Goal: Transaction & Acquisition: Purchase product/service

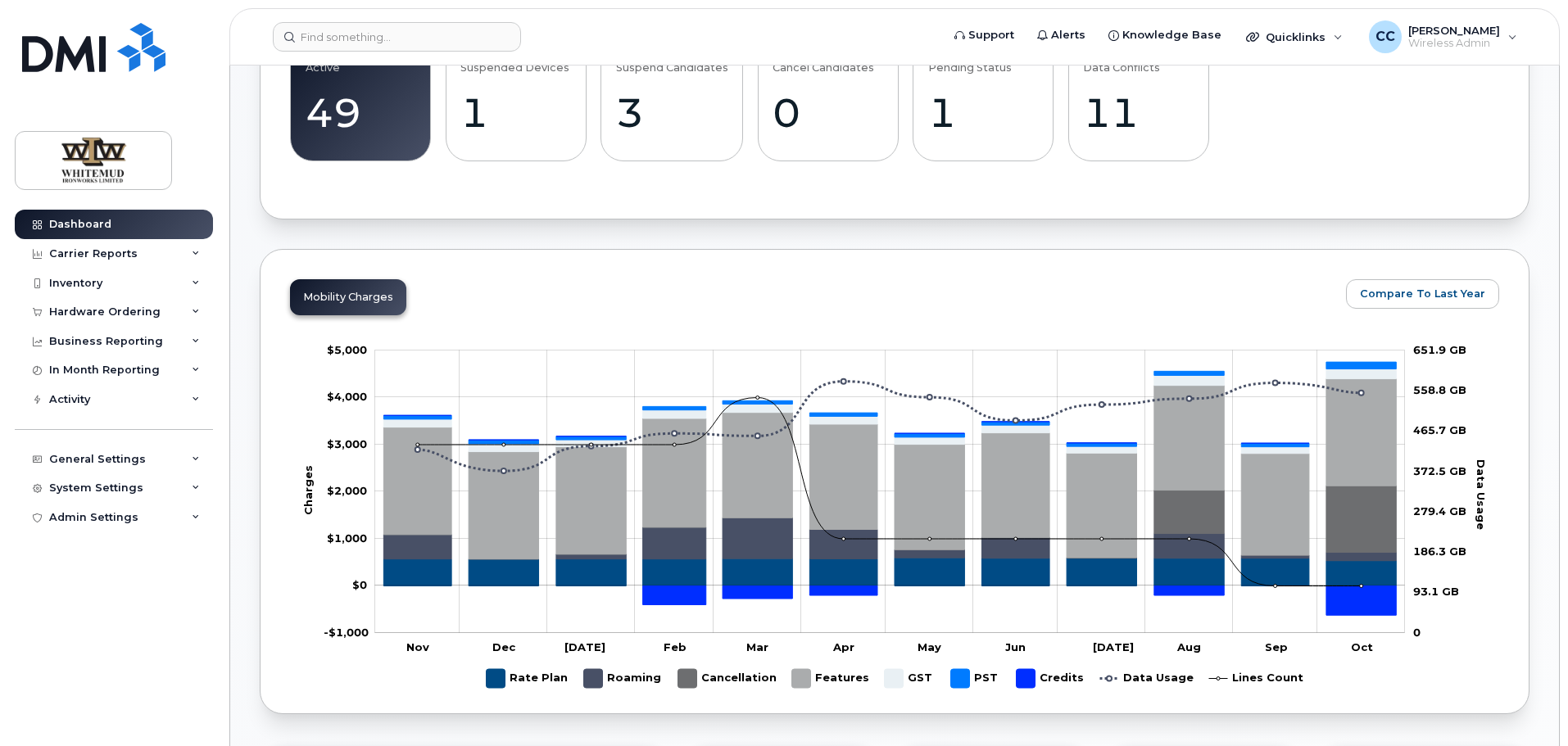
scroll to position [574, 0]
click at [60, 283] on div "Inventory" at bounding box center [76, 284] width 53 height 13
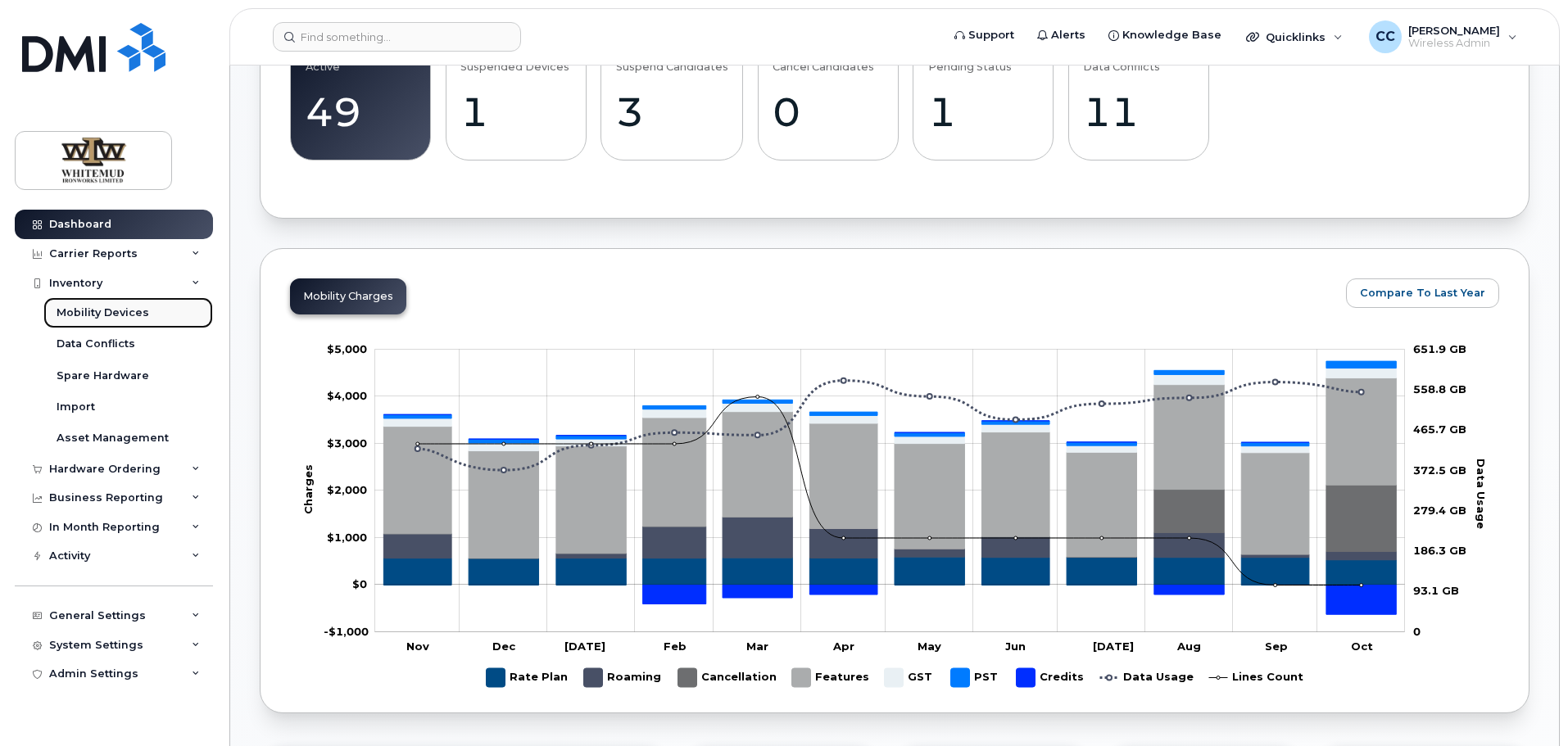
click at [87, 320] on div "Mobility Devices" at bounding box center [102, 313] width 92 height 15
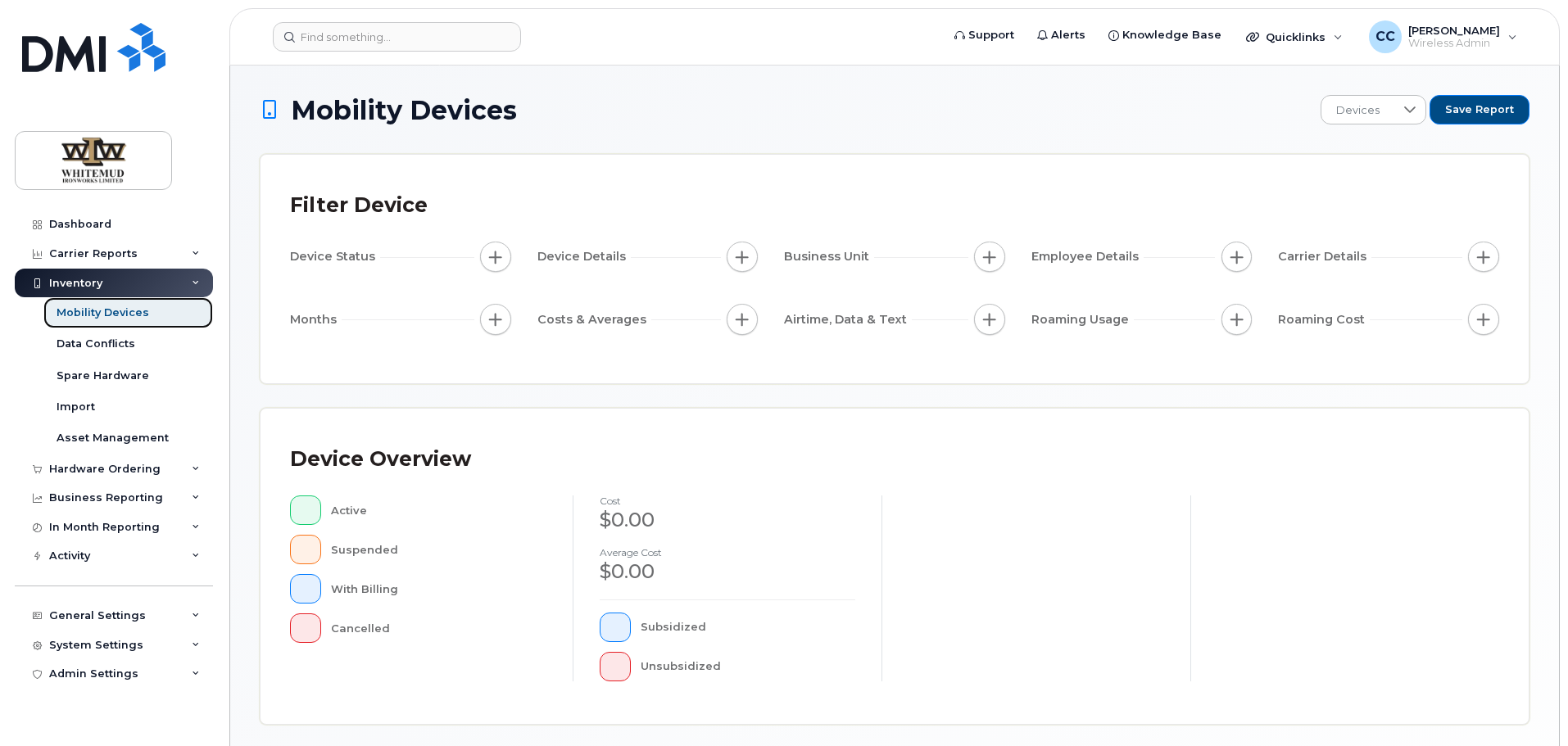
click at [104, 318] on div "Mobility Devices" at bounding box center [102, 313] width 92 height 15
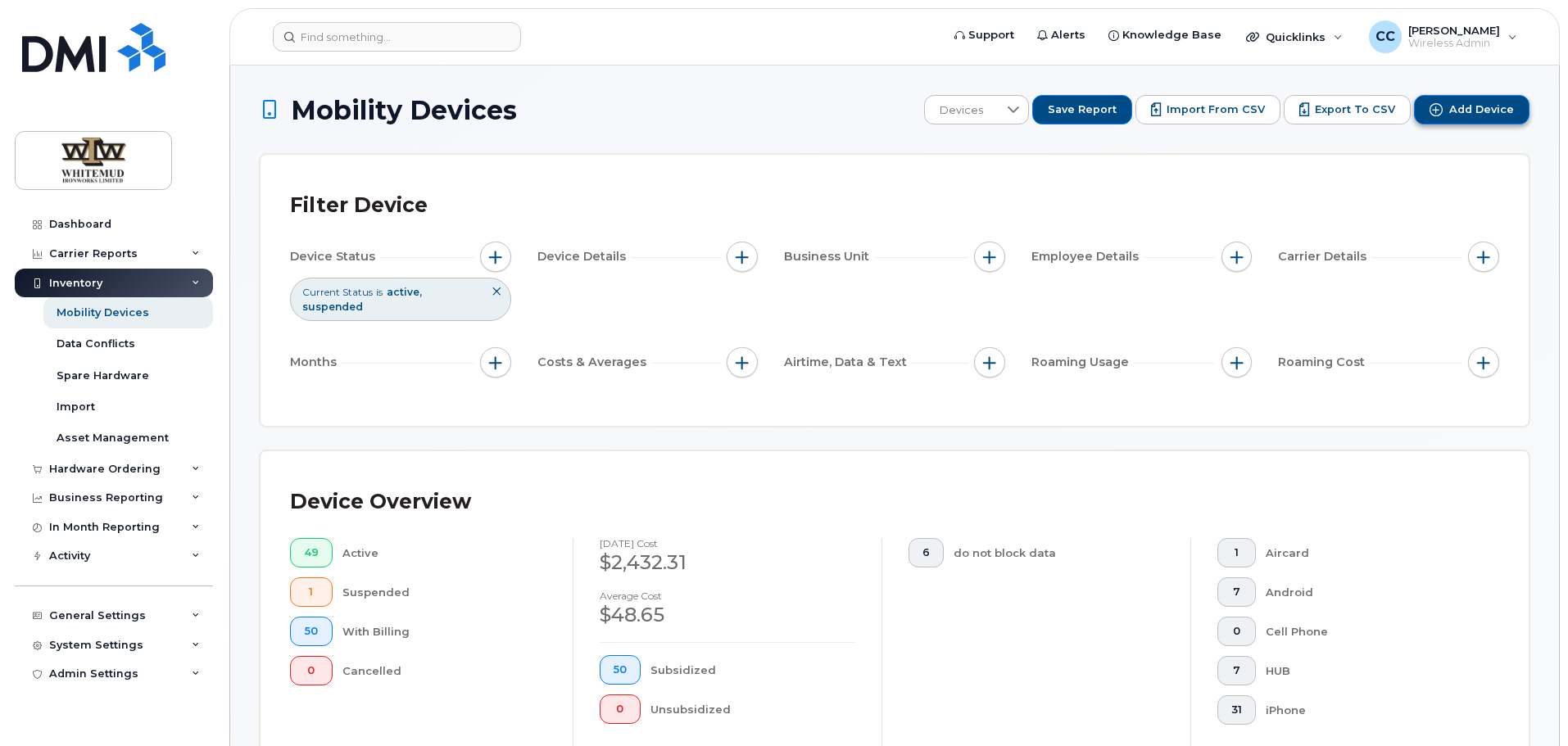
click at [1454, 115] on span "Add Device" at bounding box center [1482, 110] width 65 height 15
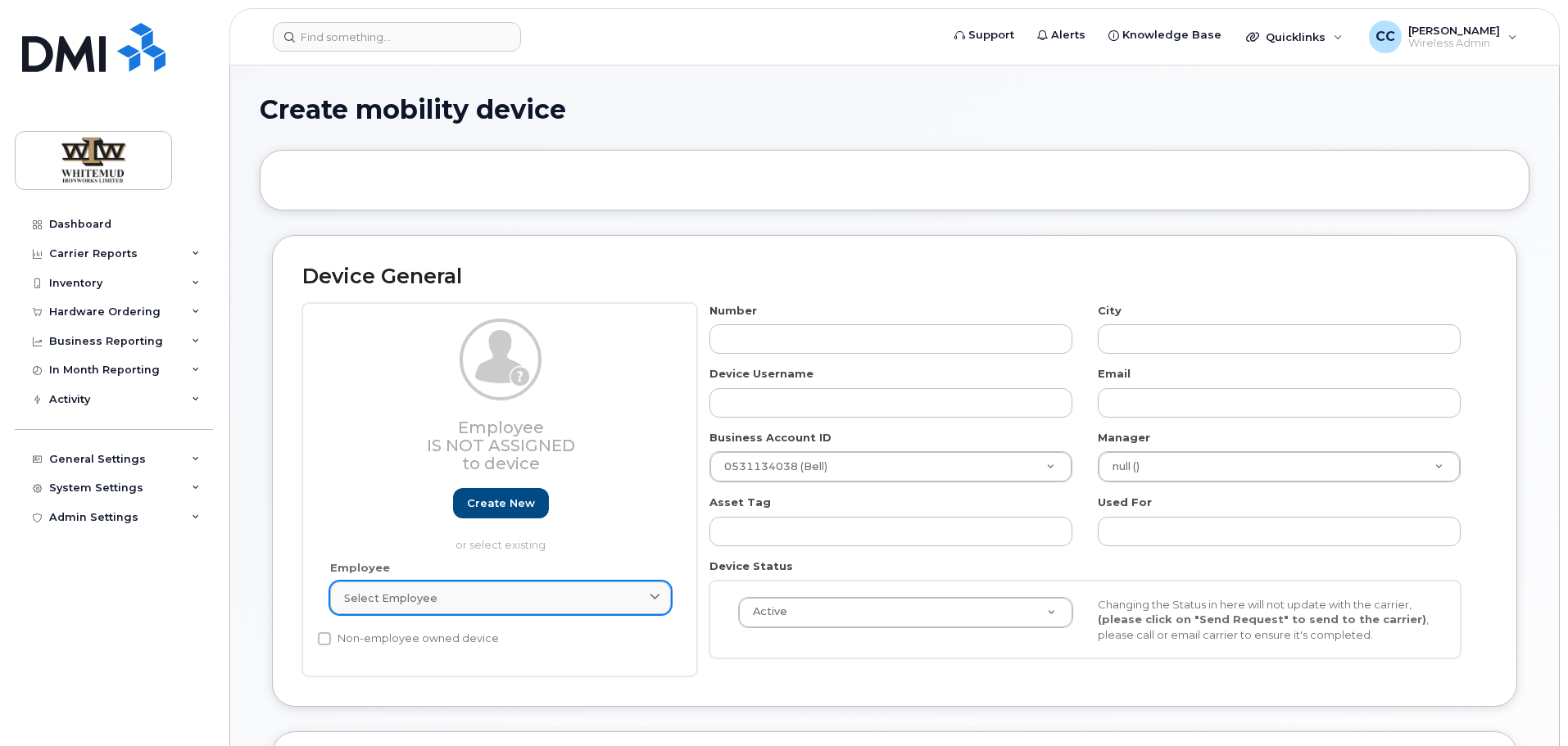
click at [610, 603] on div "Select employee" at bounding box center [500, 598] width 313 height 16
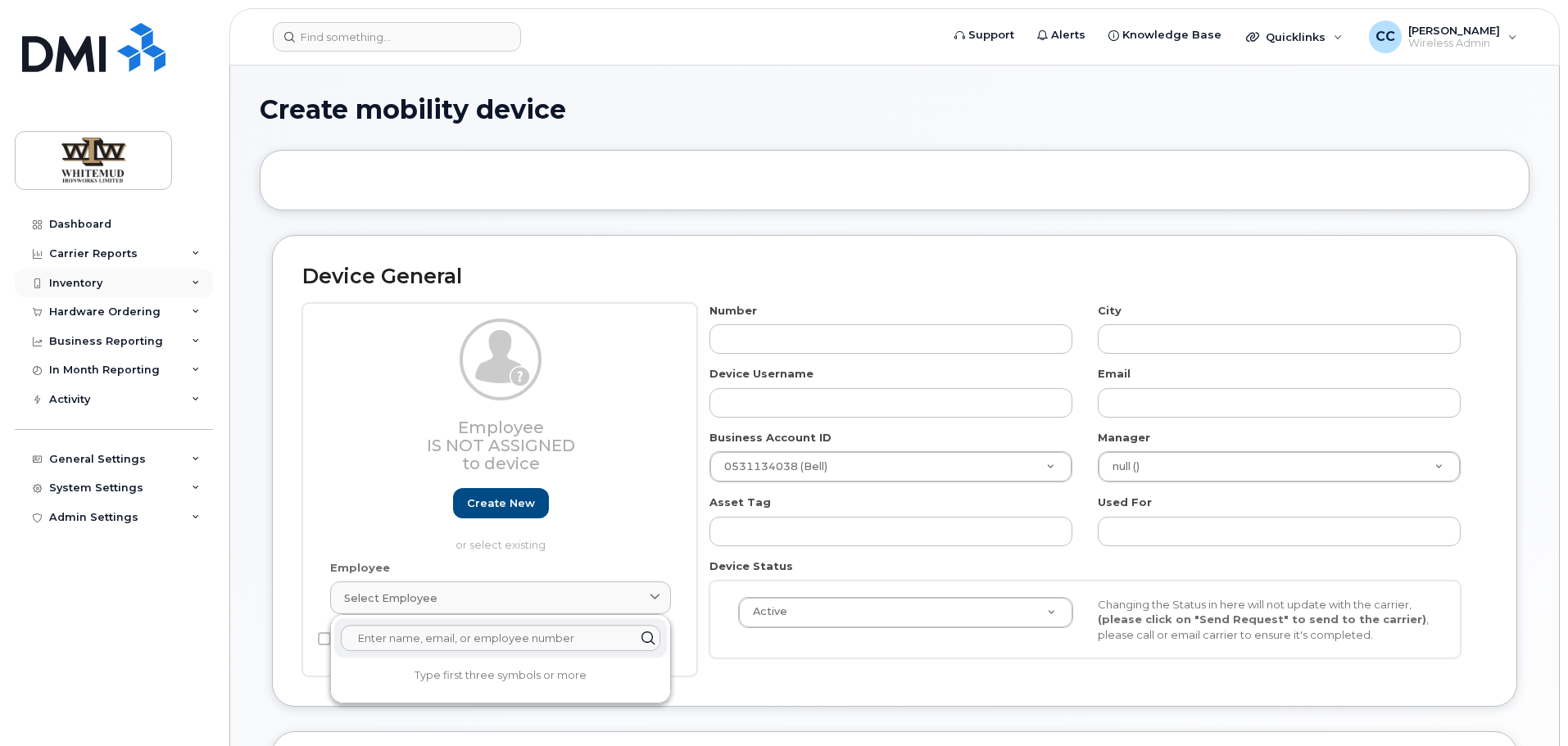
click at [68, 279] on div "Inventory" at bounding box center [76, 284] width 53 height 13
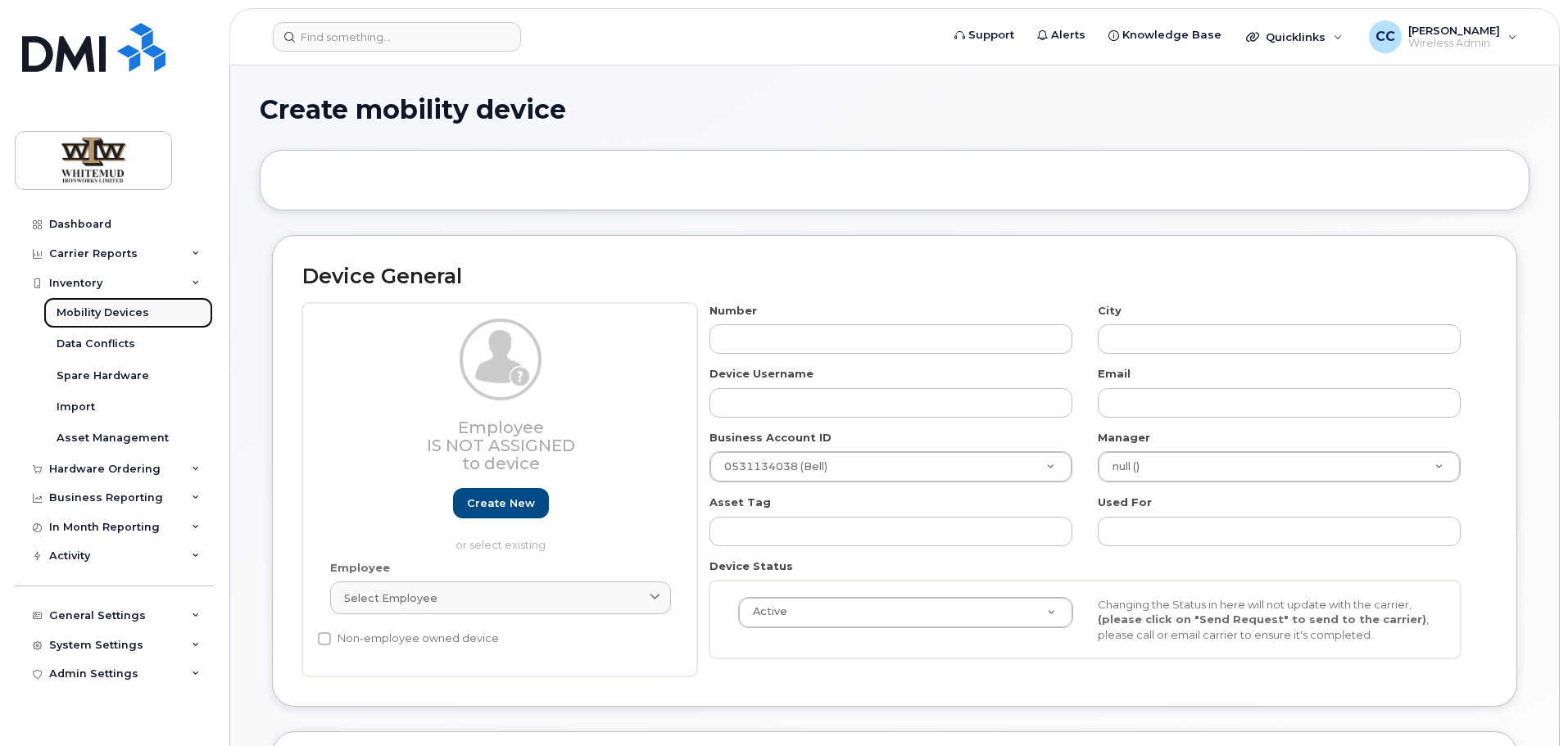
click at [92, 310] on div "Mobility Devices" at bounding box center [102, 313] width 92 height 15
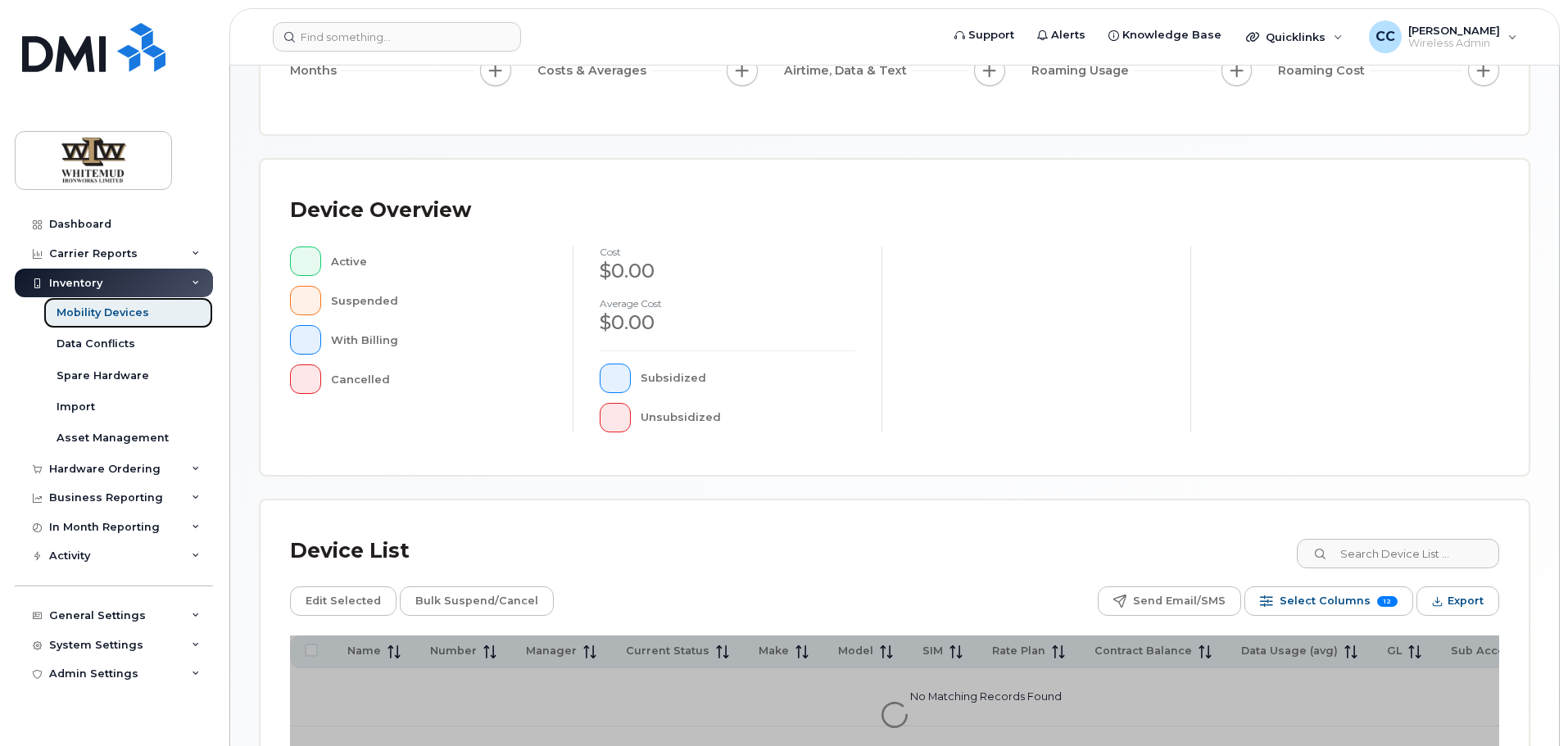
scroll to position [385, 0]
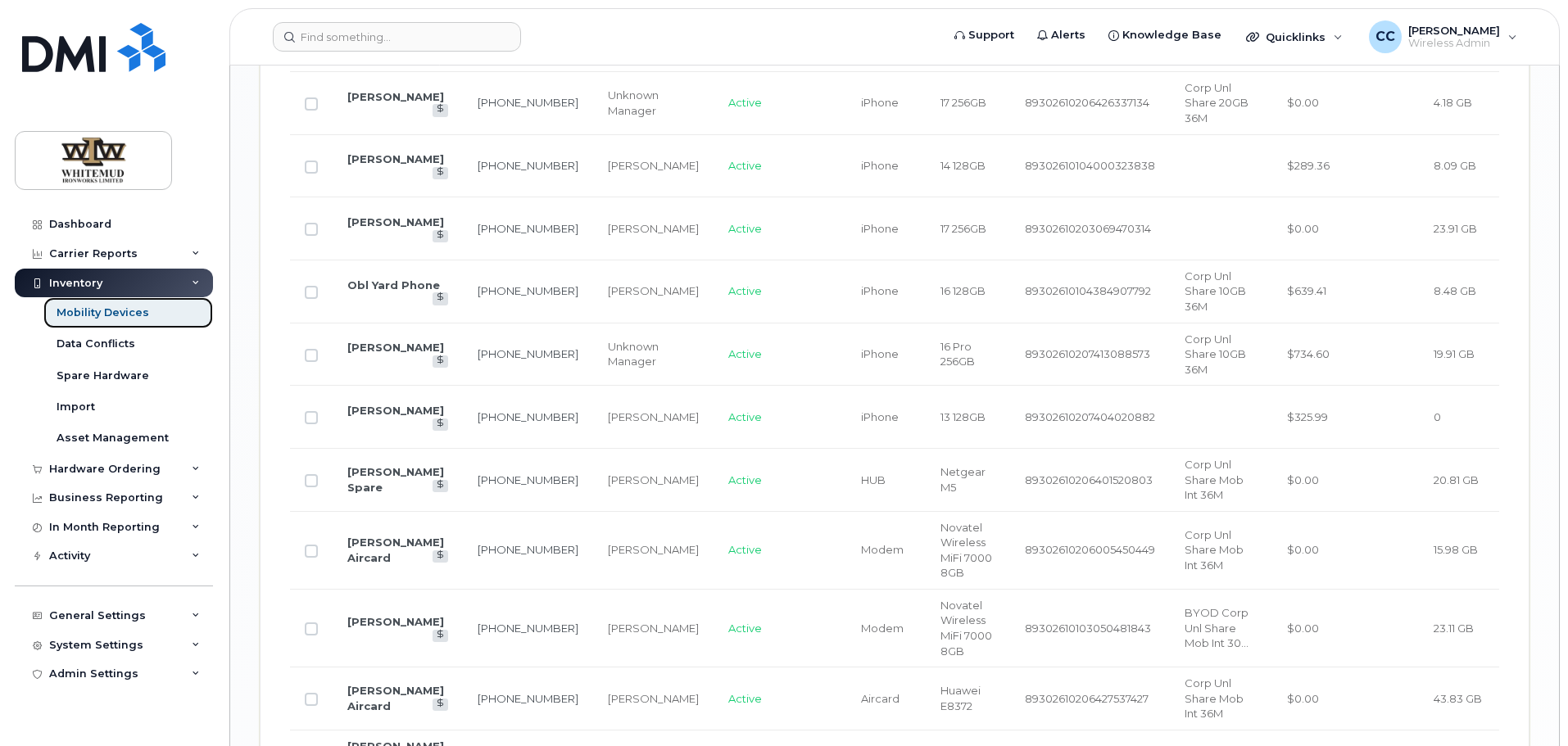
scroll to position [2420, 0]
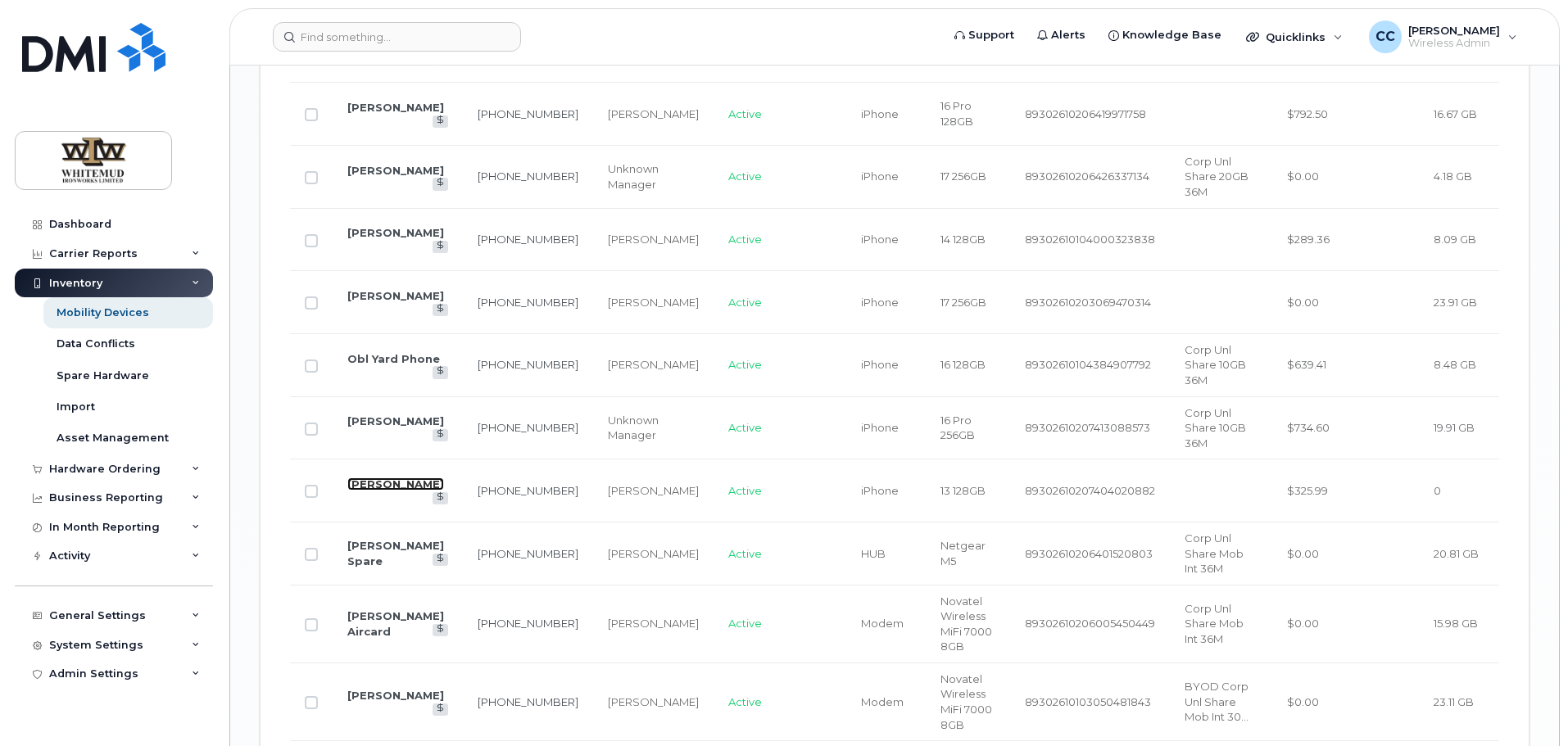
click at [376, 490] on link "[PERSON_NAME]" at bounding box center [396, 485] width 97 height 13
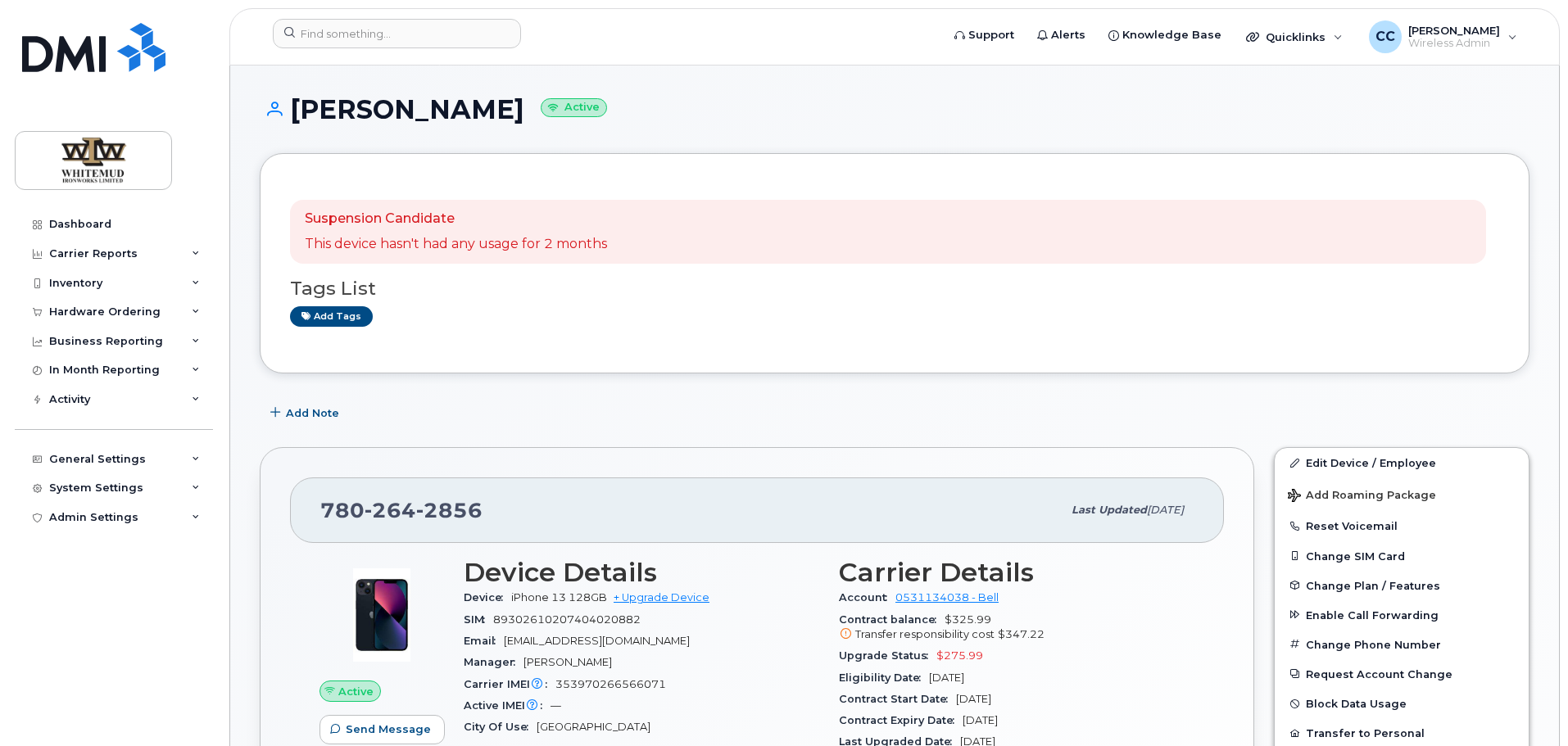
scroll to position [328, 0]
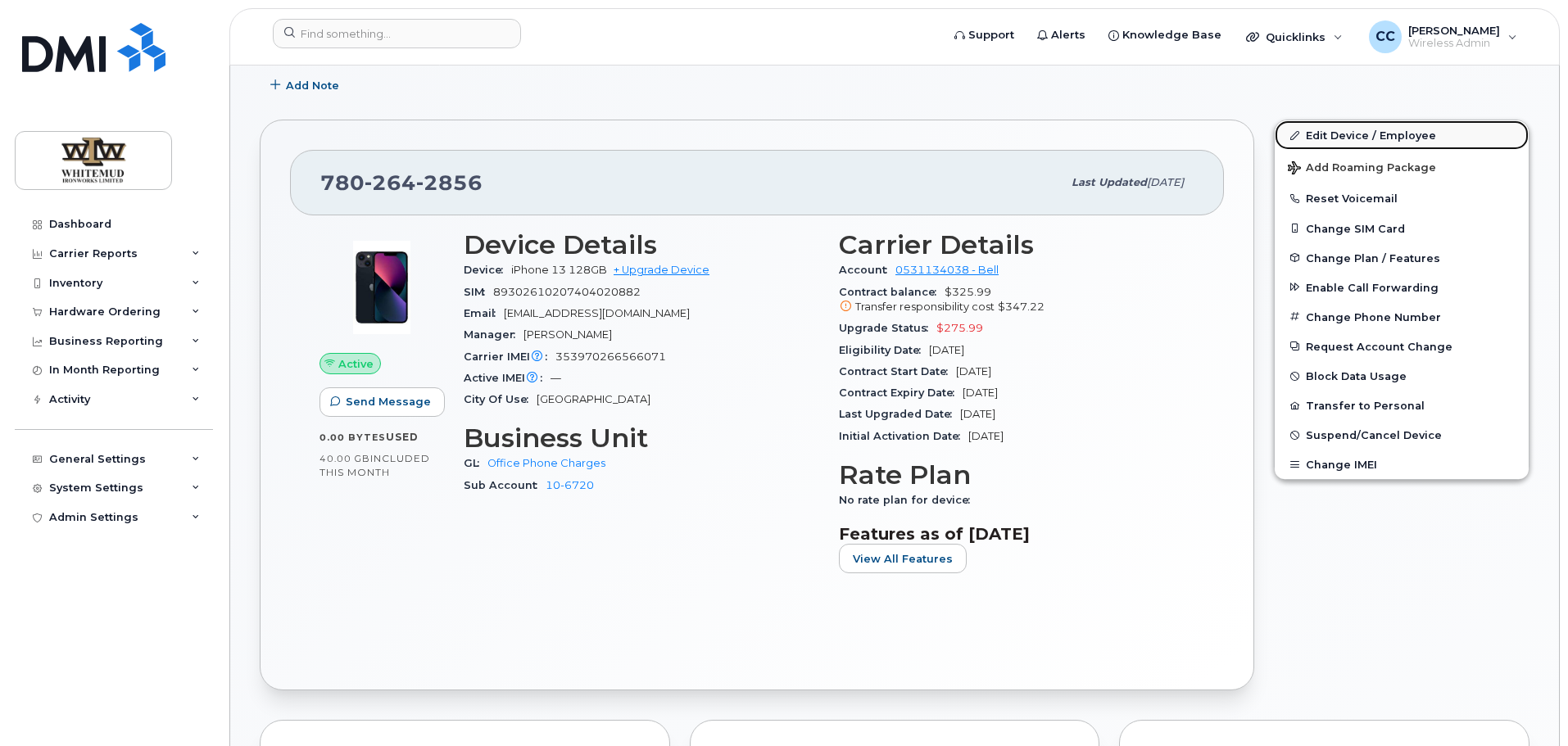
click at [1323, 136] on link "Edit Device / Employee" at bounding box center [1401, 135] width 254 height 29
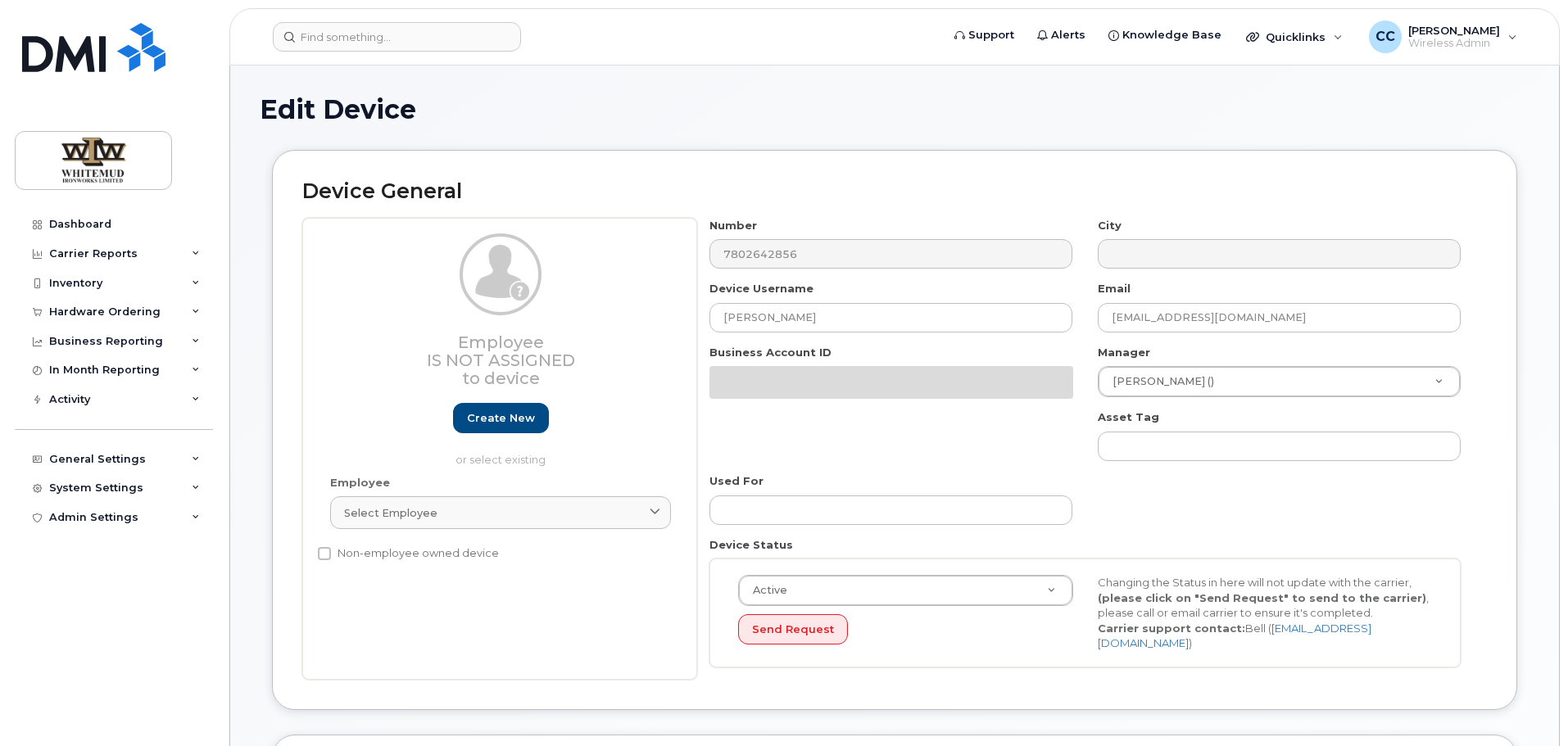
select select "32040"
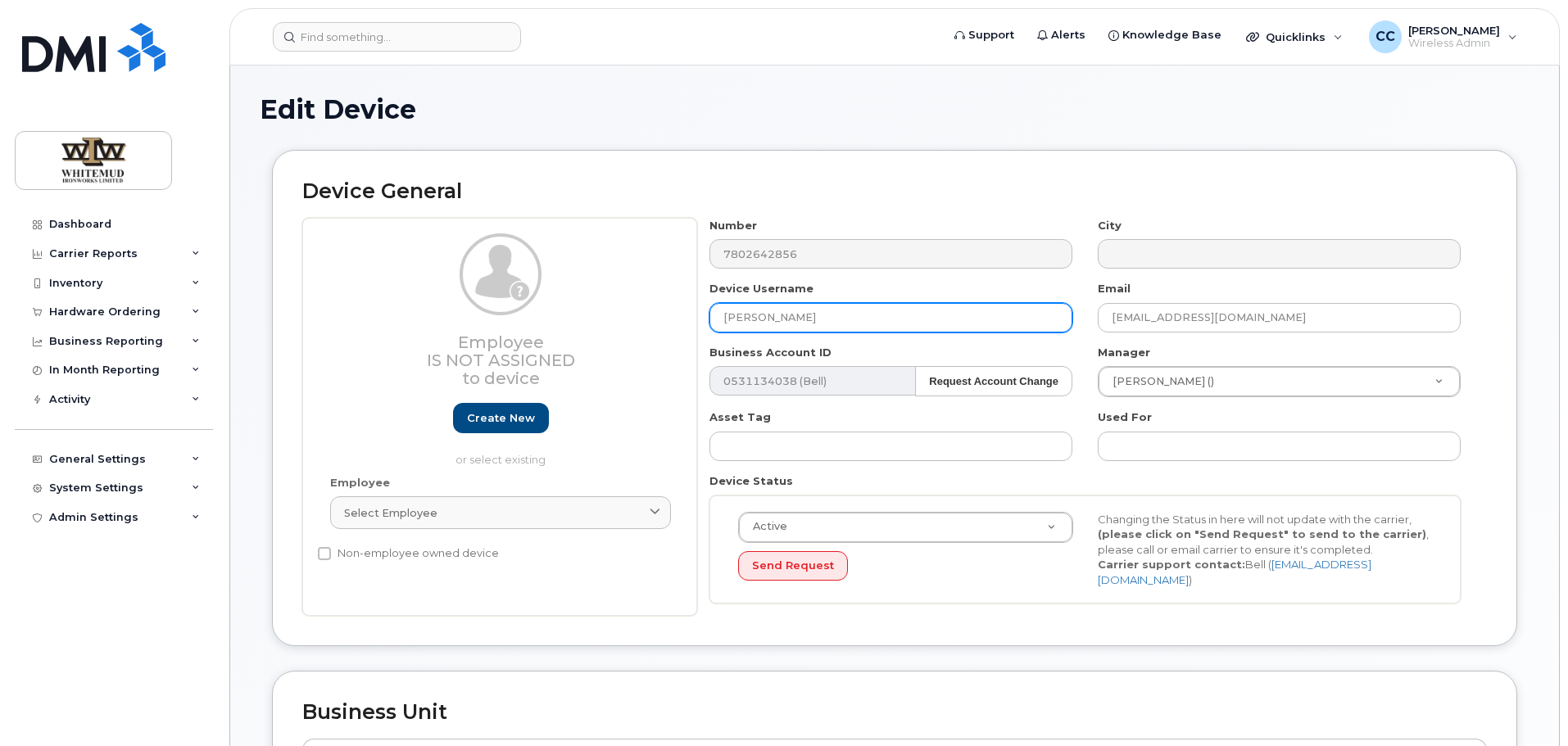
click at [814, 313] on input "Victor Lennox" at bounding box center [891, 317] width 363 height 29
drag, startPoint x: 838, startPoint y: 321, endPoint x: 684, endPoint y: 319, distance: 154.0
click at [684, 319] on div "Employee Is not assigned to device Create new or select existing Employee Selec…" at bounding box center [894, 417] width 1185 height 399
type input "Tamara Maber"
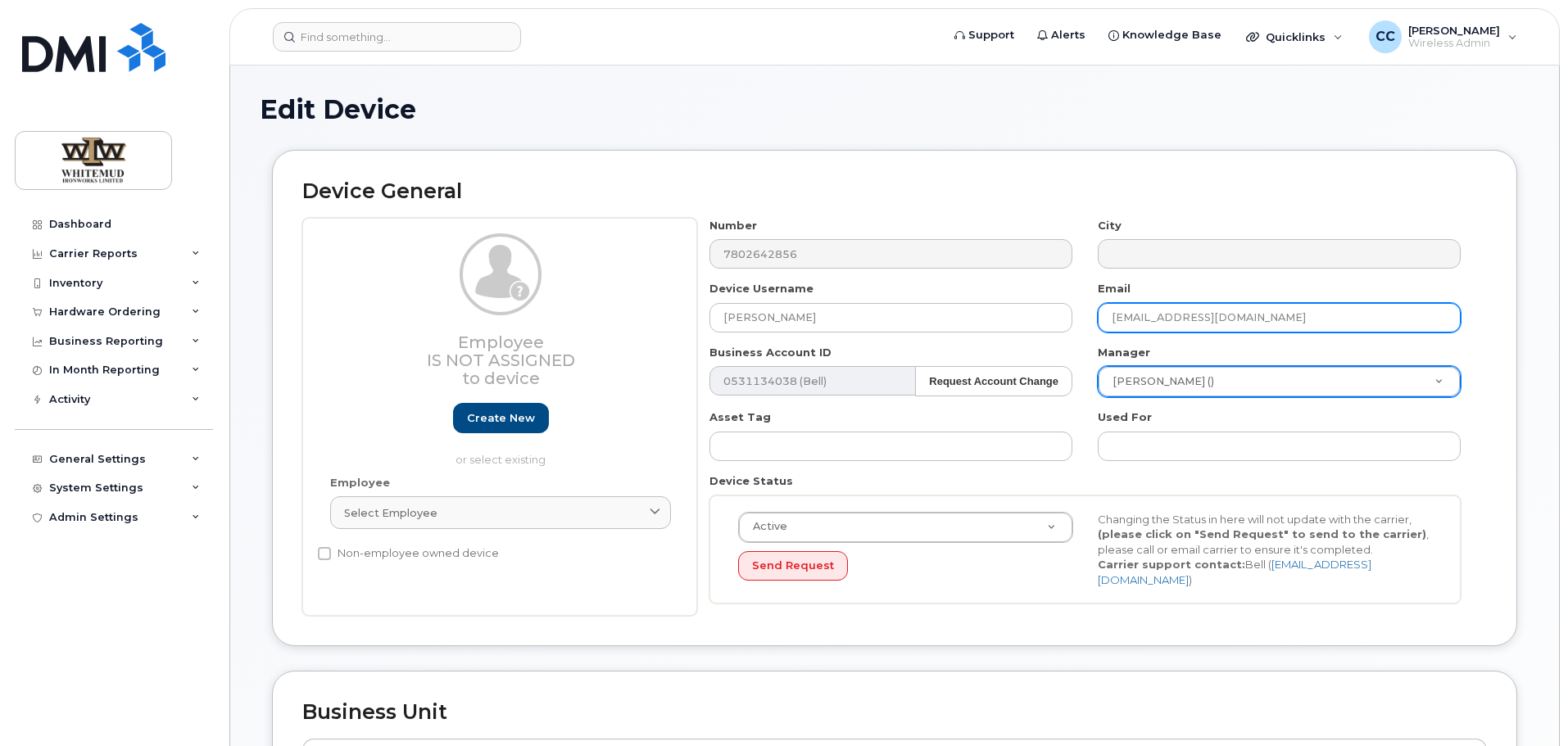
type input "tmaber@wiworks.ca"
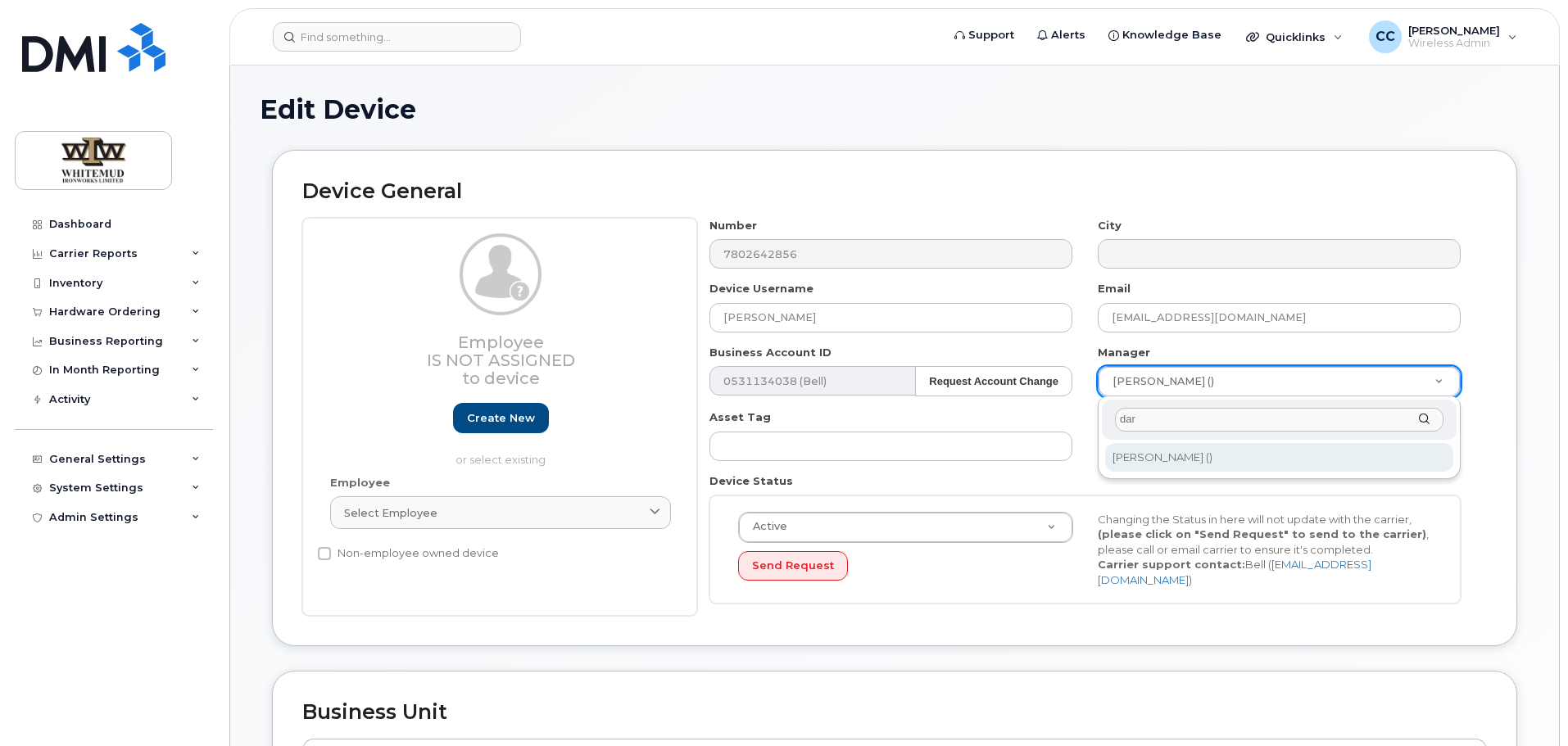
type input "dar"
type input "12029"
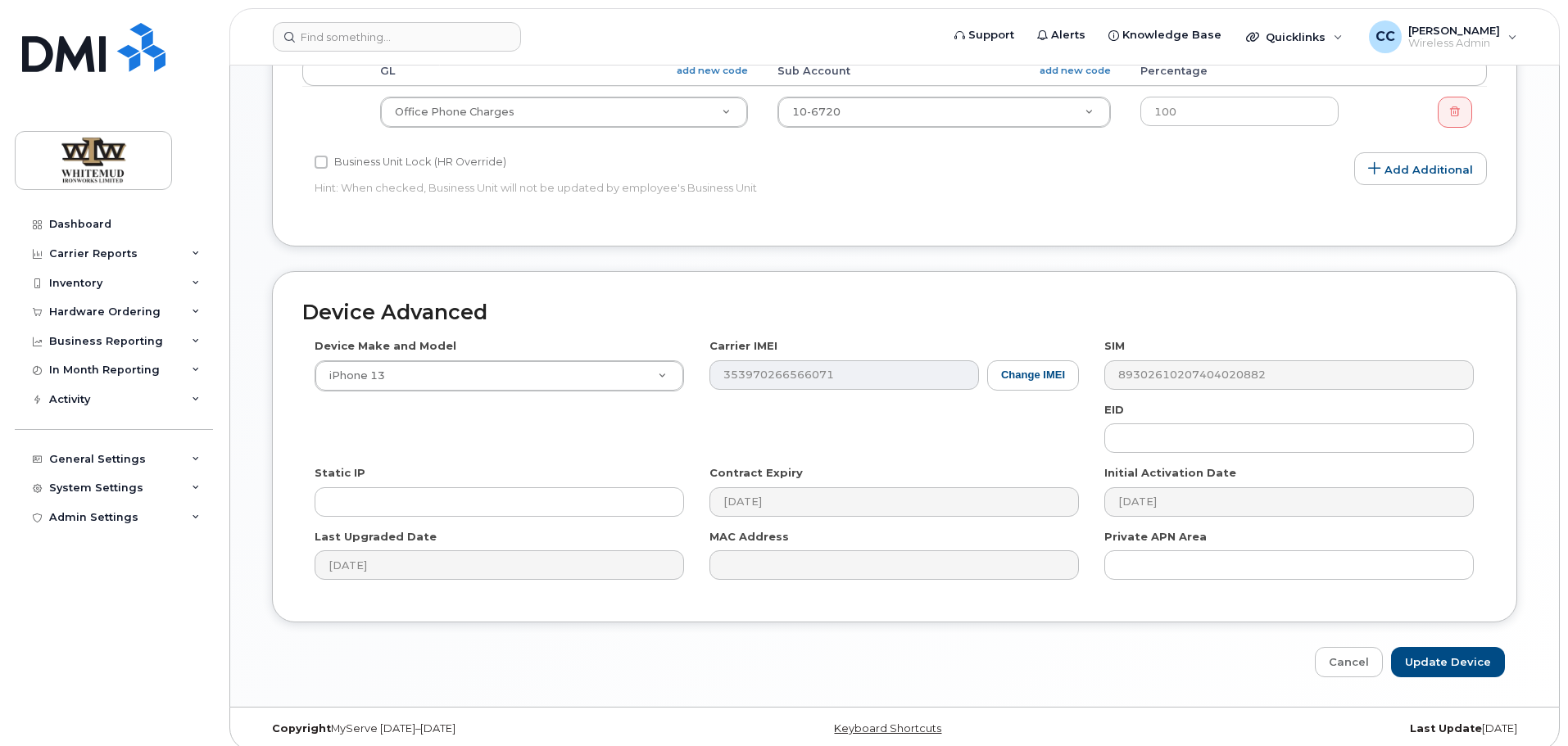
scroll to position [689, 0]
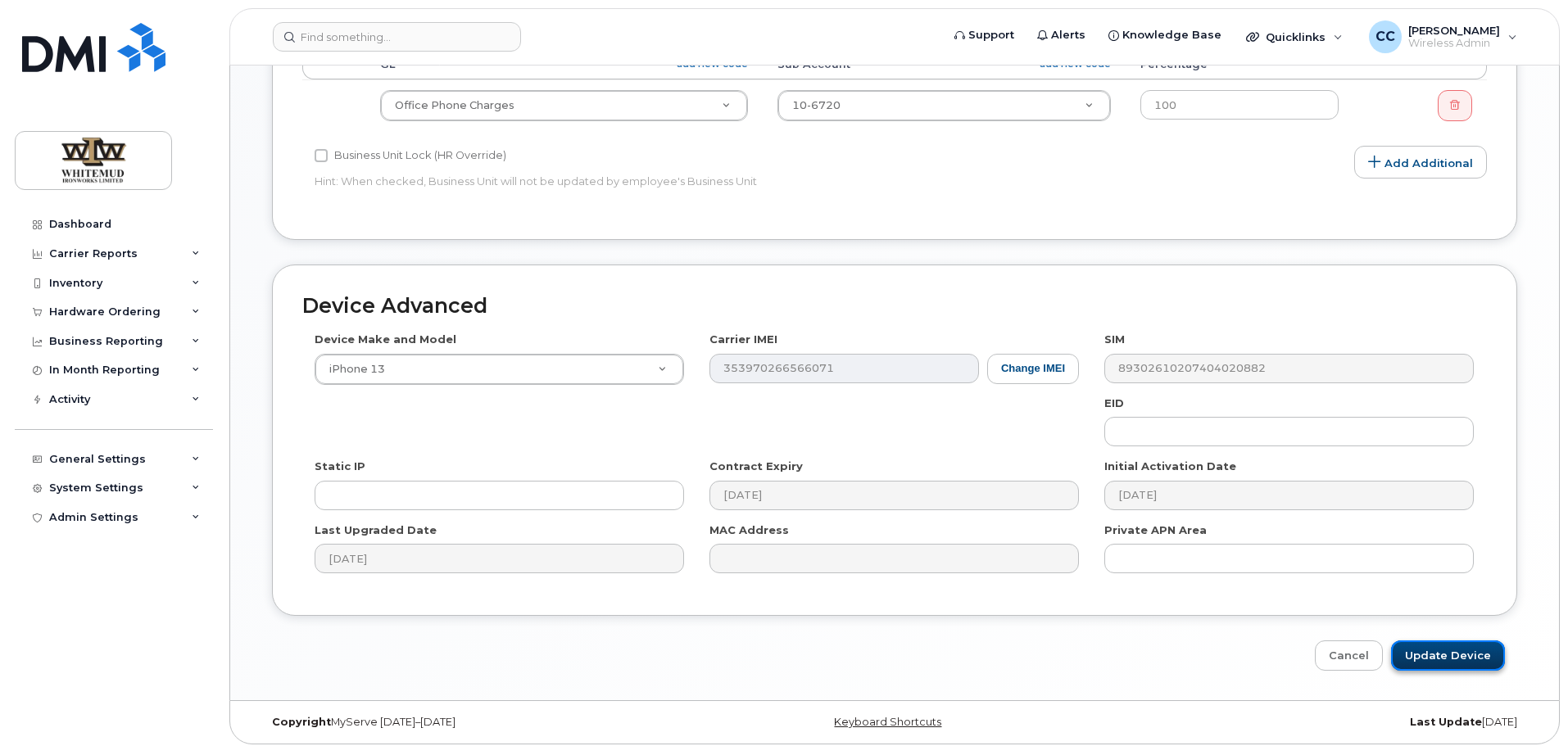
click at [1426, 640] on input "Update Device" at bounding box center [1448, 655] width 114 height 30
type input "Saving..."
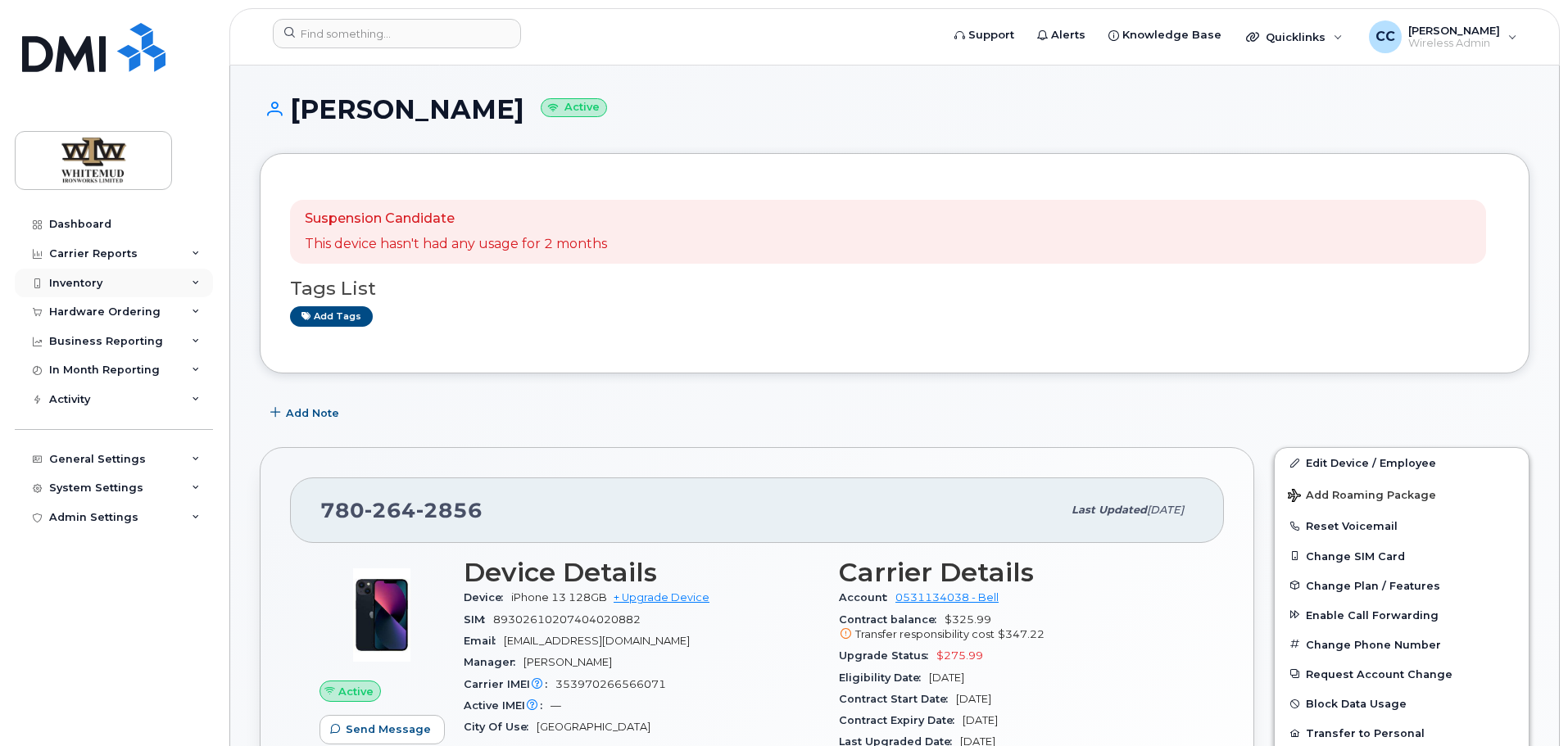
click at [97, 286] on div "Inventory" at bounding box center [76, 284] width 53 height 13
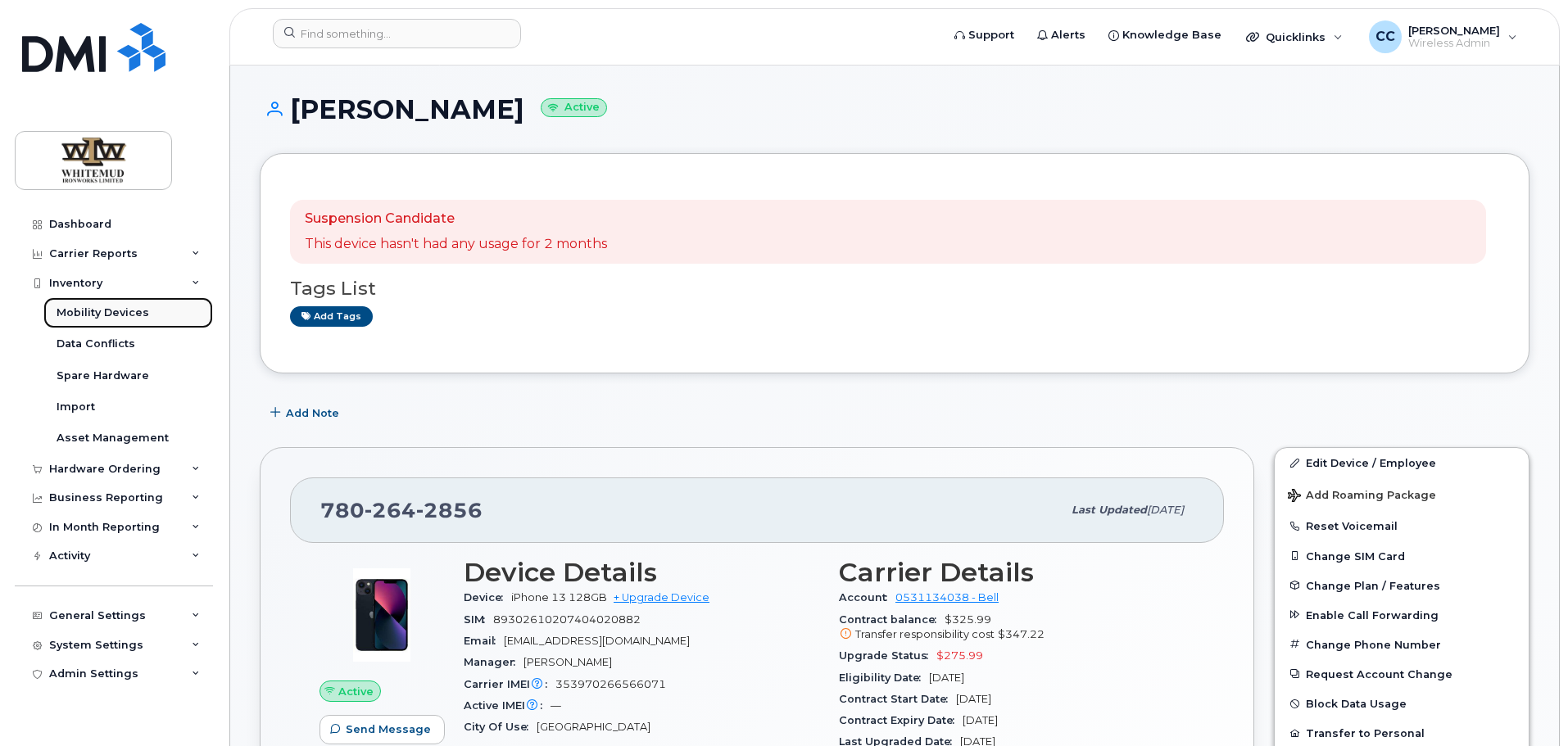
click at [88, 311] on div "Mobility Devices" at bounding box center [102, 313] width 92 height 15
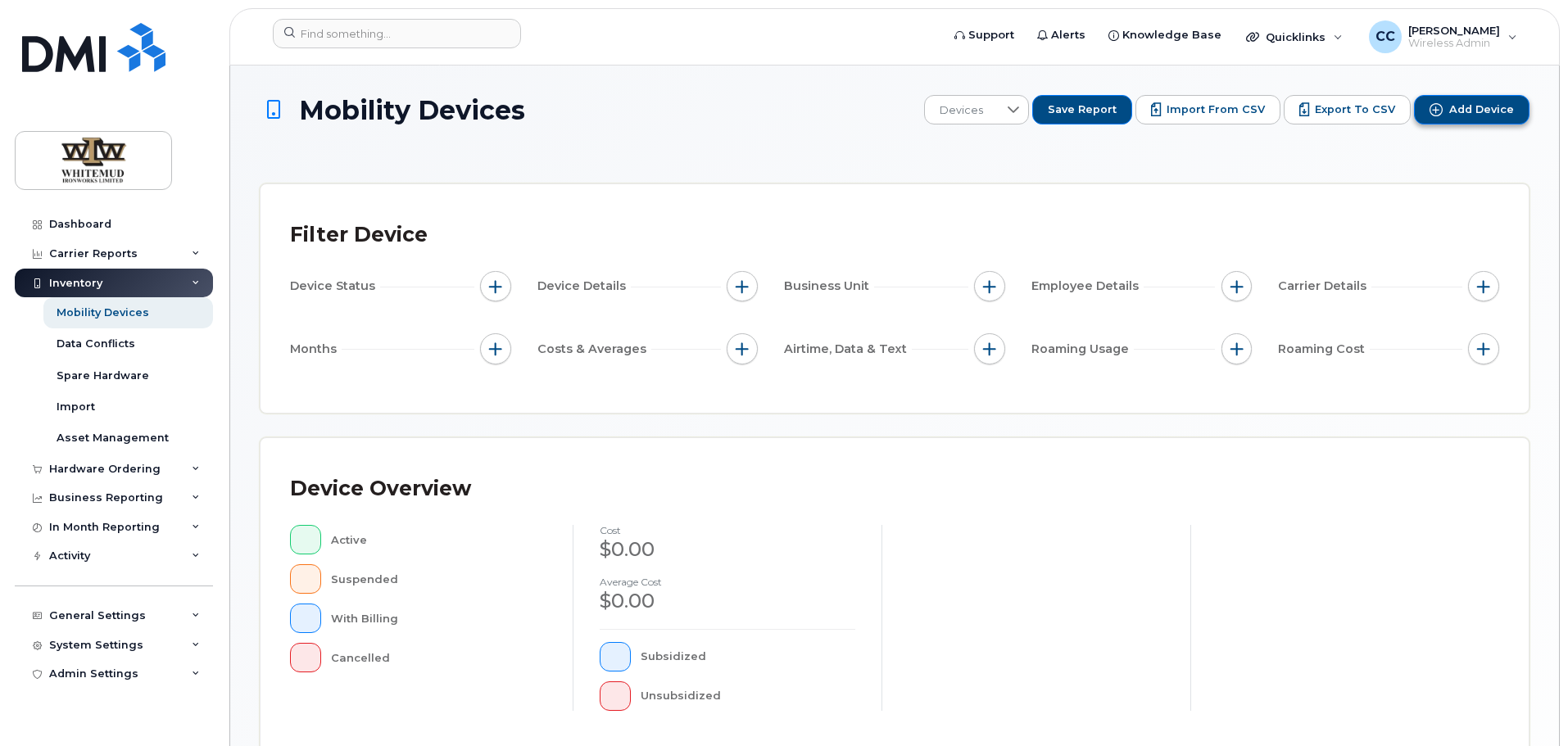
click at [1463, 113] on span "Add Device" at bounding box center [1482, 110] width 65 height 15
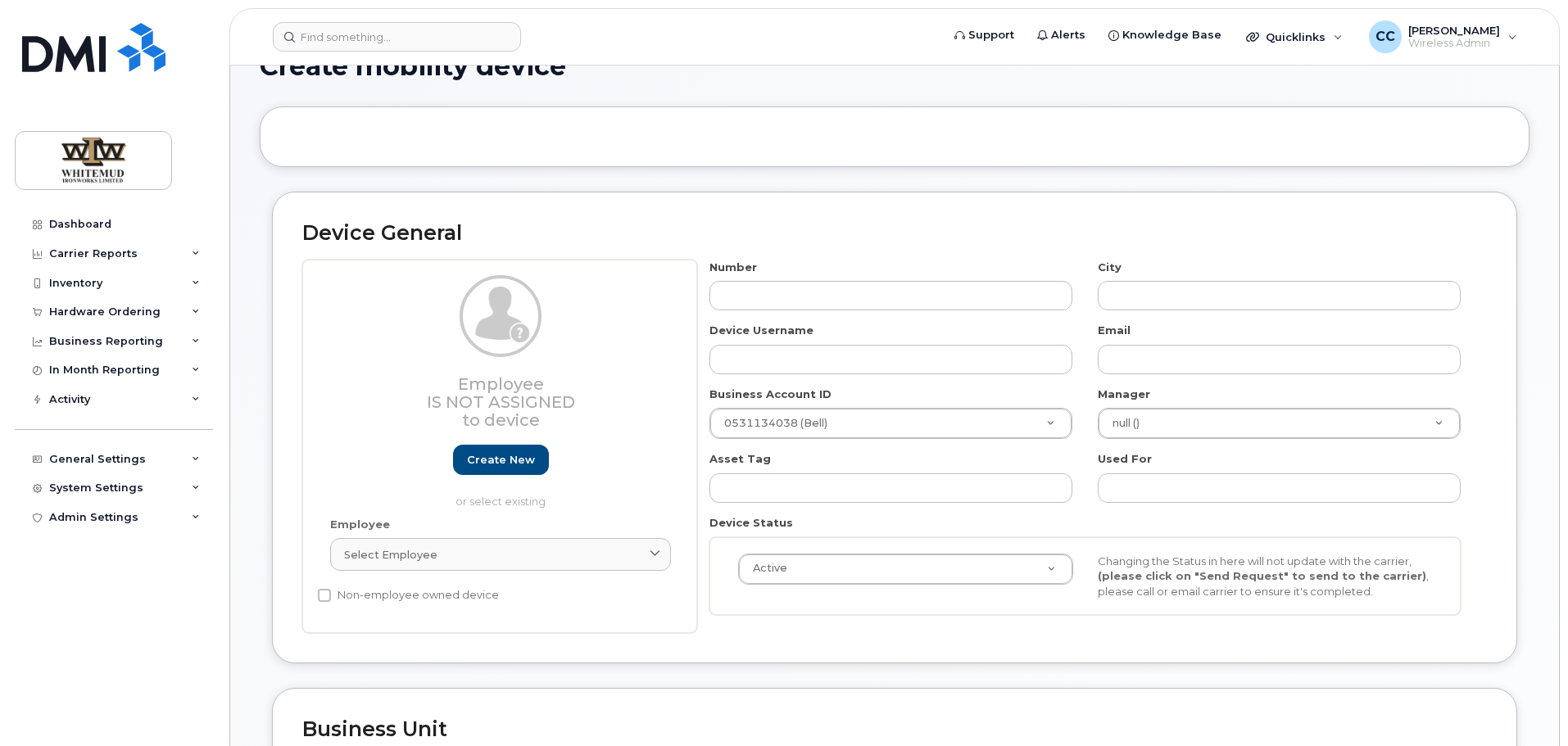
scroll to position [82, 0]
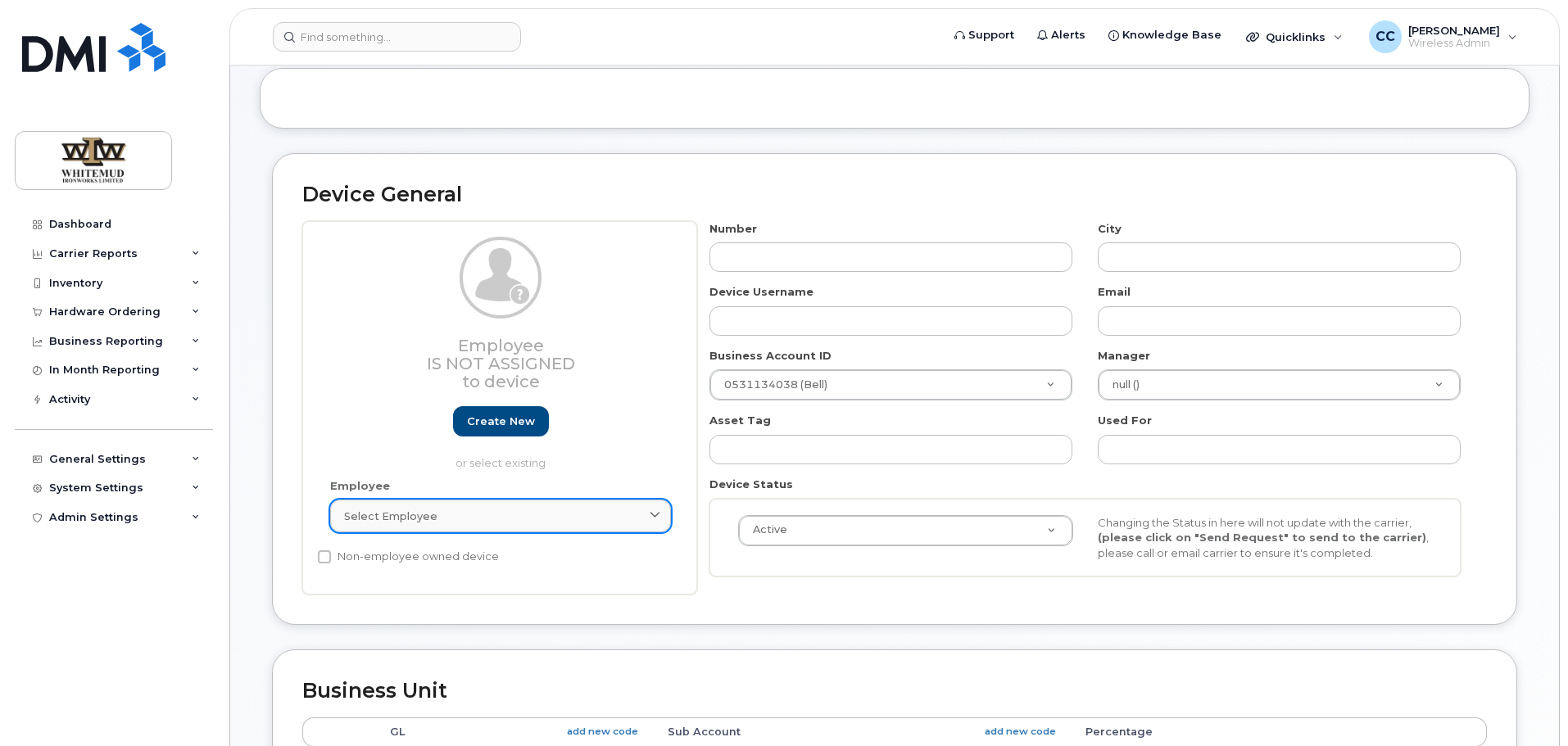
click at [625, 517] on div "Select employee" at bounding box center [500, 516] width 313 height 16
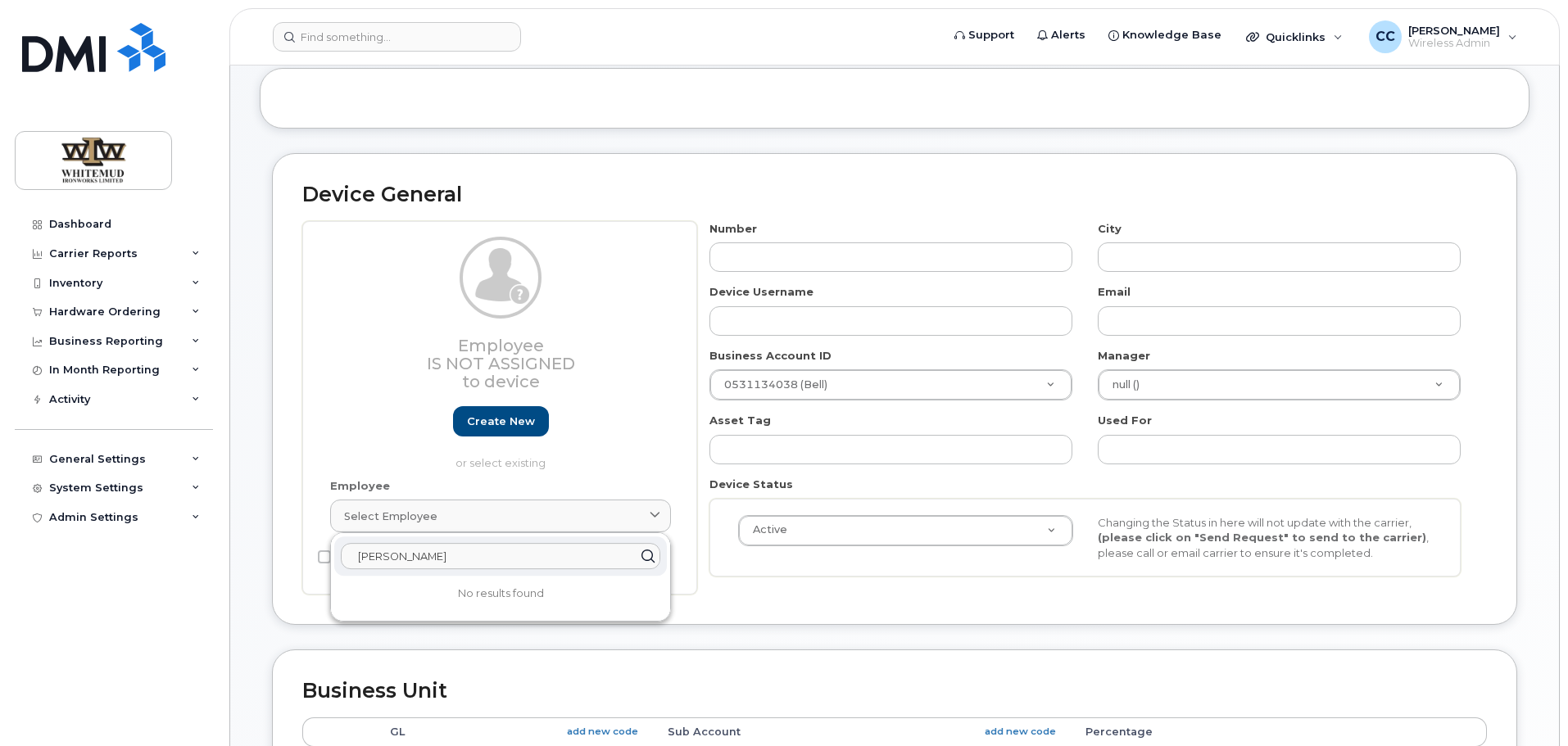
type input "[PERSON_NAME]"
click at [617, 451] on div "Employee Is not assigned to device Create new or select existing" at bounding box center [500, 353] width 341 height 234
click at [514, 422] on link "Create new" at bounding box center [500, 421] width 96 height 30
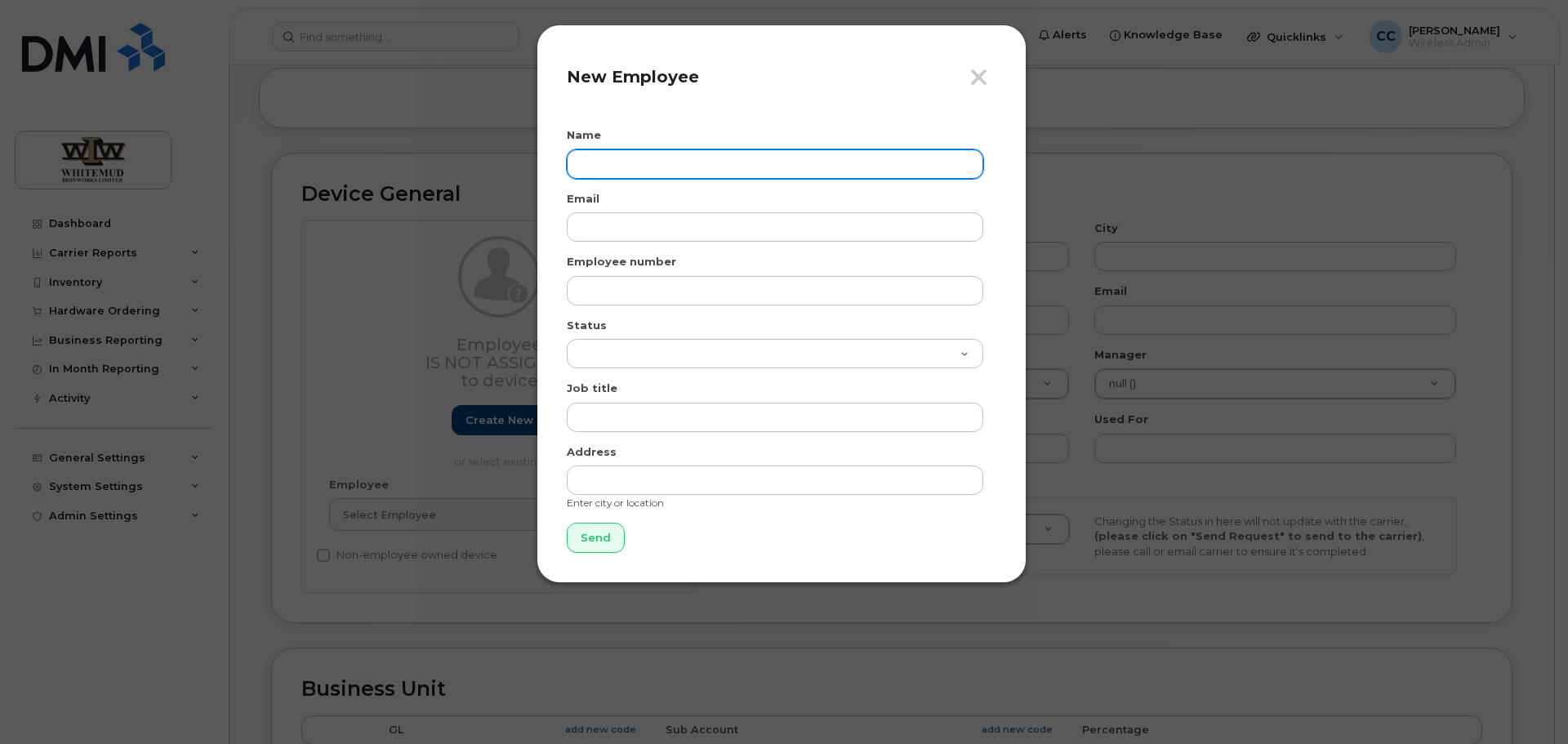
click at [637, 166] on input "text" at bounding box center [775, 164] width 417 height 29
type input "Tamara"
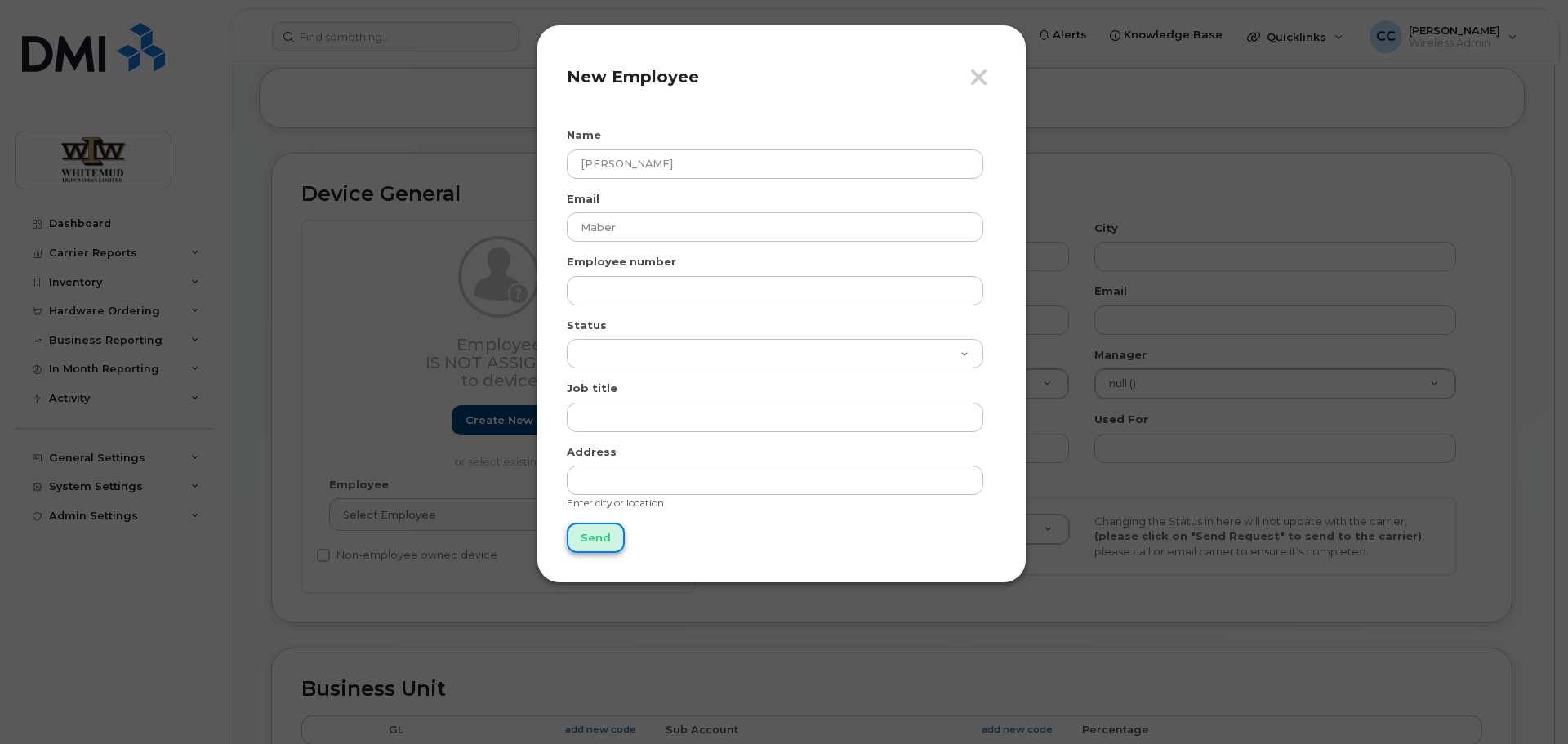
click at [604, 543] on input "Send" at bounding box center [596, 538] width 58 height 30
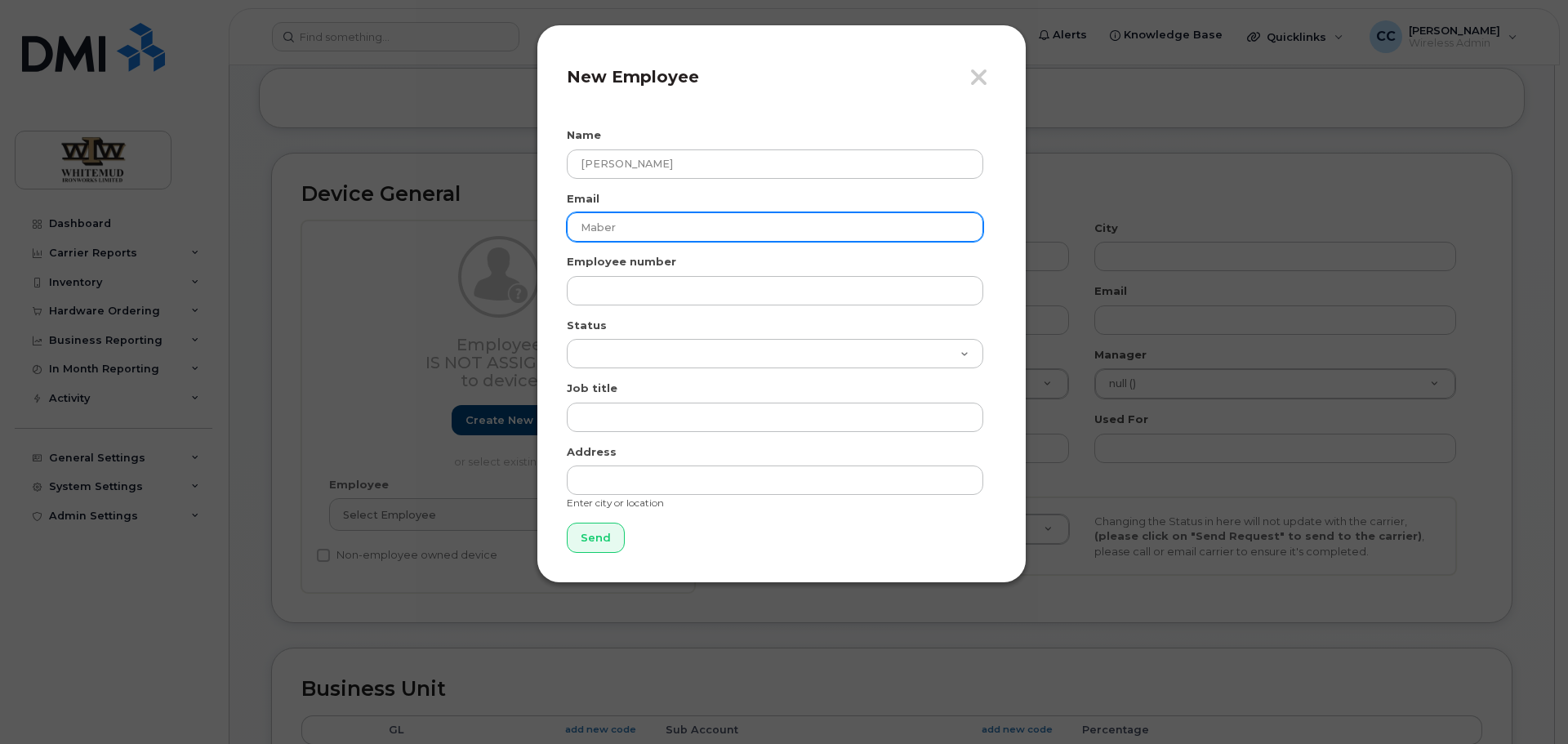
drag, startPoint x: 646, startPoint y: 228, endPoint x: 527, endPoint y: 224, distance: 119.1
click at [527, 224] on div "Close New Employee Name Tamara Email Maber Employee number Status Active On-Lea…" at bounding box center [784, 372] width 1568 height 744
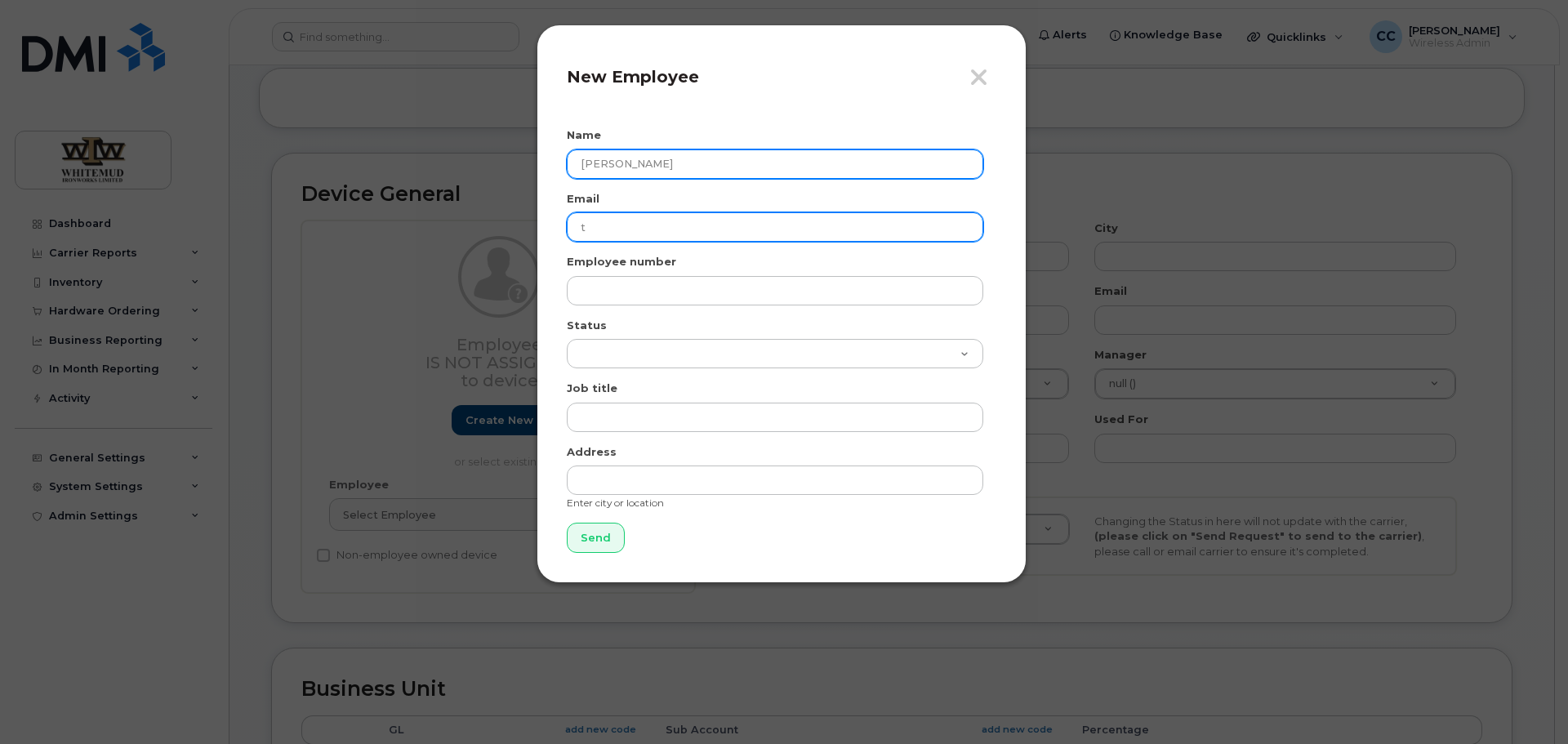
type input "t"
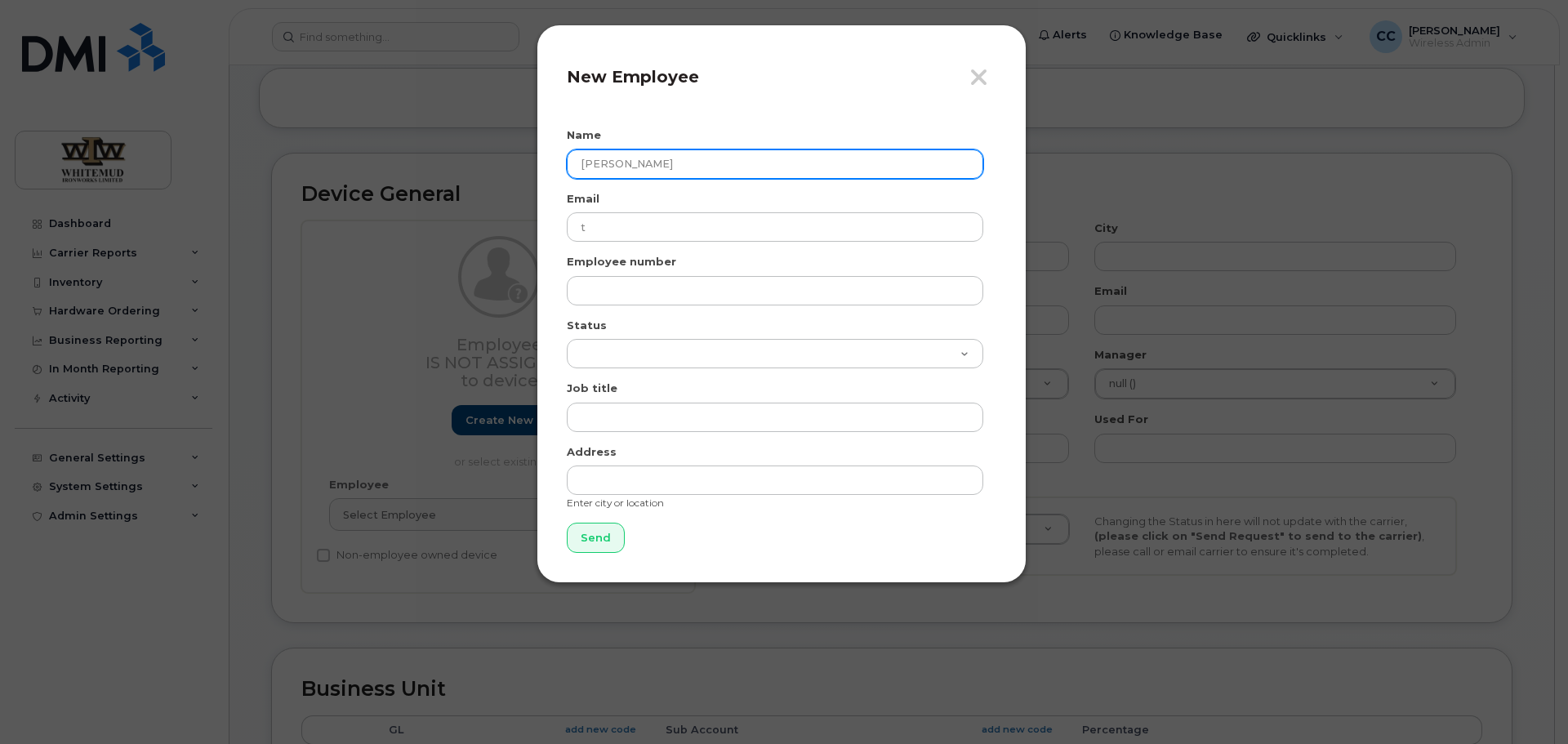
click at [661, 174] on input "Tamara" at bounding box center [775, 164] width 417 height 29
type input "Tamara Maber"
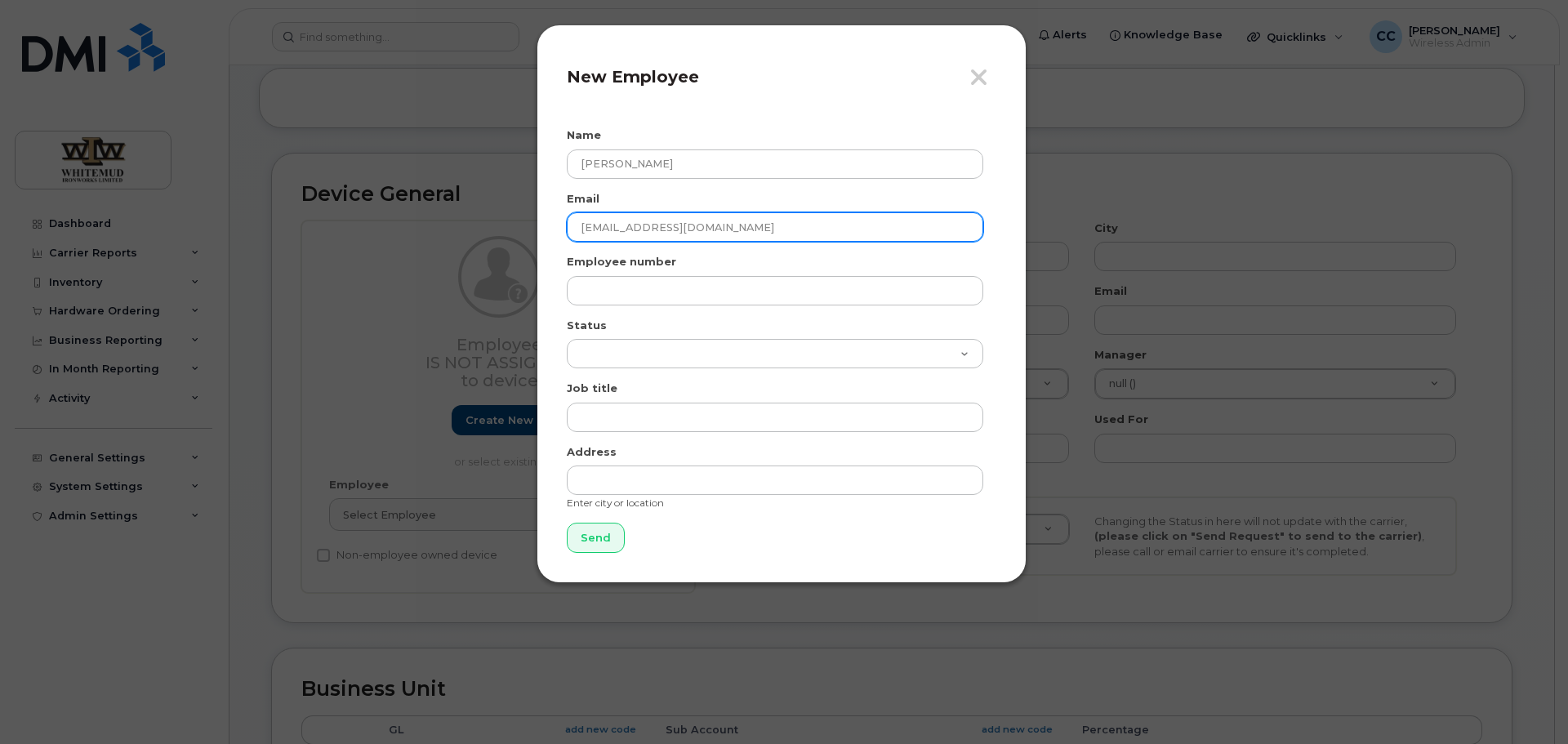
type input "tmaber@wiworks.ca"
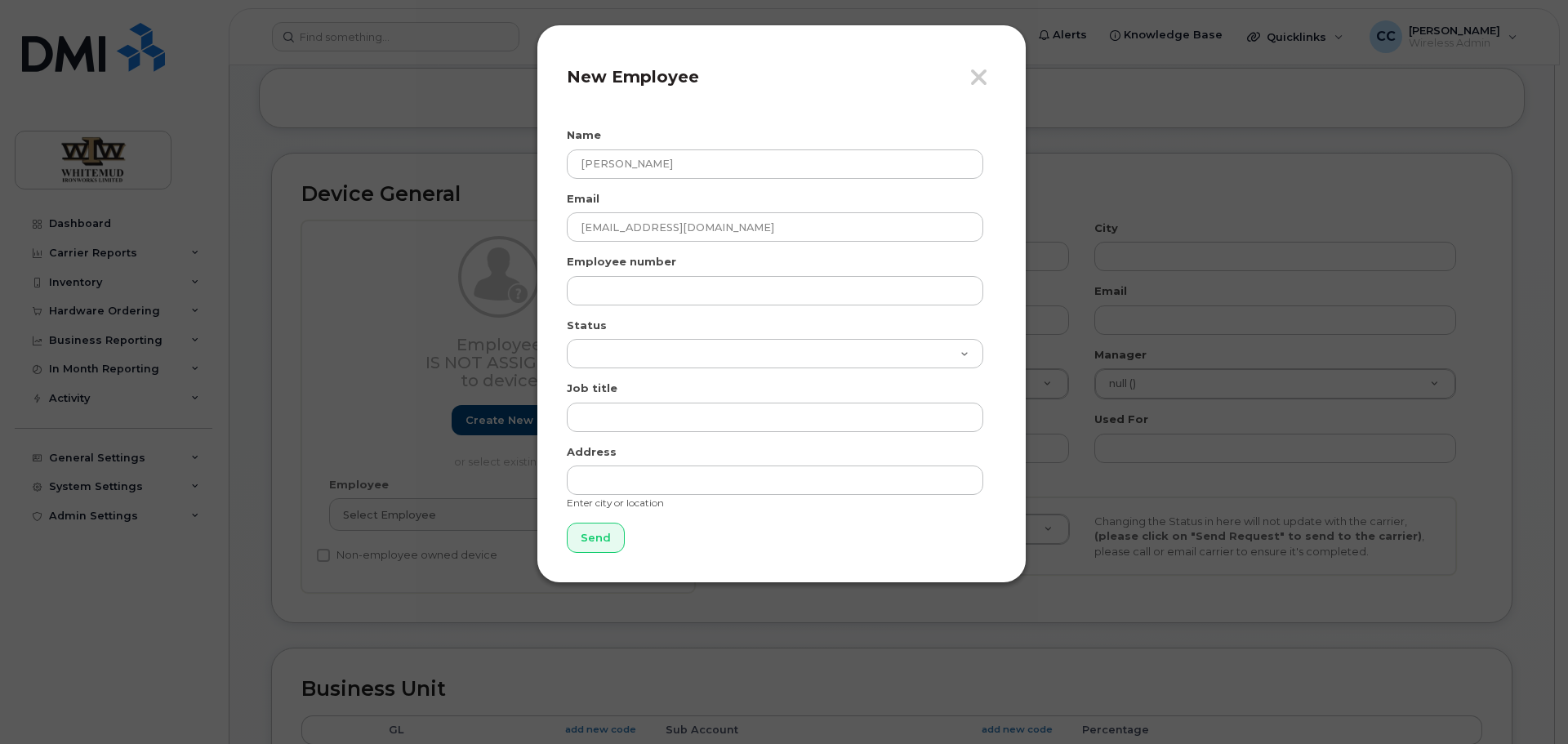
click at [719, 105] on div "Close New Employee" at bounding box center [782, 84] width 430 height 58
click at [610, 545] on input "Send" at bounding box center [596, 538] width 58 height 30
type input "Send"
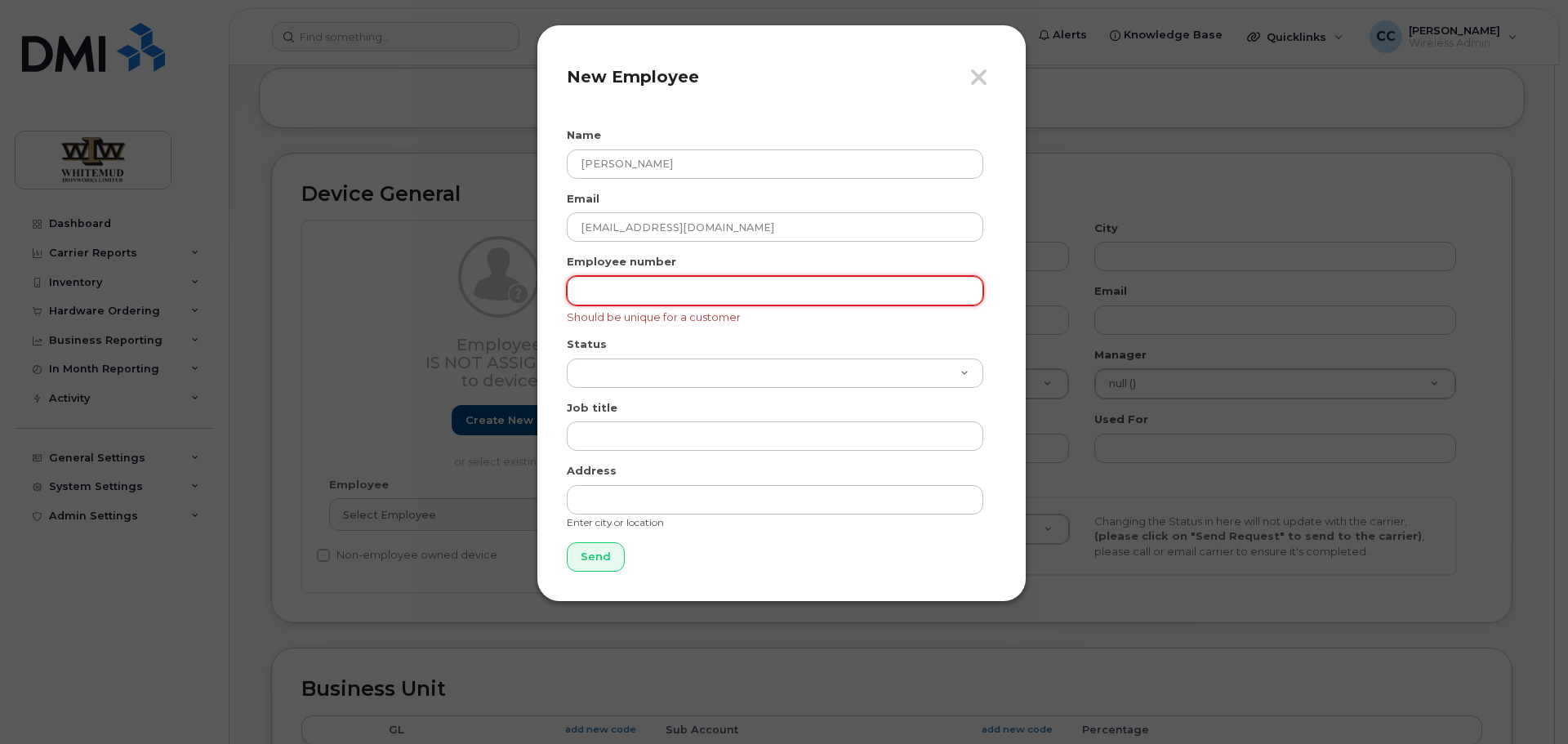
click at [643, 297] on input "text" at bounding box center [775, 291] width 417 height 29
type input "6451"
click at [590, 561] on input "Send" at bounding box center [596, 557] width 58 height 30
type input "Send"
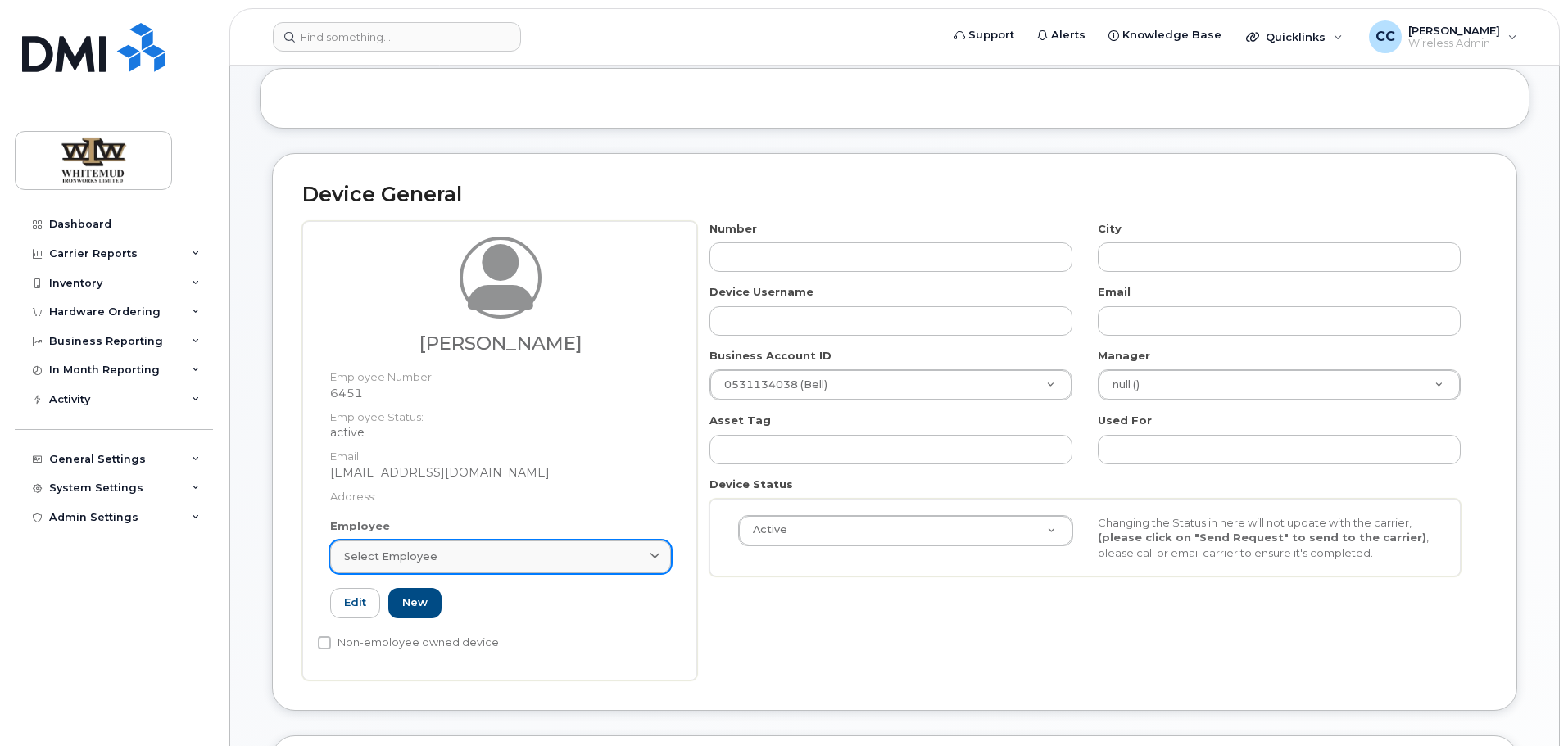
click at [626, 560] on div "Select employee" at bounding box center [500, 556] width 313 height 16
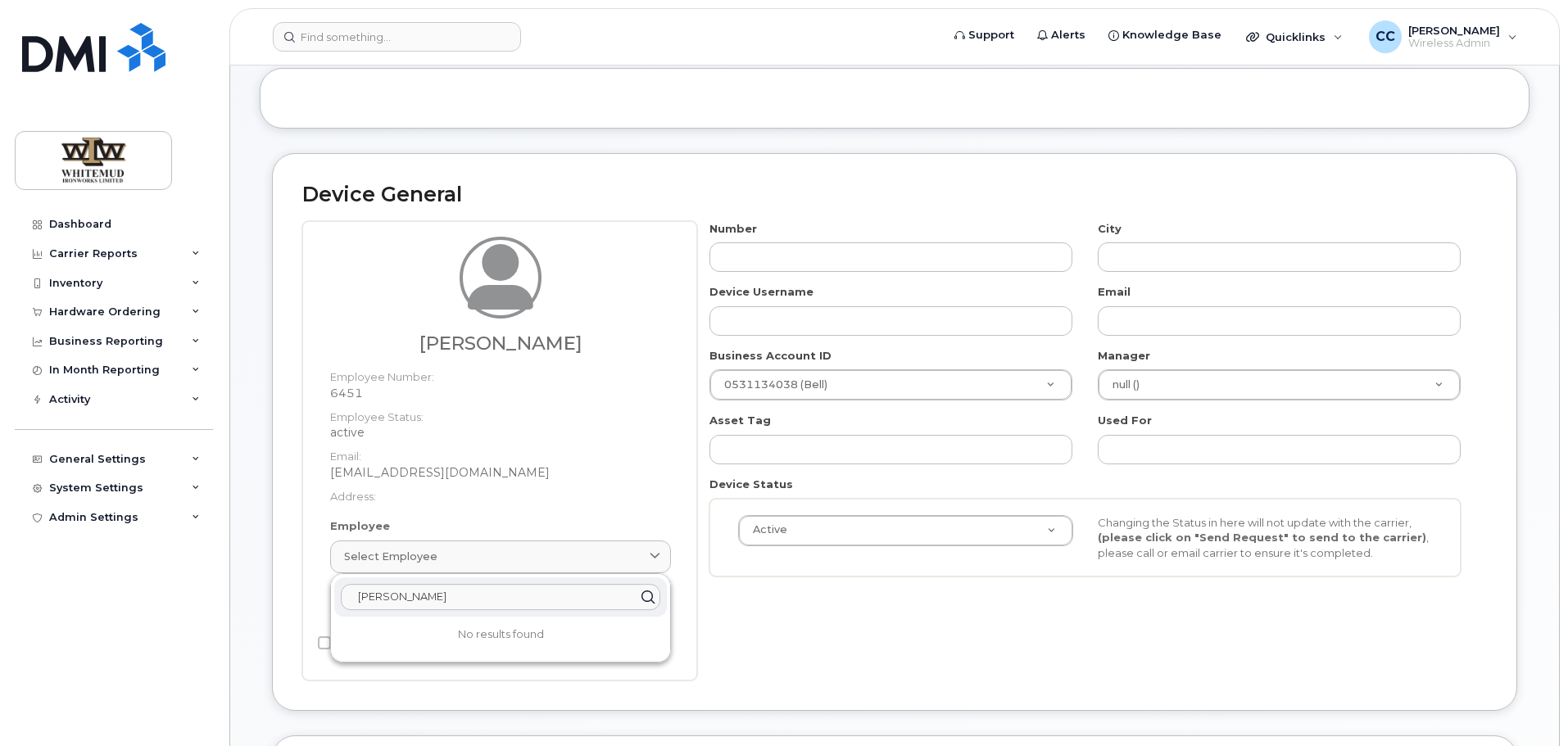
click at [600, 600] on input "tamara" at bounding box center [500, 597] width 320 height 26
click at [604, 504] on dt "Address:" at bounding box center [500, 493] width 341 height 24
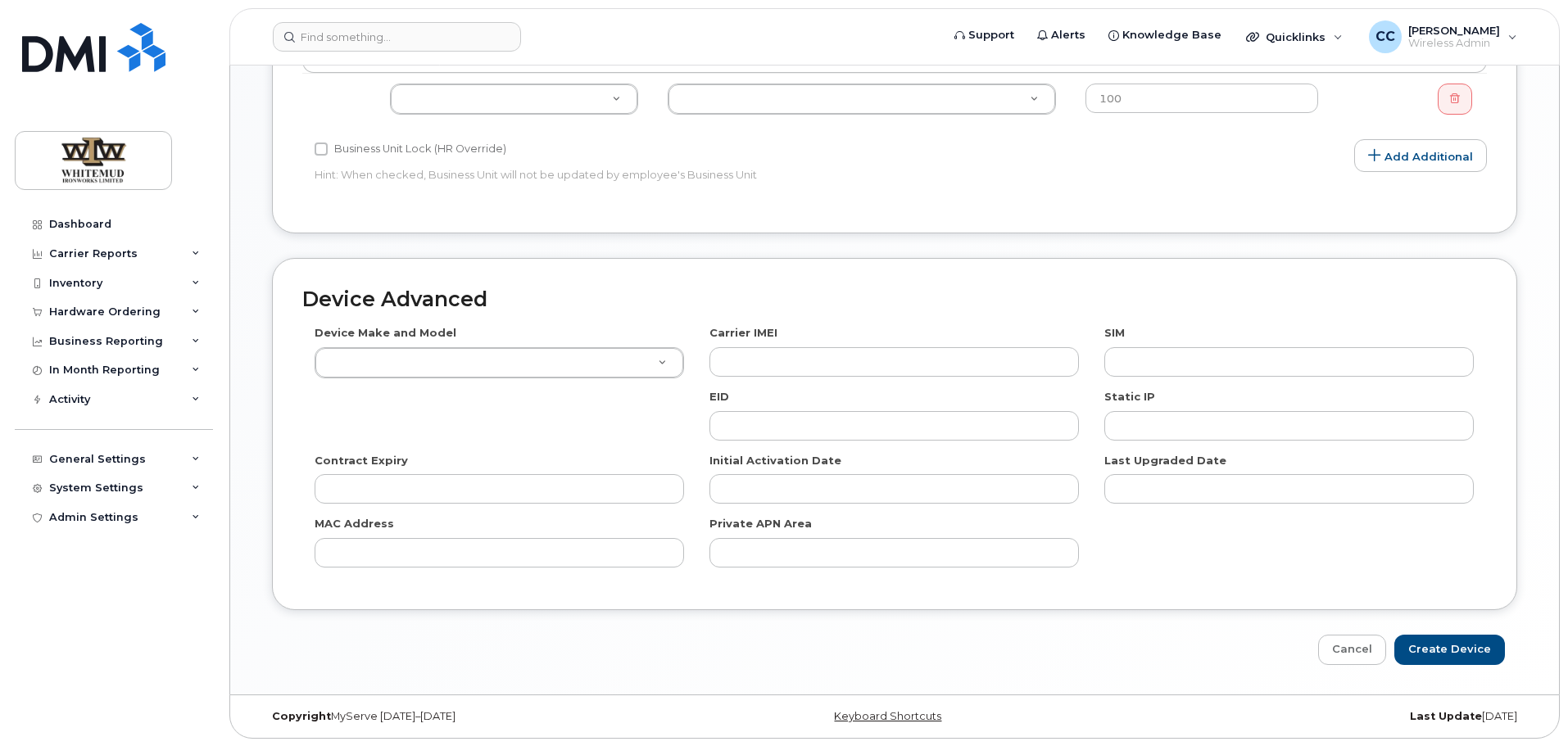
scroll to position [842, 0]
click at [1361, 654] on link "Cancel" at bounding box center [1352, 649] width 68 height 30
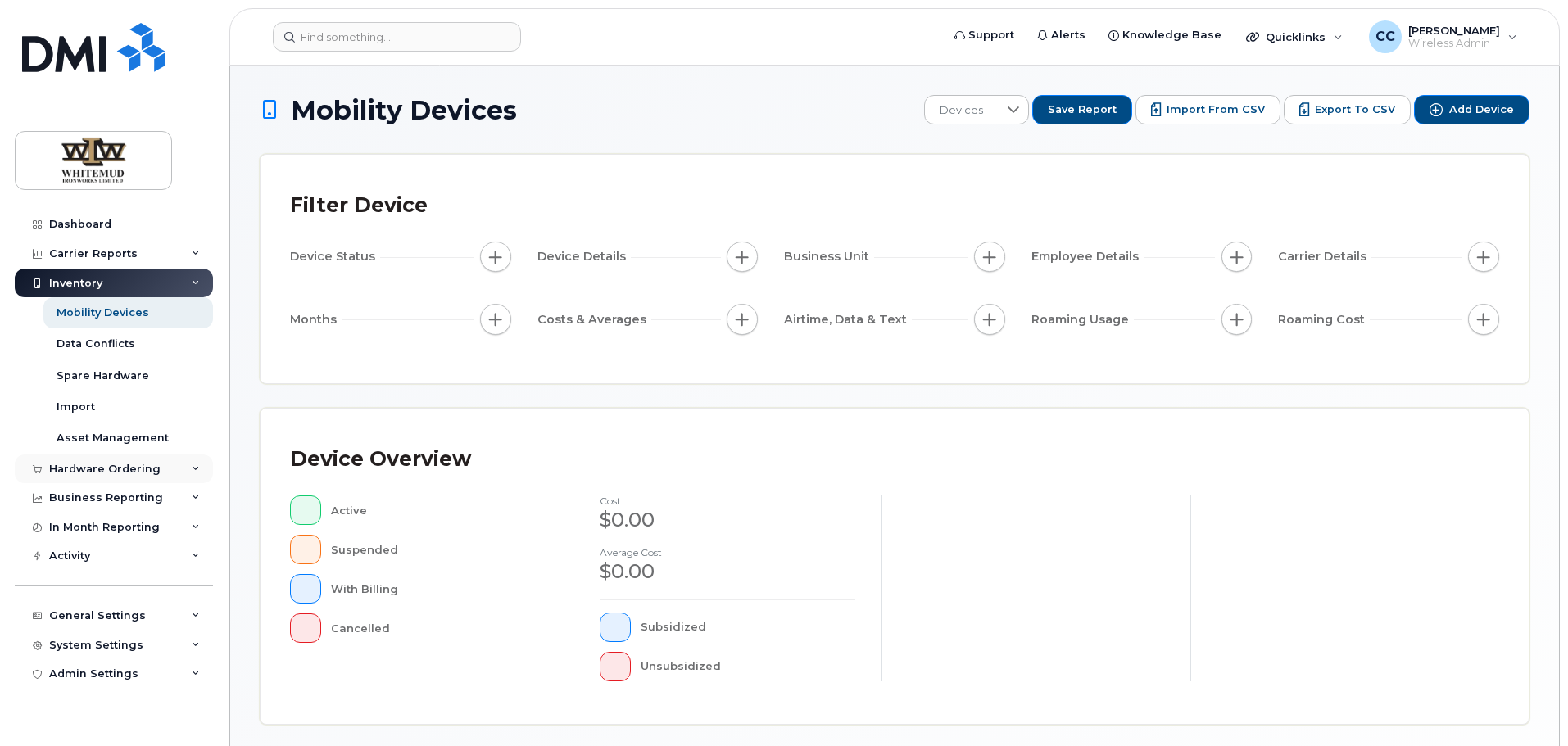
click at [132, 467] on div "Hardware Ordering" at bounding box center [105, 470] width 112 height 13
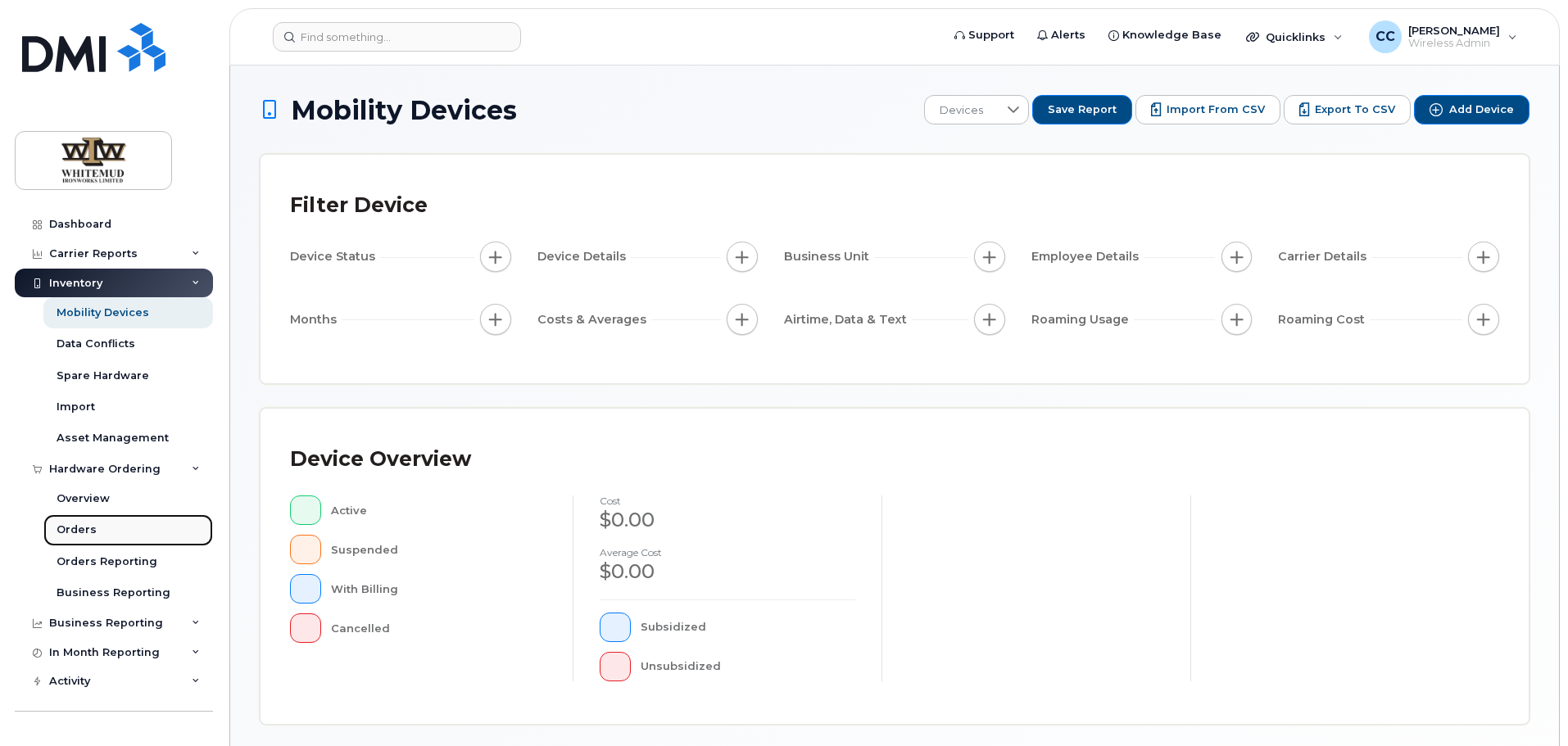
click at [85, 521] on link "Orders" at bounding box center [128, 530] width 170 height 31
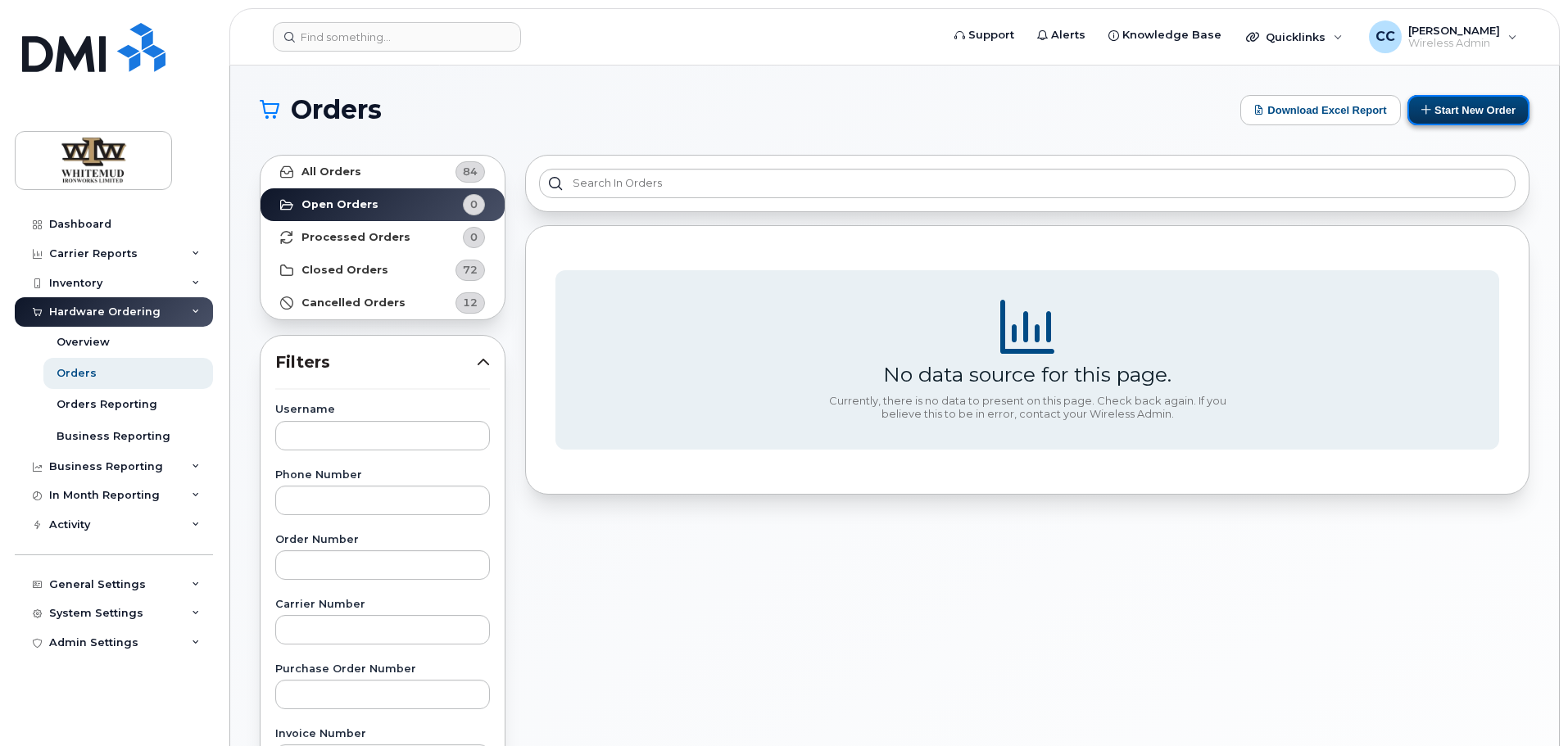
click at [1424, 113] on icon at bounding box center [1426, 109] width 11 height 11
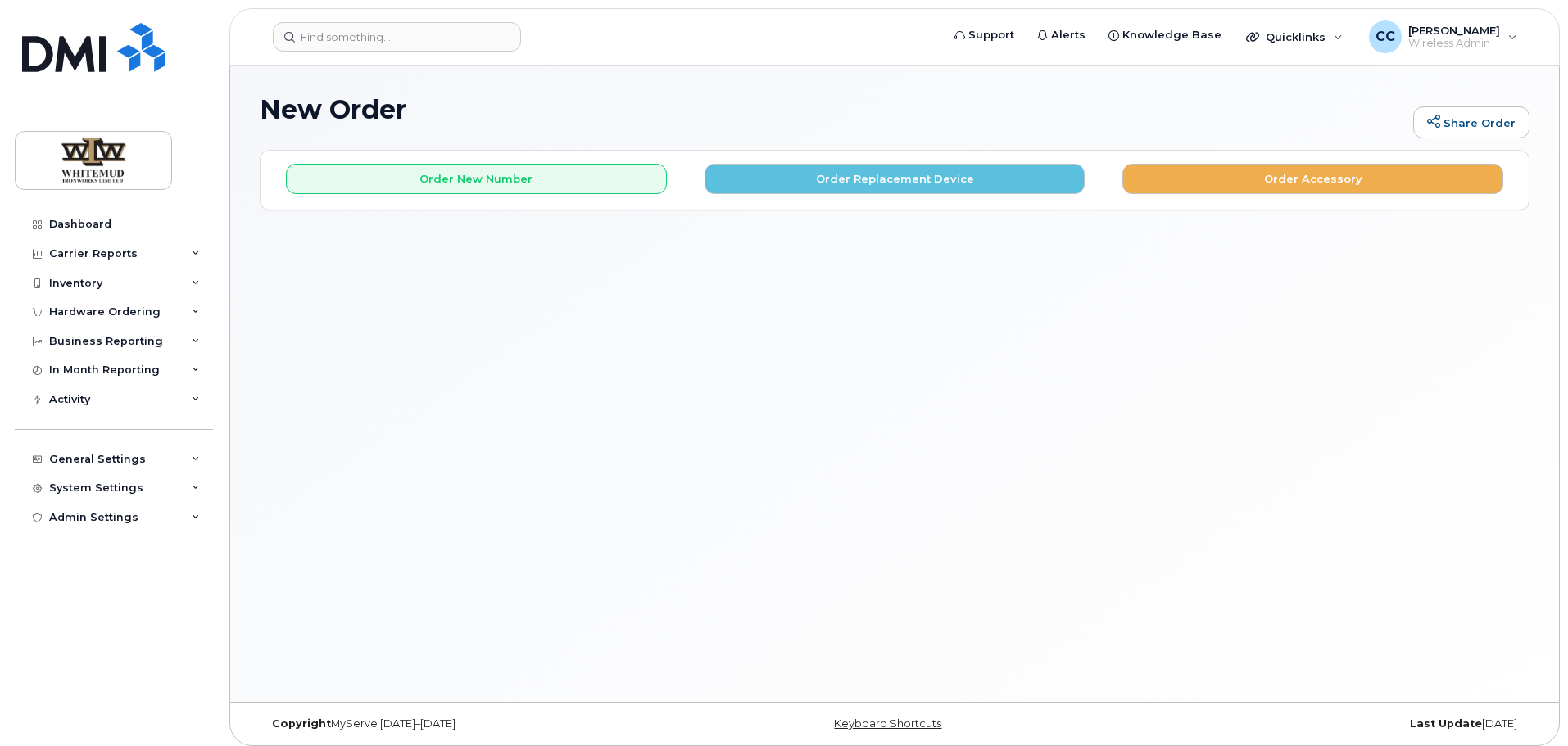
click at [562, 194] on div "Order New Number Order Replacement Device Order Accessory Please choose the car…" at bounding box center [894, 180] width 1268 height 58
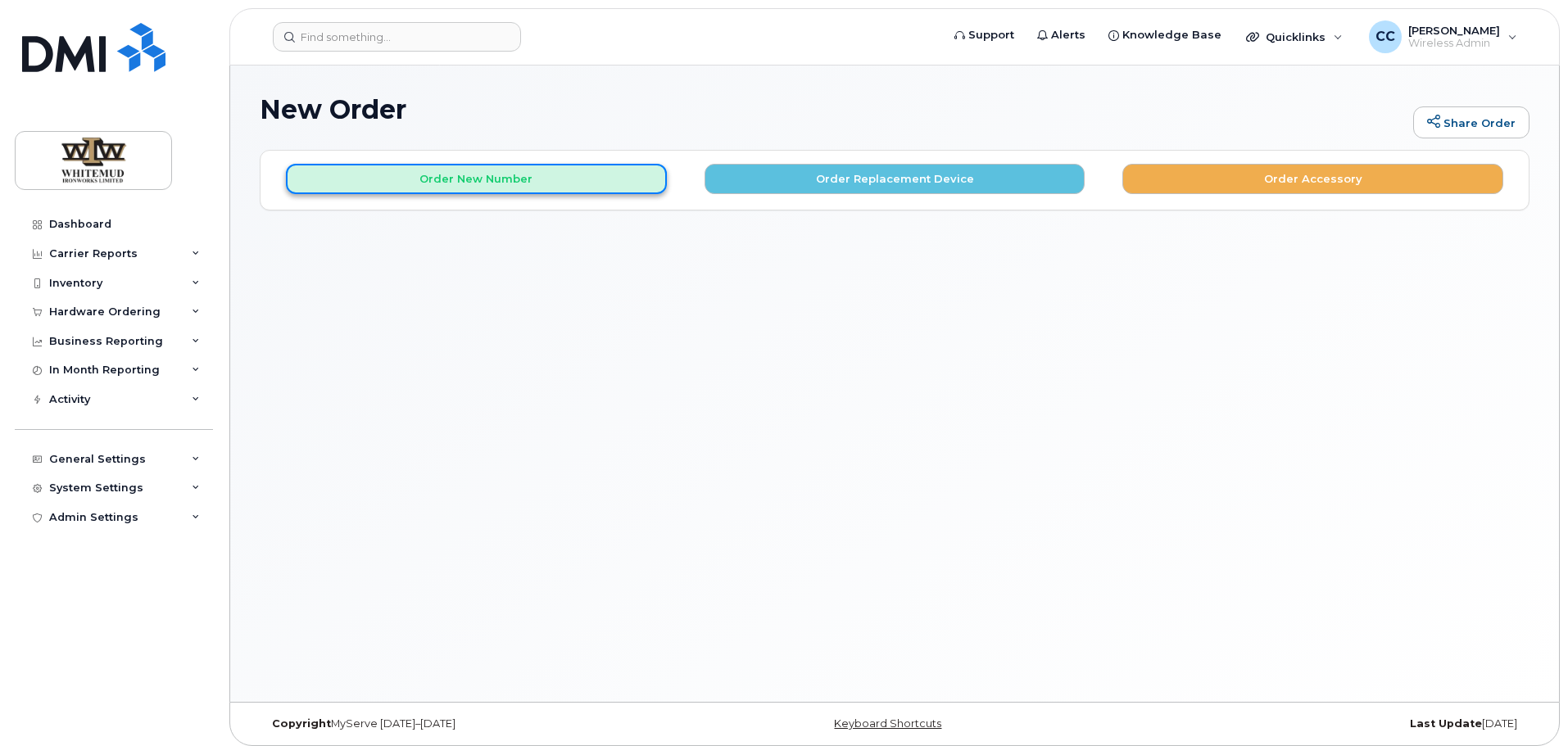
click at [554, 177] on button "Order New Number" at bounding box center [476, 179] width 381 height 30
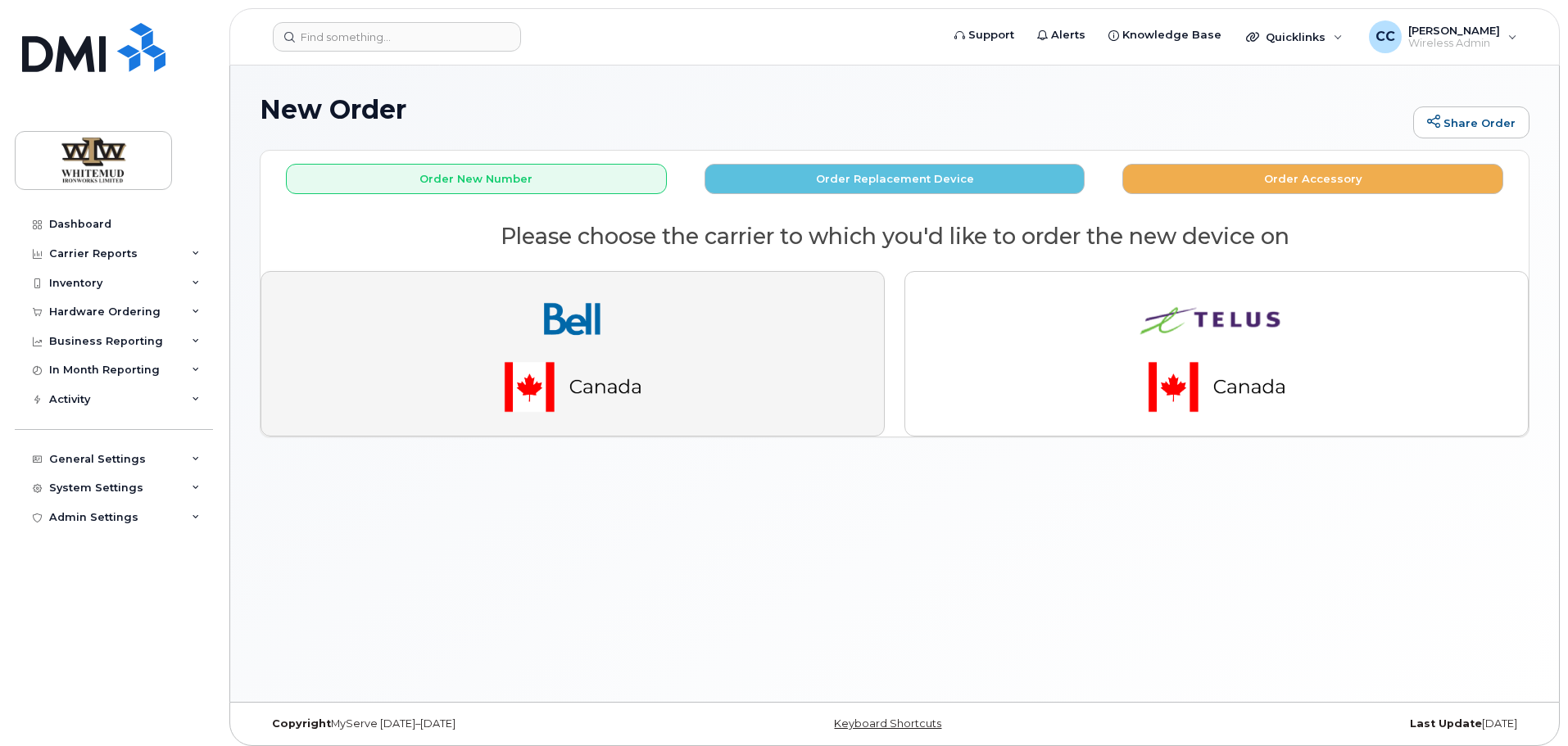
click at [586, 313] on img "button" at bounding box center [573, 353] width 230 height 137
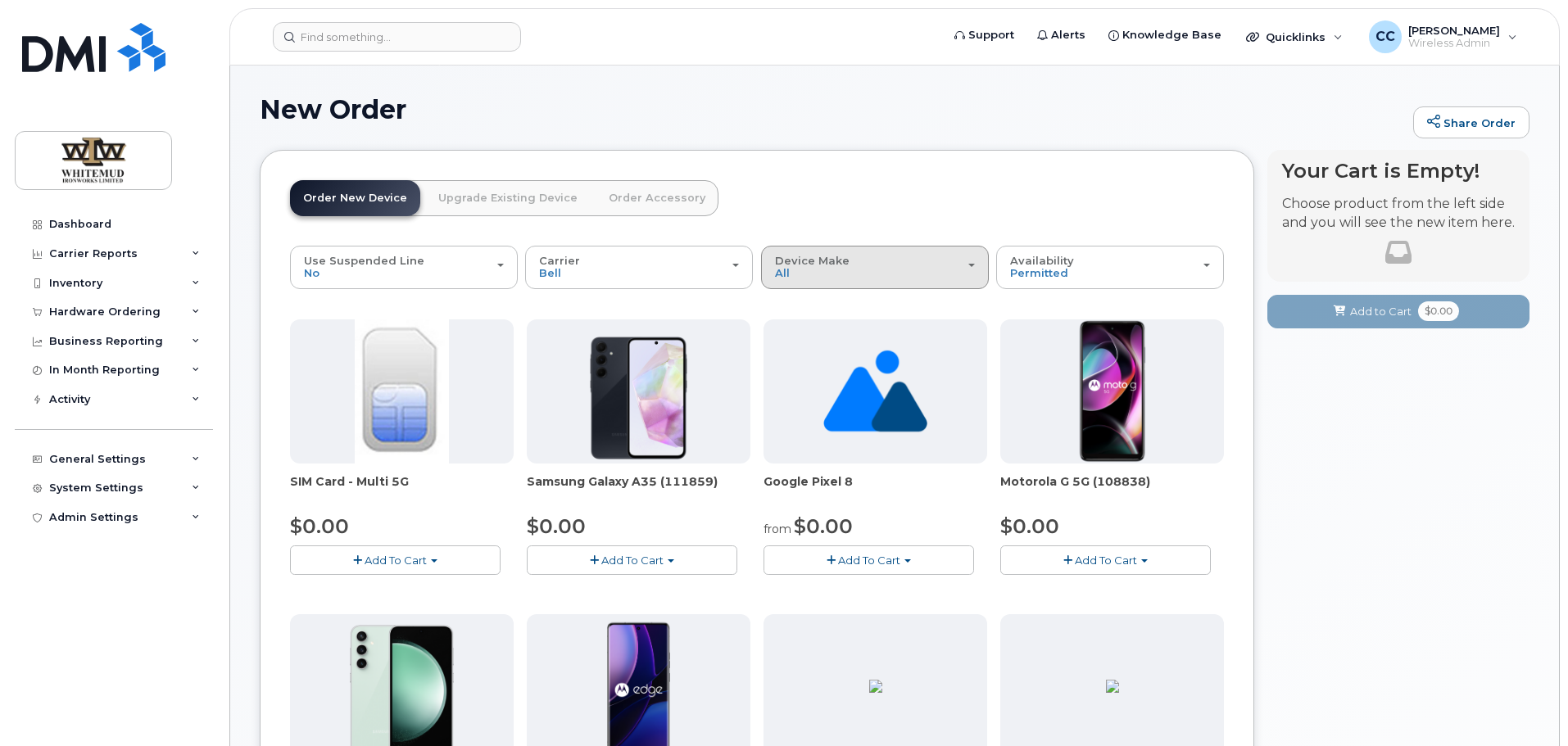
click at [826, 281] on button "Device Make All Android iPhone" at bounding box center [875, 266] width 228 height 42
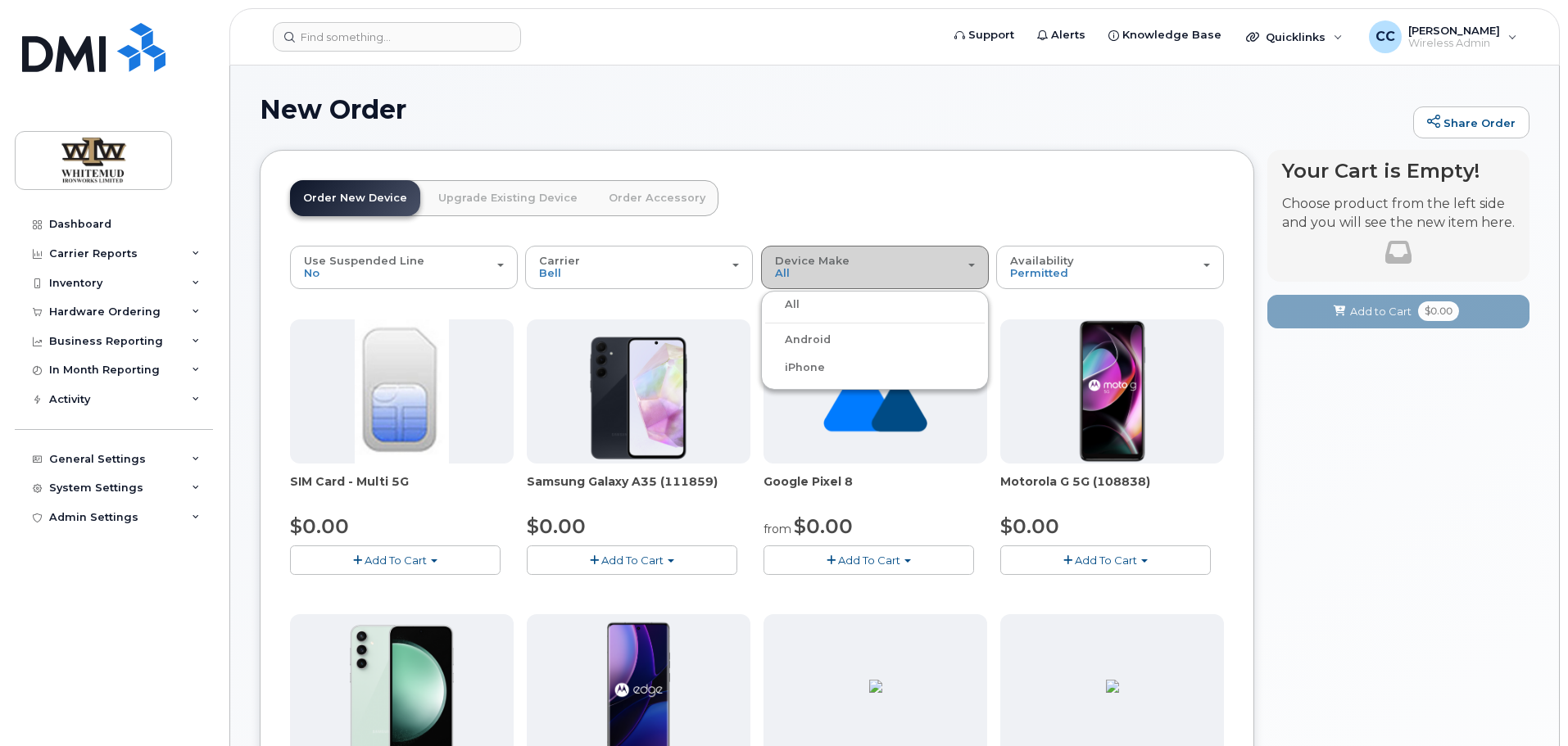
click at [826, 281] on button "Device Make All Android iPhone" at bounding box center [875, 266] width 228 height 42
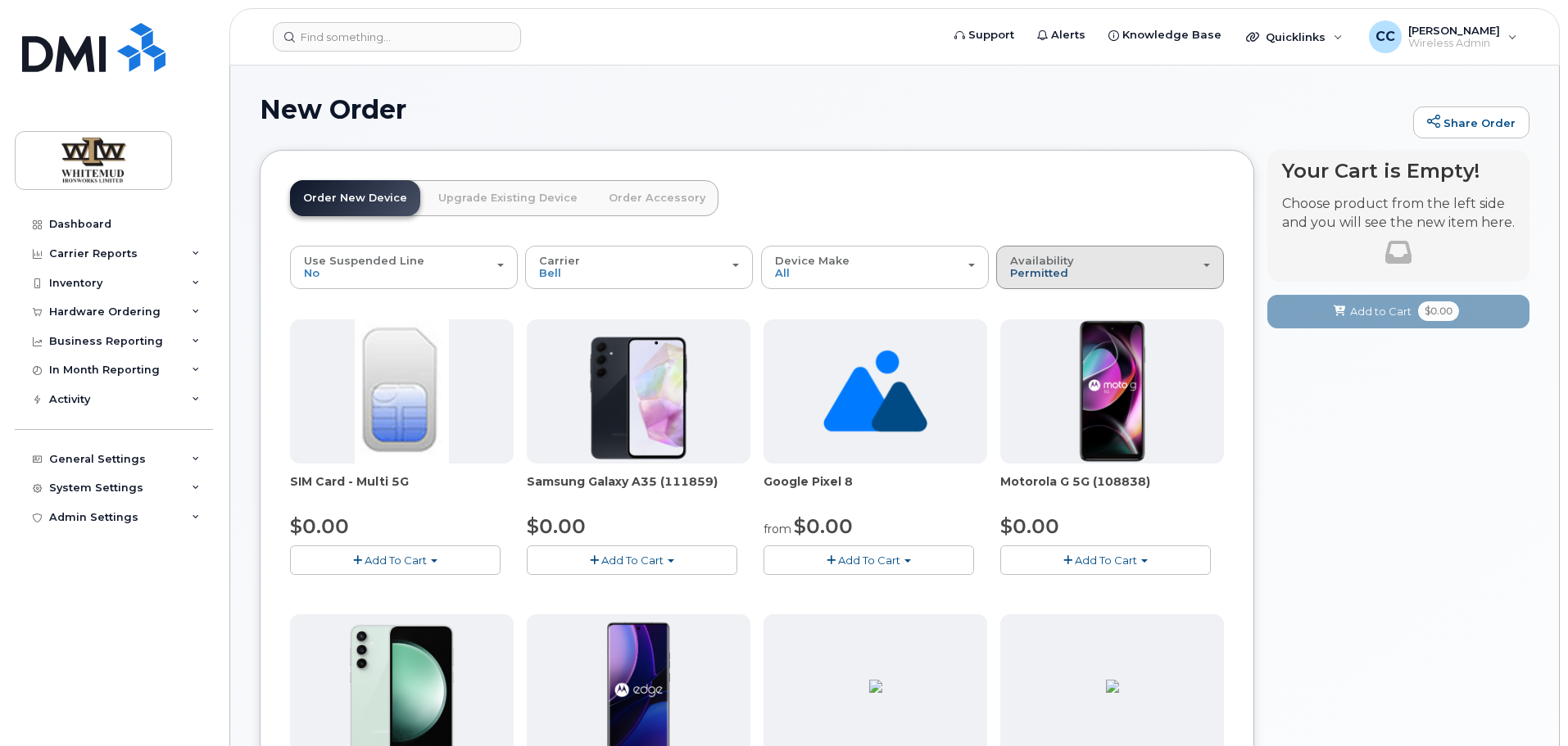
click at [1024, 274] on span "Permitted" at bounding box center [1039, 273] width 58 height 13
click at [1028, 326] on label "All" at bounding box center [1017, 333] width 34 height 20
click at [0, 0] on input "All" at bounding box center [0, 0] width 0 height 0
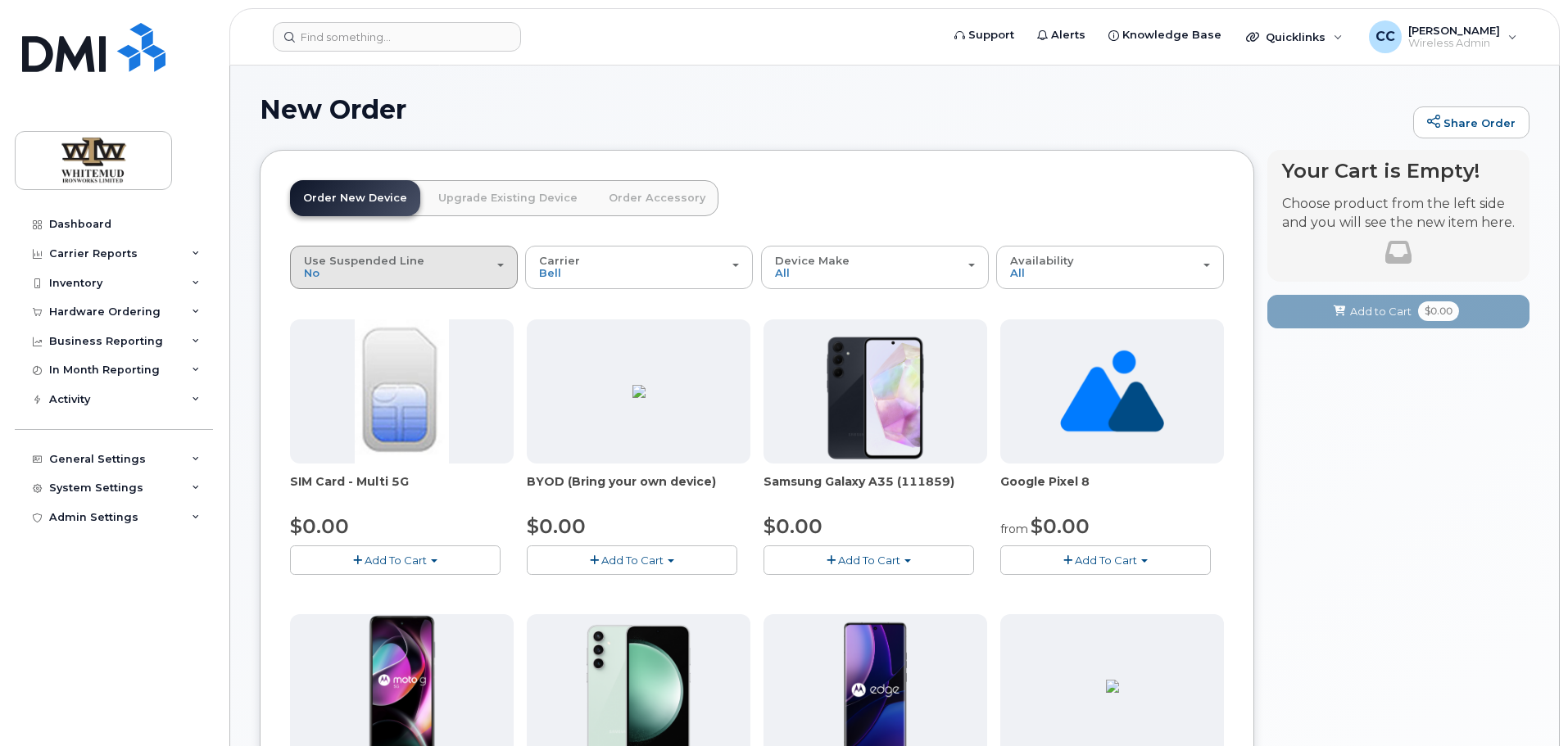
click at [432, 258] on div "Use Suspended Line No" at bounding box center [404, 267] width 200 height 26
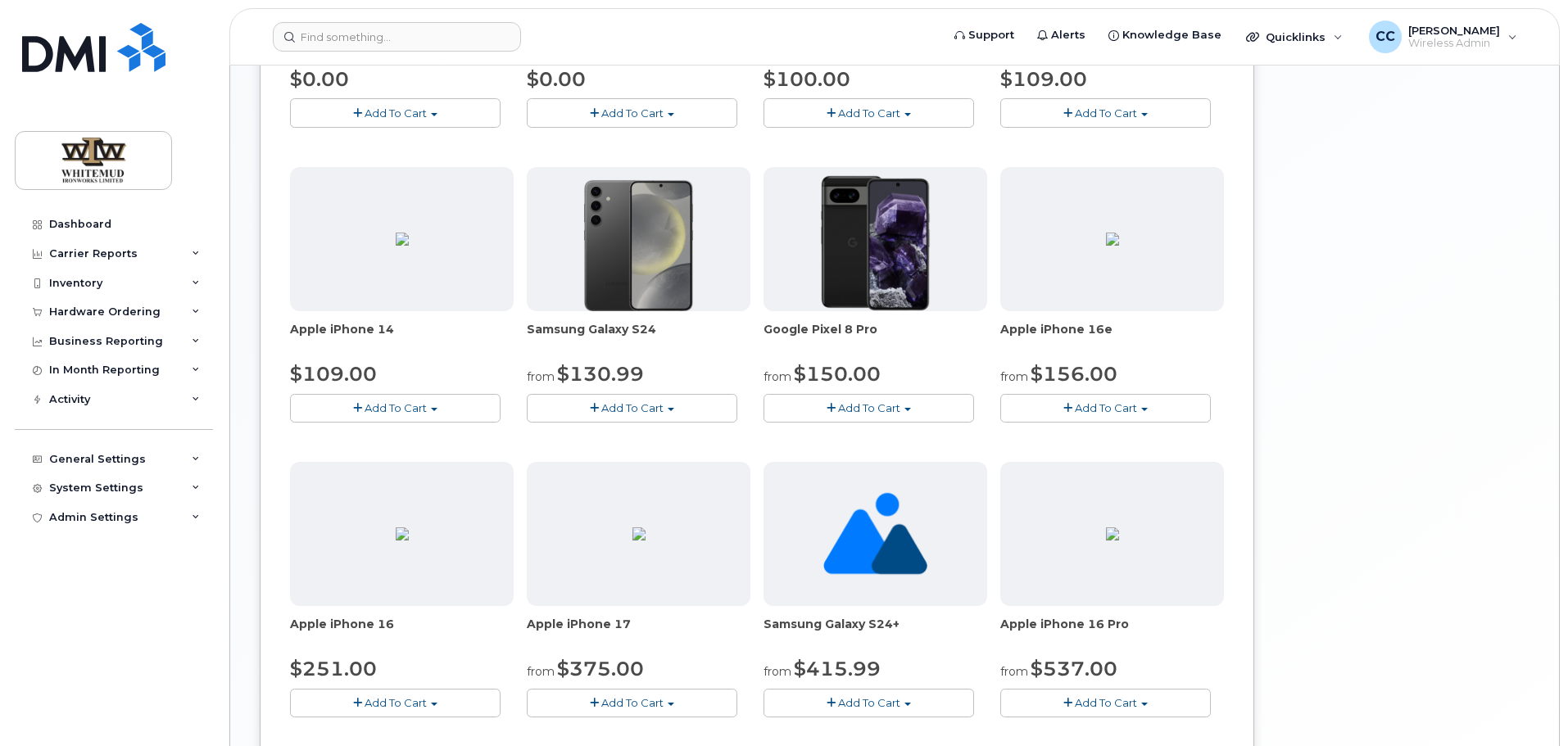
scroll to position [932, 0]
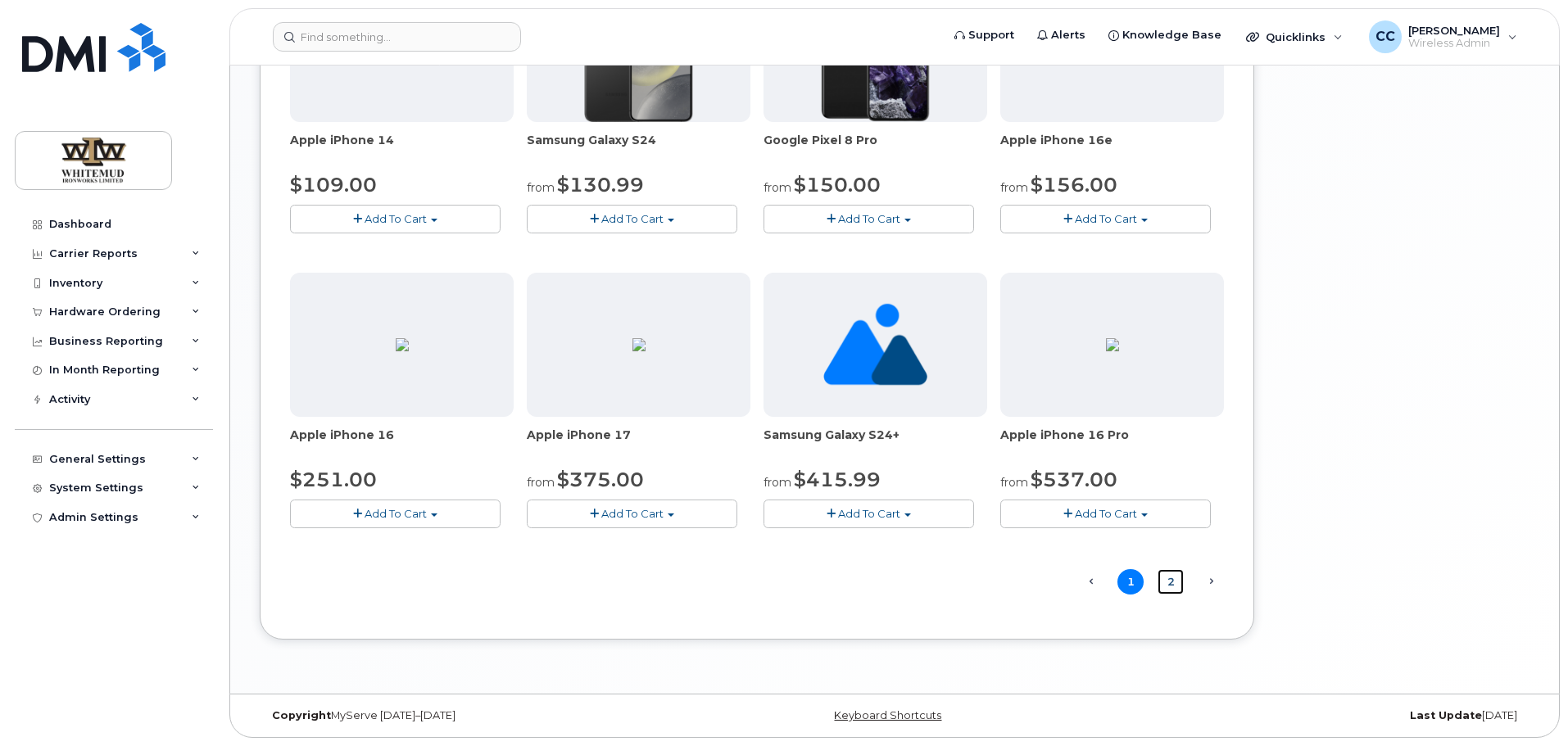
click at [1177, 584] on link "2" at bounding box center [1170, 582] width 26 height 26
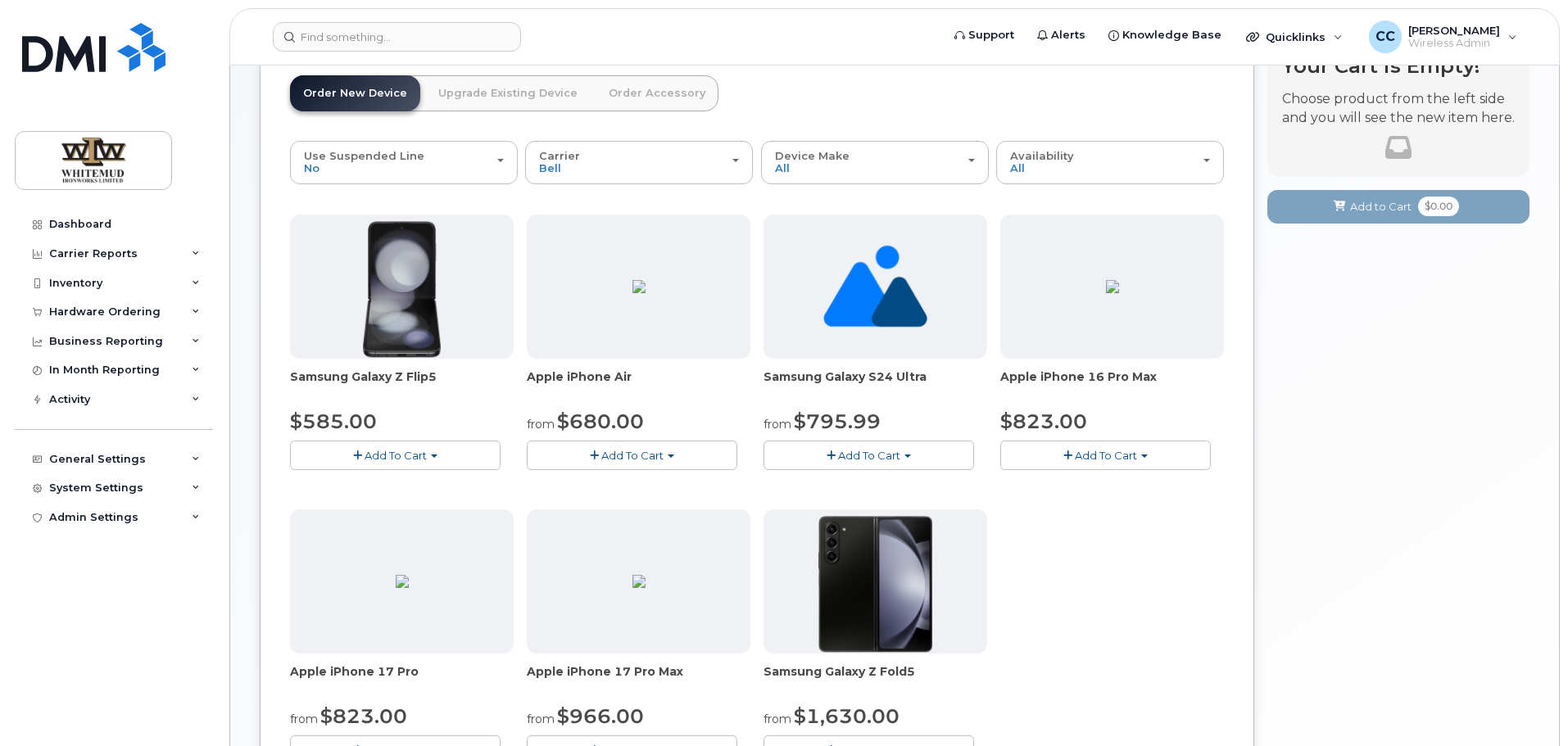
scroll to position [0, 0]
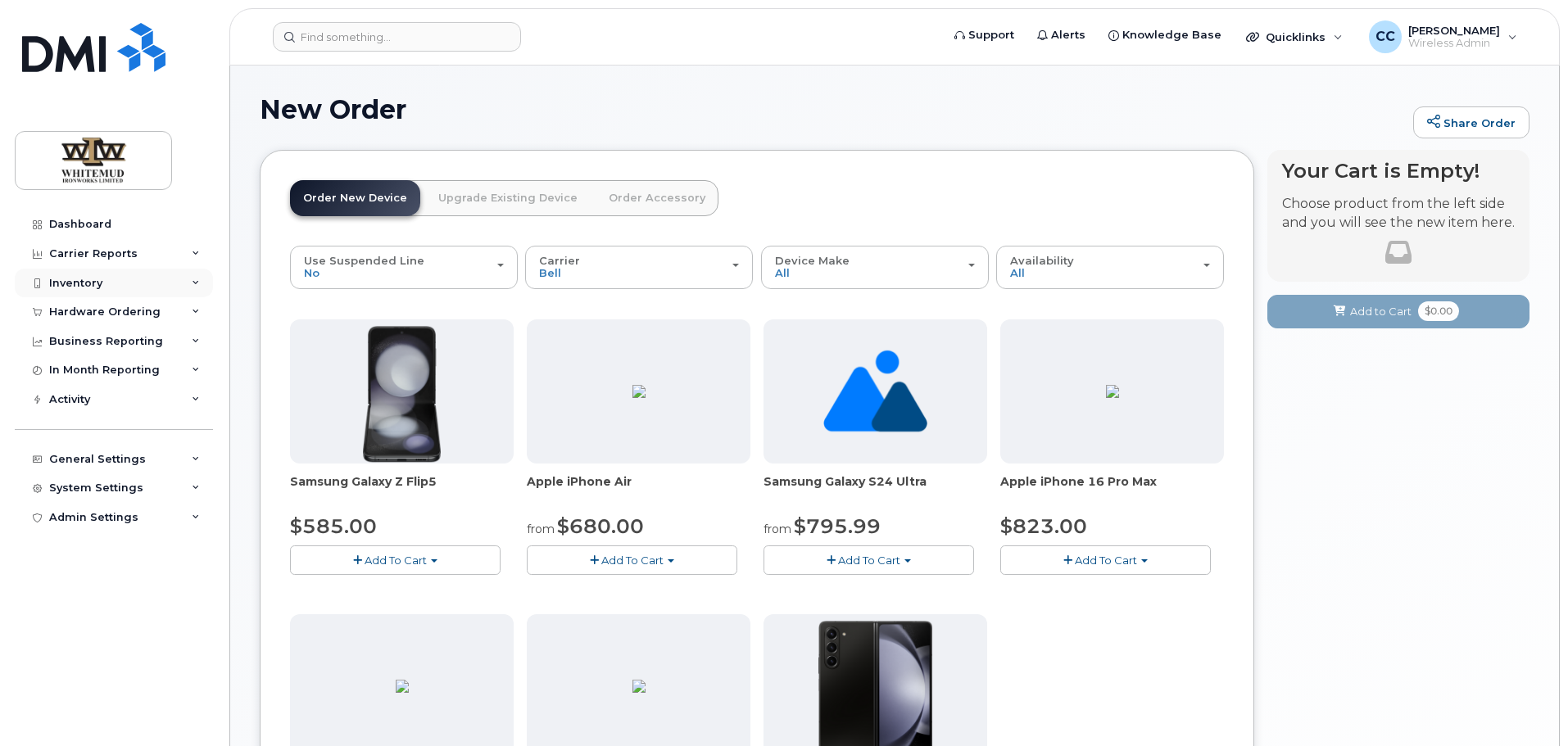
click at [91, 281] on div "Inventory" at bounding box center [76, 284] width 53 height 13
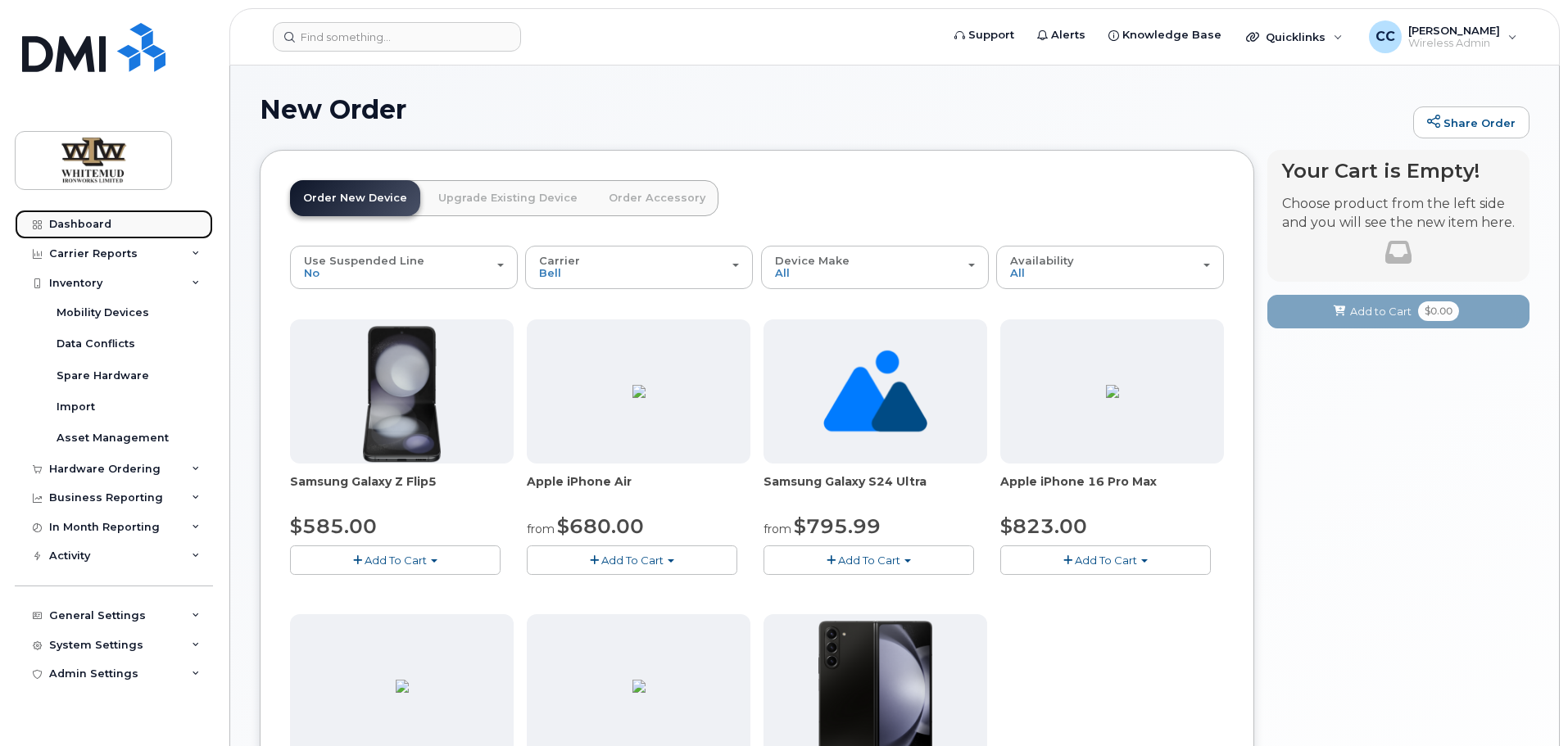
click at [90, 225] on div "Dashboard" at bounding box center [80, 225] width 62 height 13
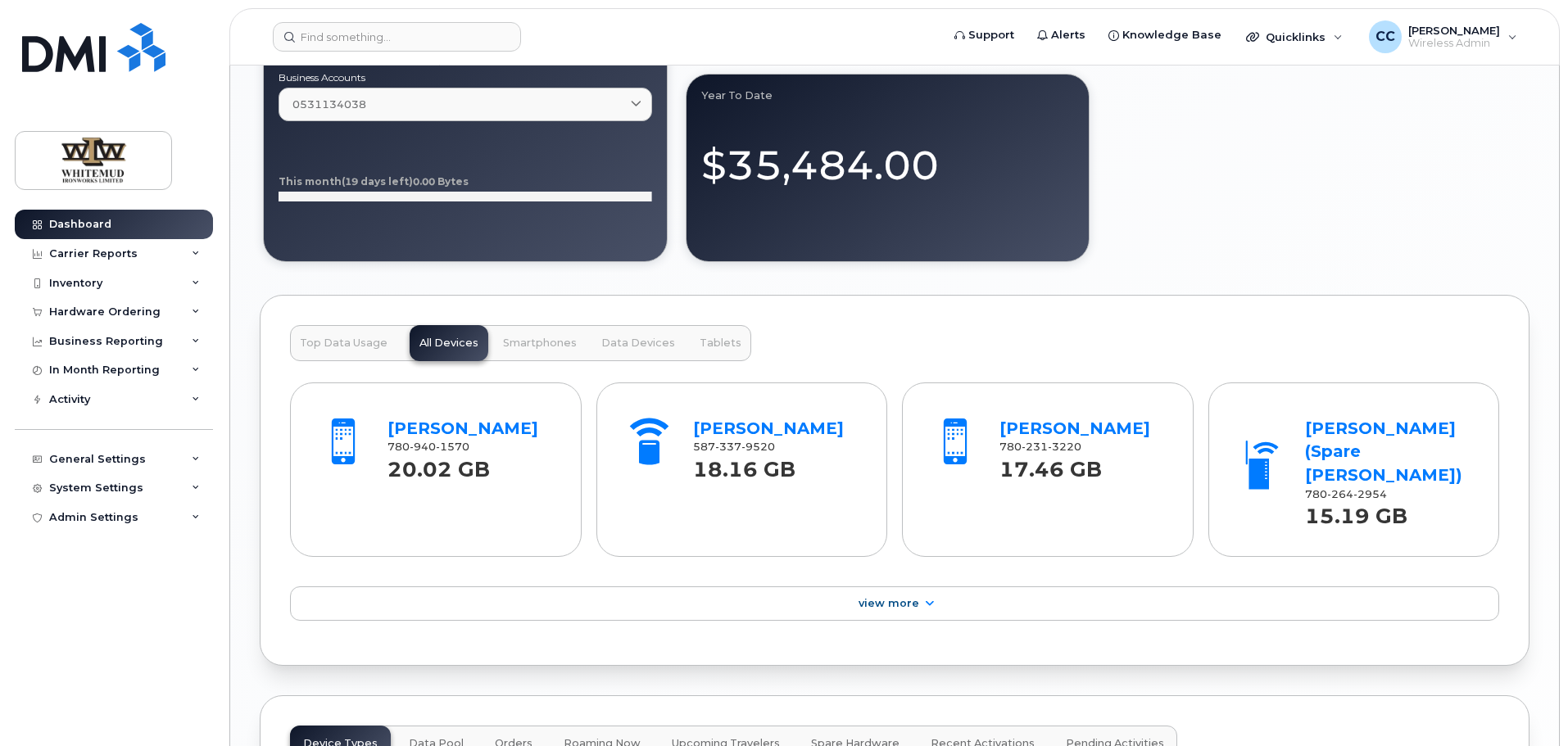
scroll to position [1803, 0]
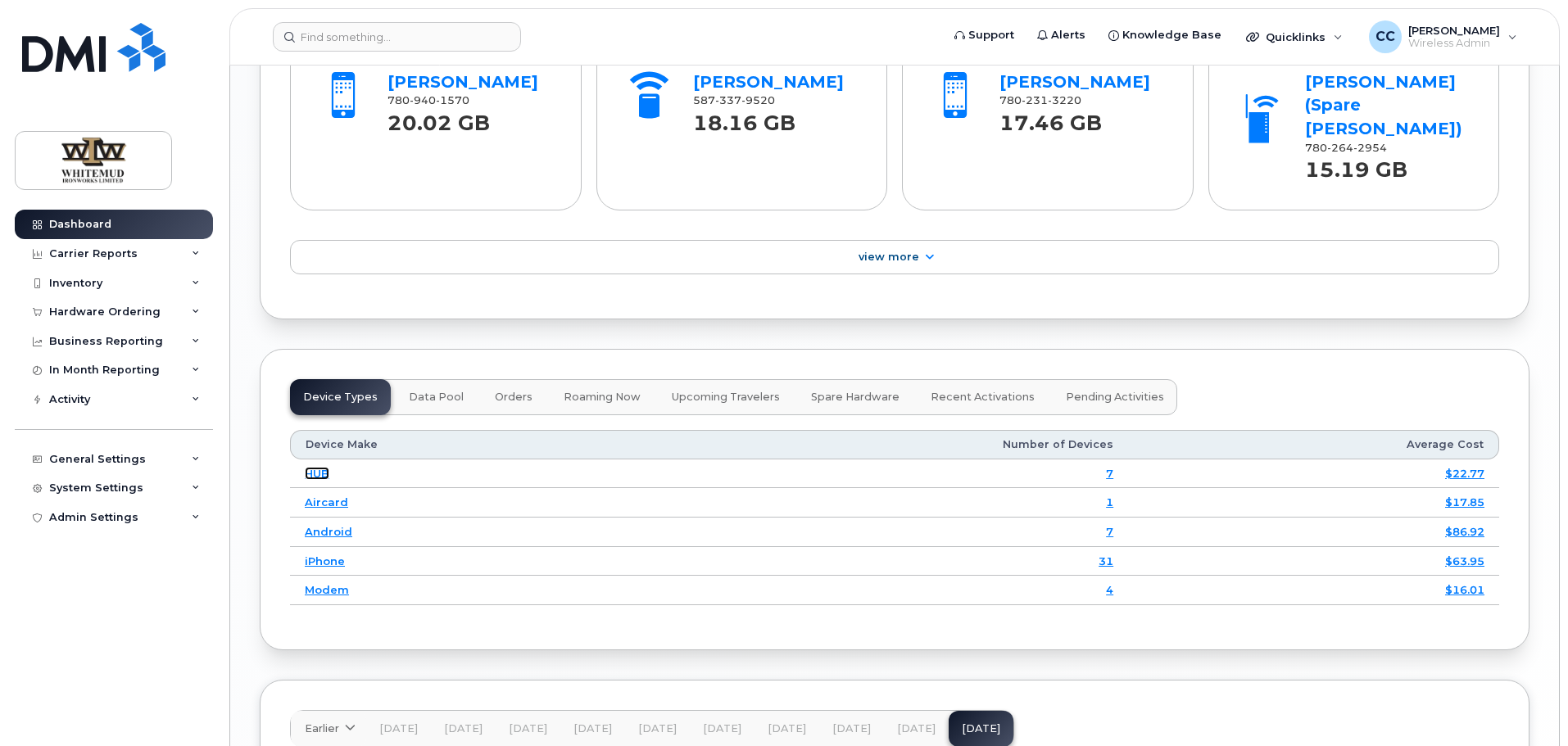
click at [326, 467] on link "HUB" at bounding box center [317, 474] width 25 height 13
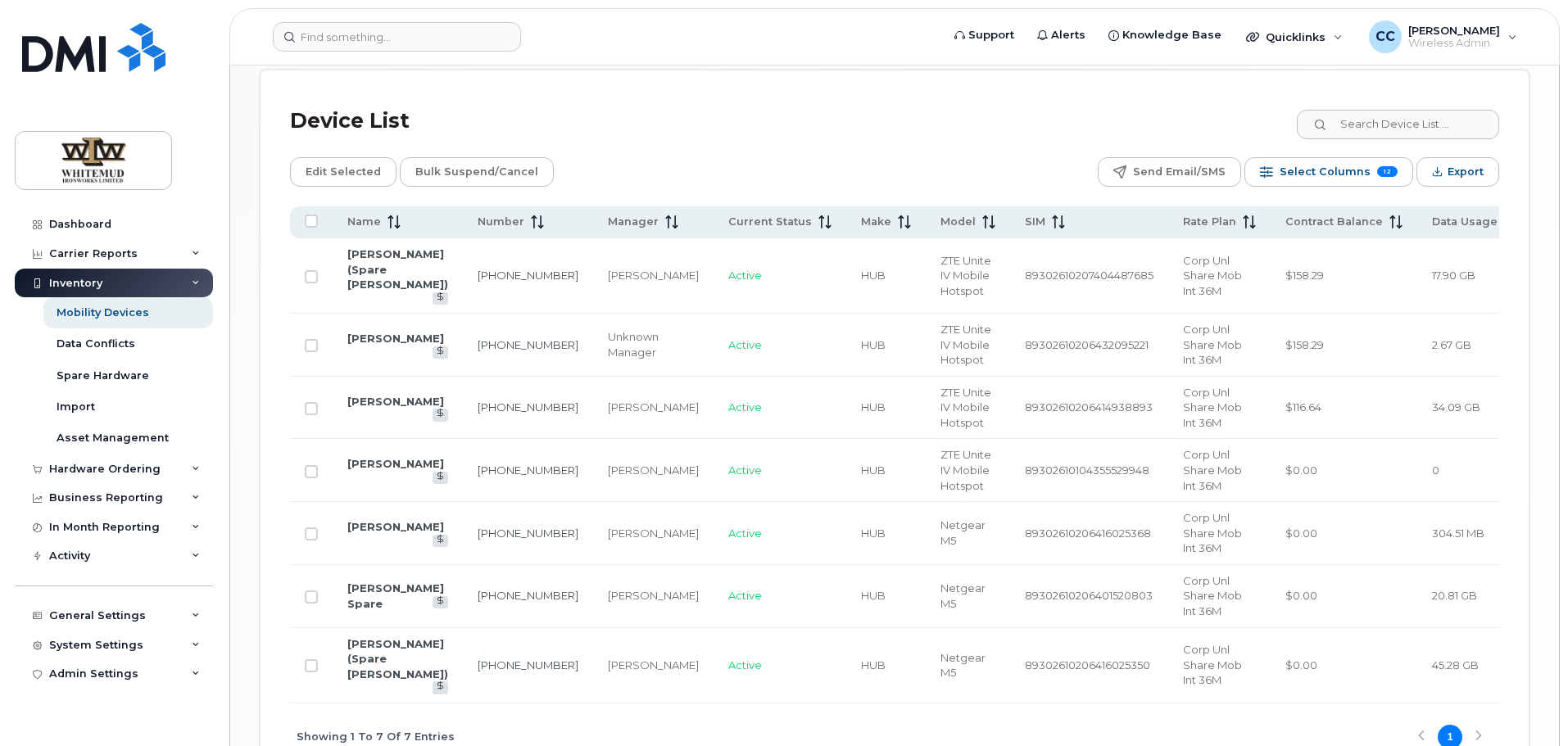
scroll to position [893, 0]
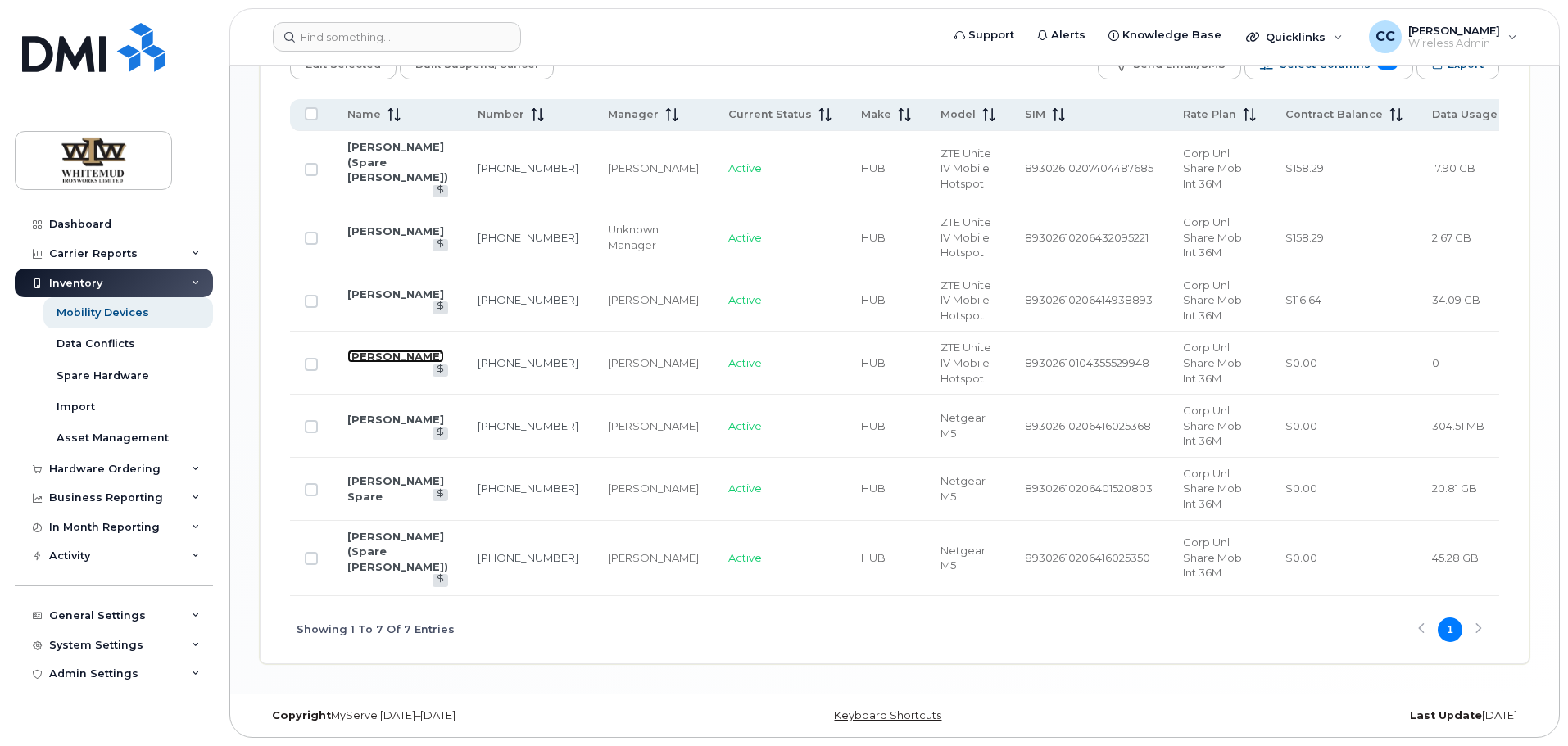
click at [366, 354] on link "[PERSON_NAME]" at bounding box center [396, 356] width 97 height 13
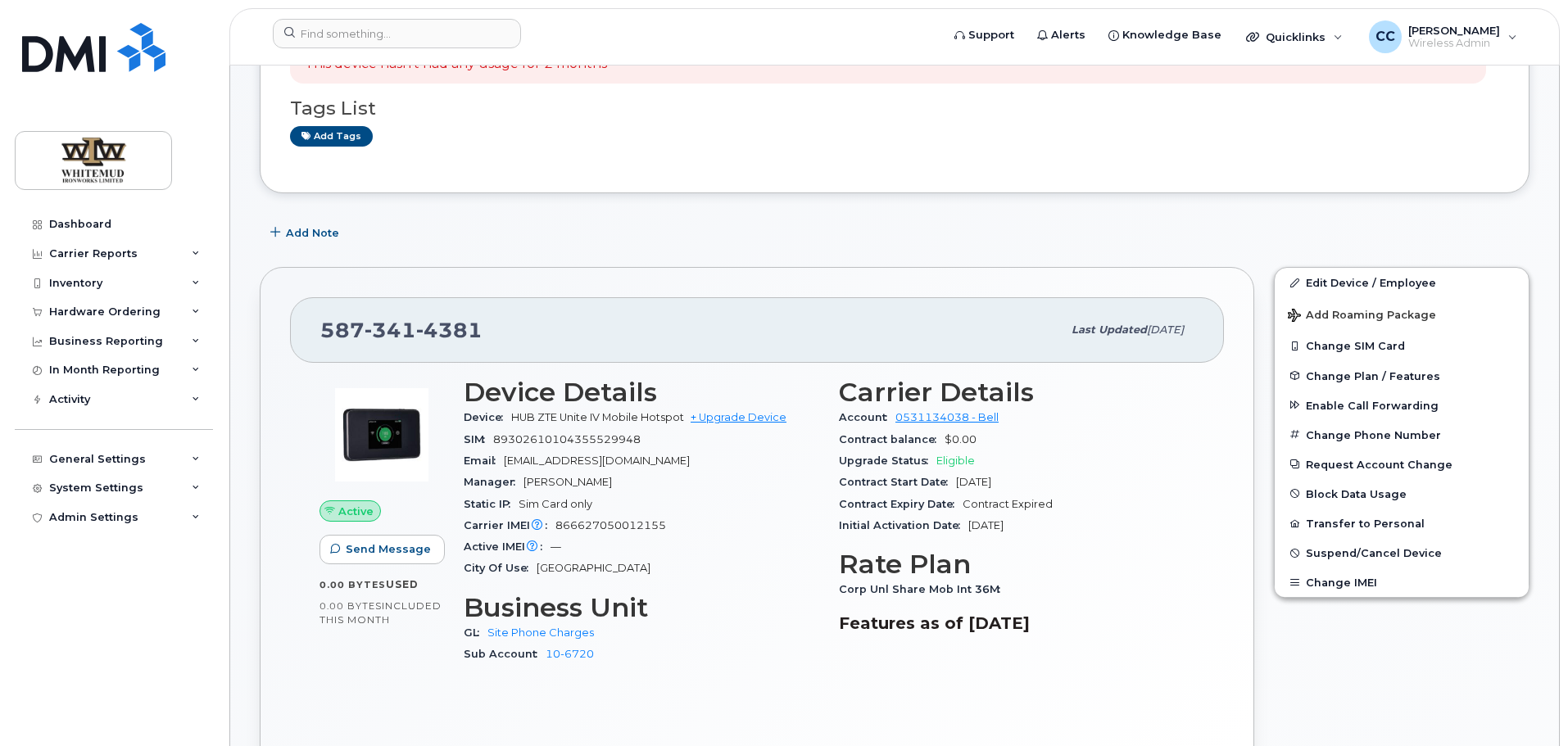
scroll to position [246, 0]
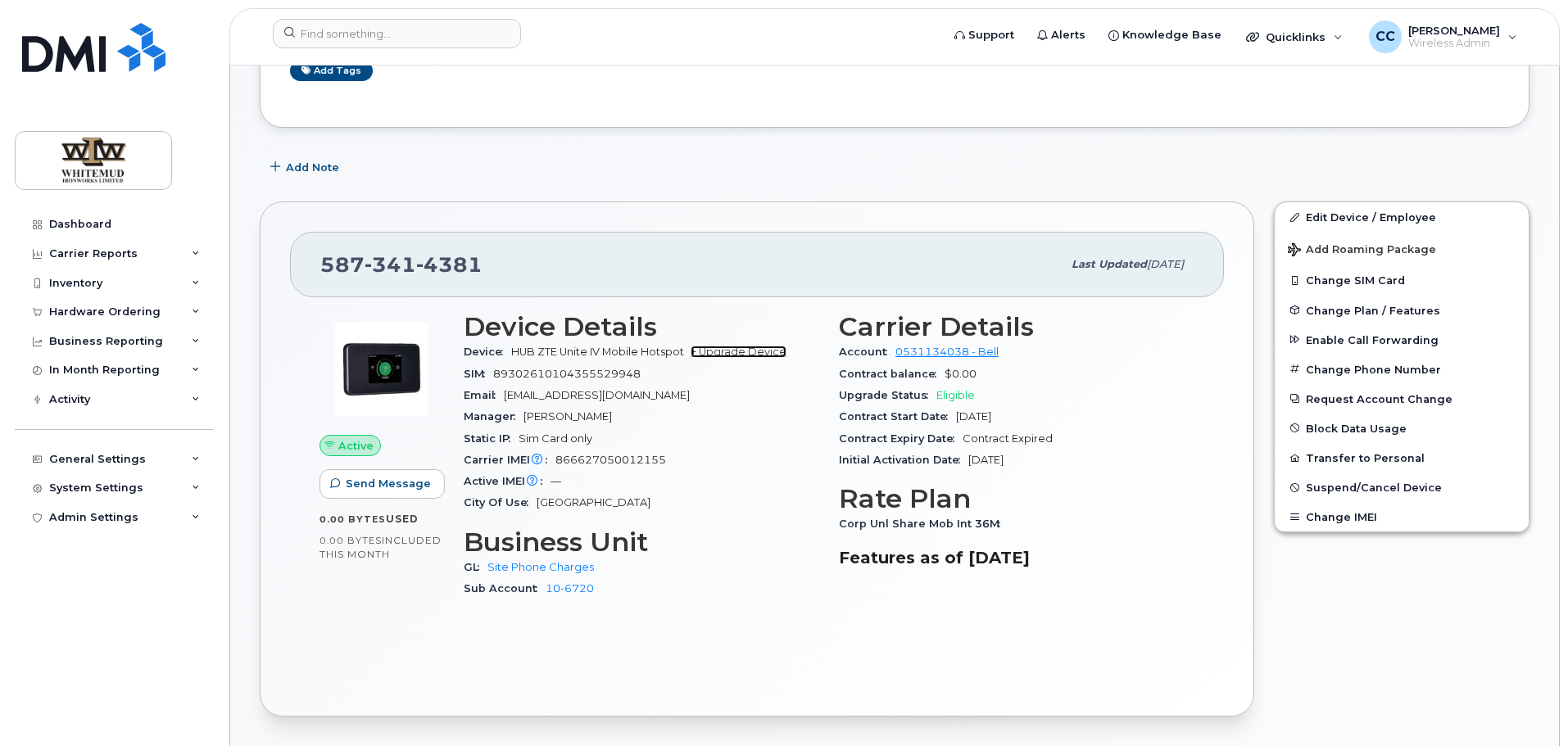
click at [724, 355] on link "+ Upgrade Device" at bounding box center [738, 351] width 96 height 12
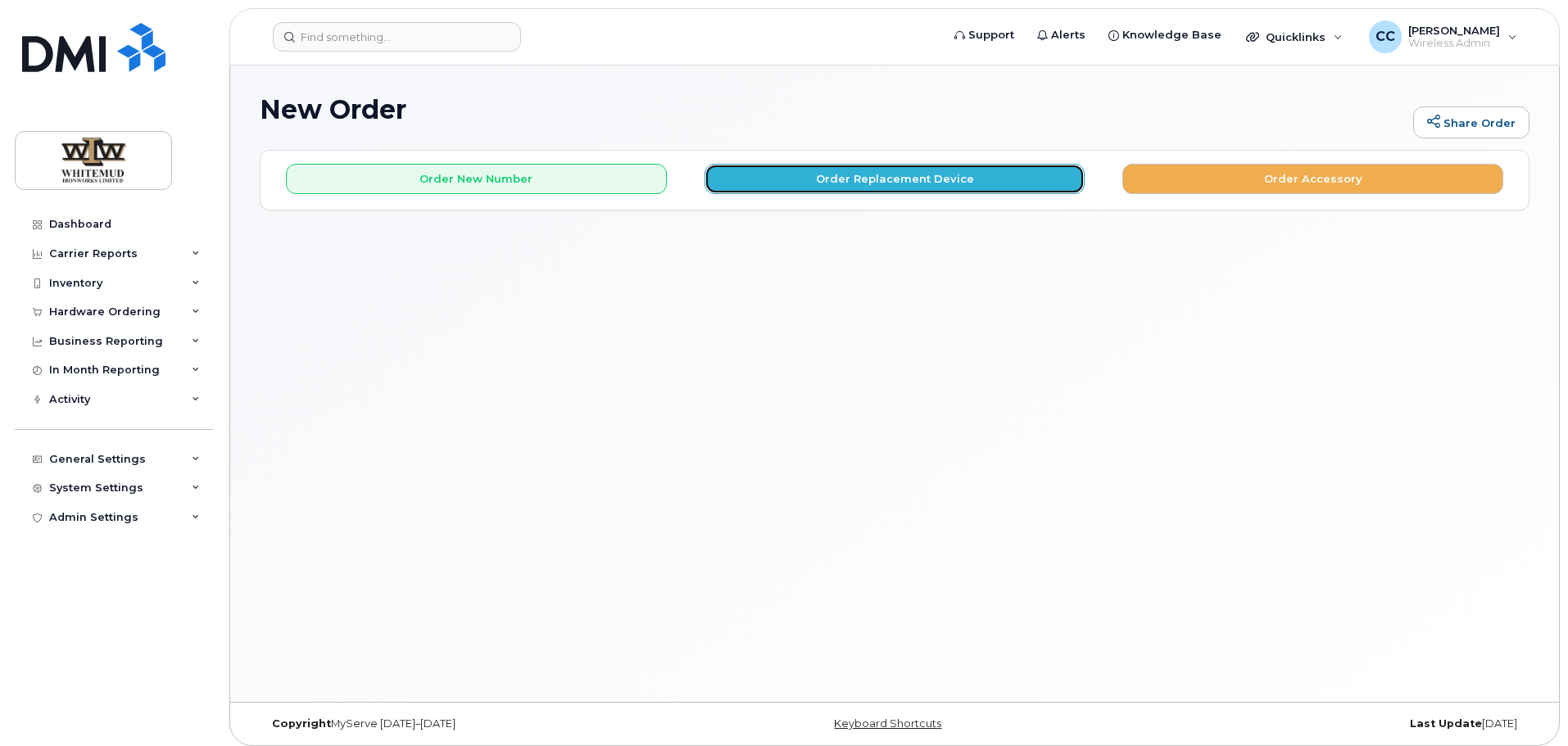
click at [824, 178] on button "Order Replacement Device" at bounding box center [895, 179] width 381 height 30
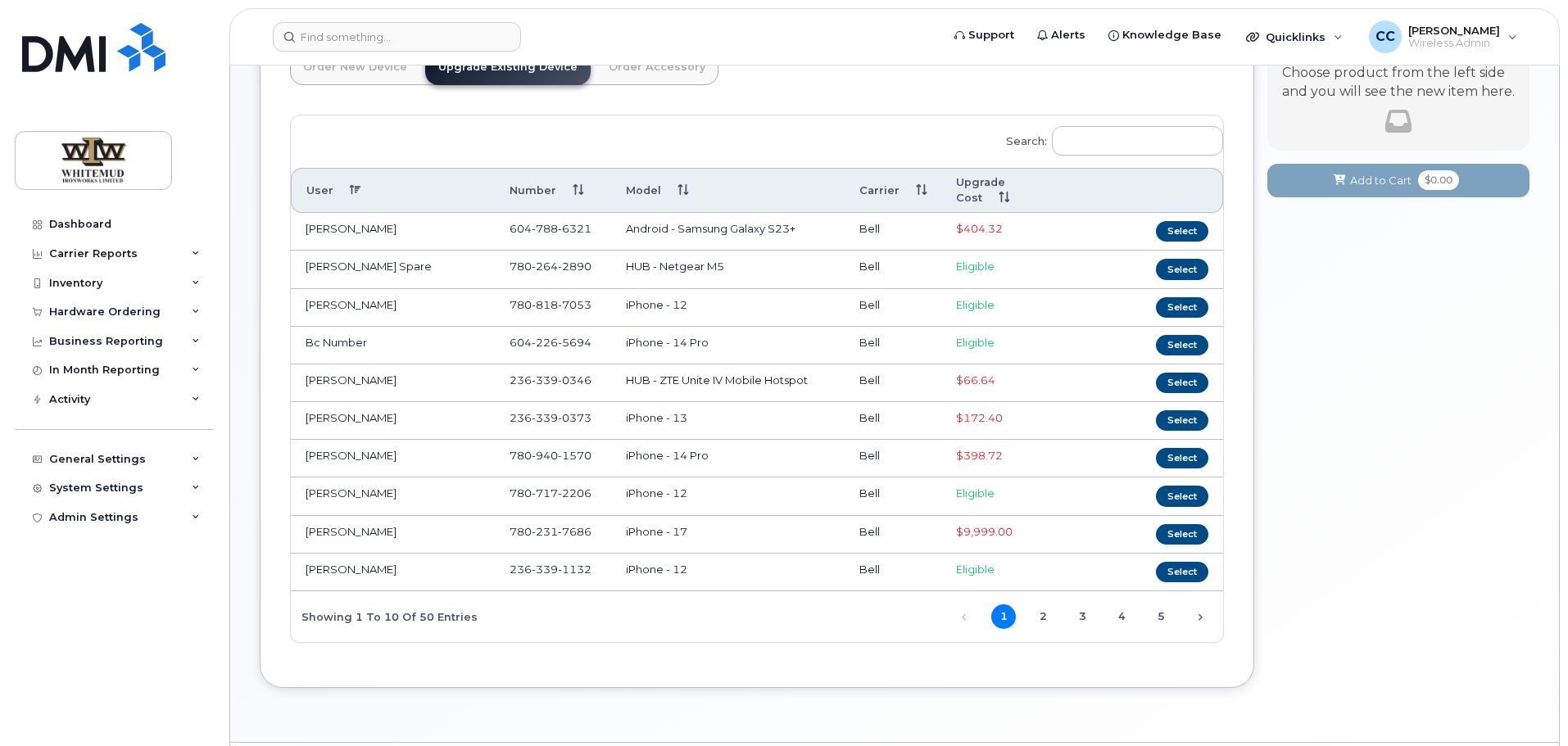
scroll to position [165, 0]
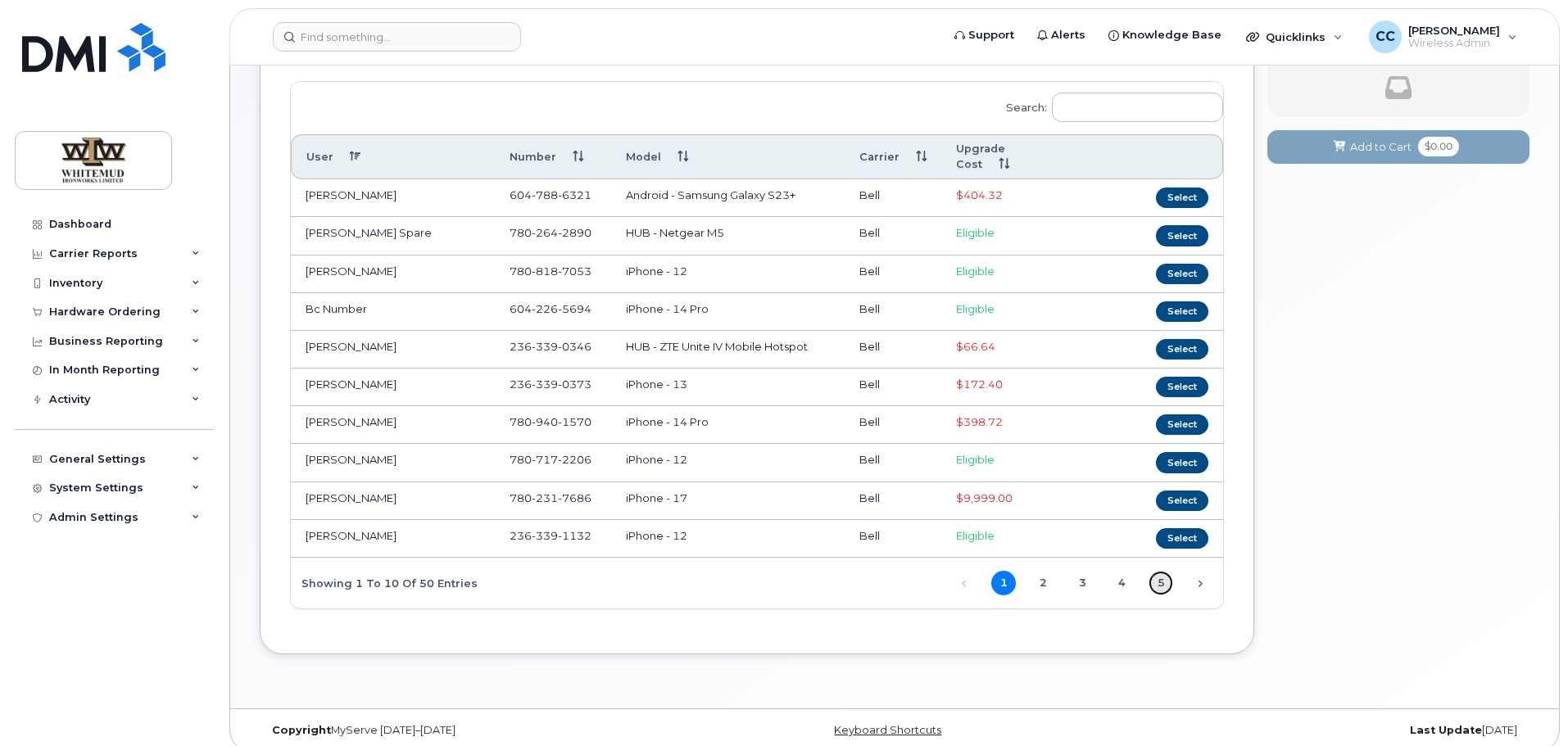
click at [1164, 571] on link "5" at bounding box center [1161, 584] width 25 height 25
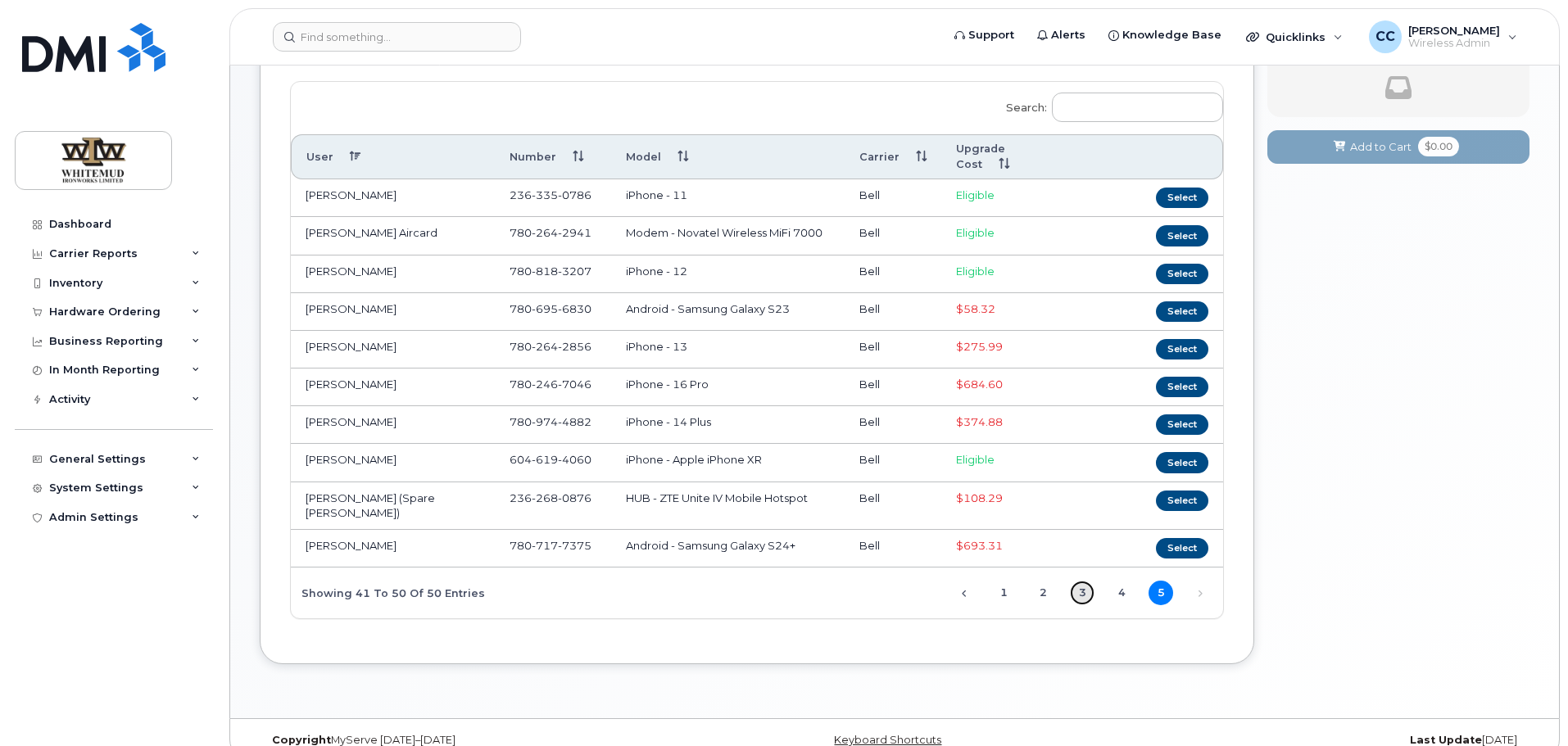
click at [1084, 581] on link "3" at bounding box center [1083, 594] width 25 height 25
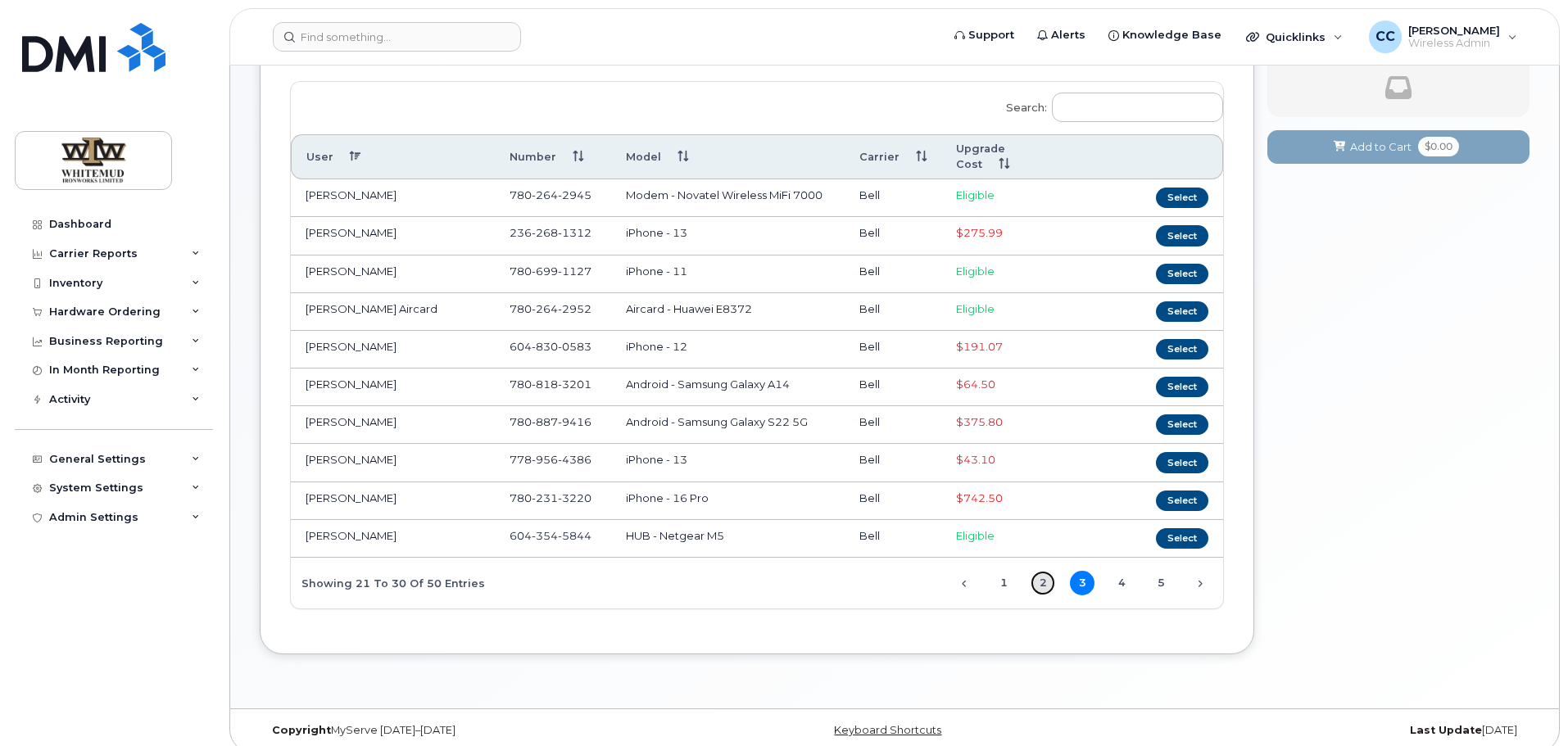
click at [1045, 572] on link "2" at bounding box center [1043, 584] width 25 height 25
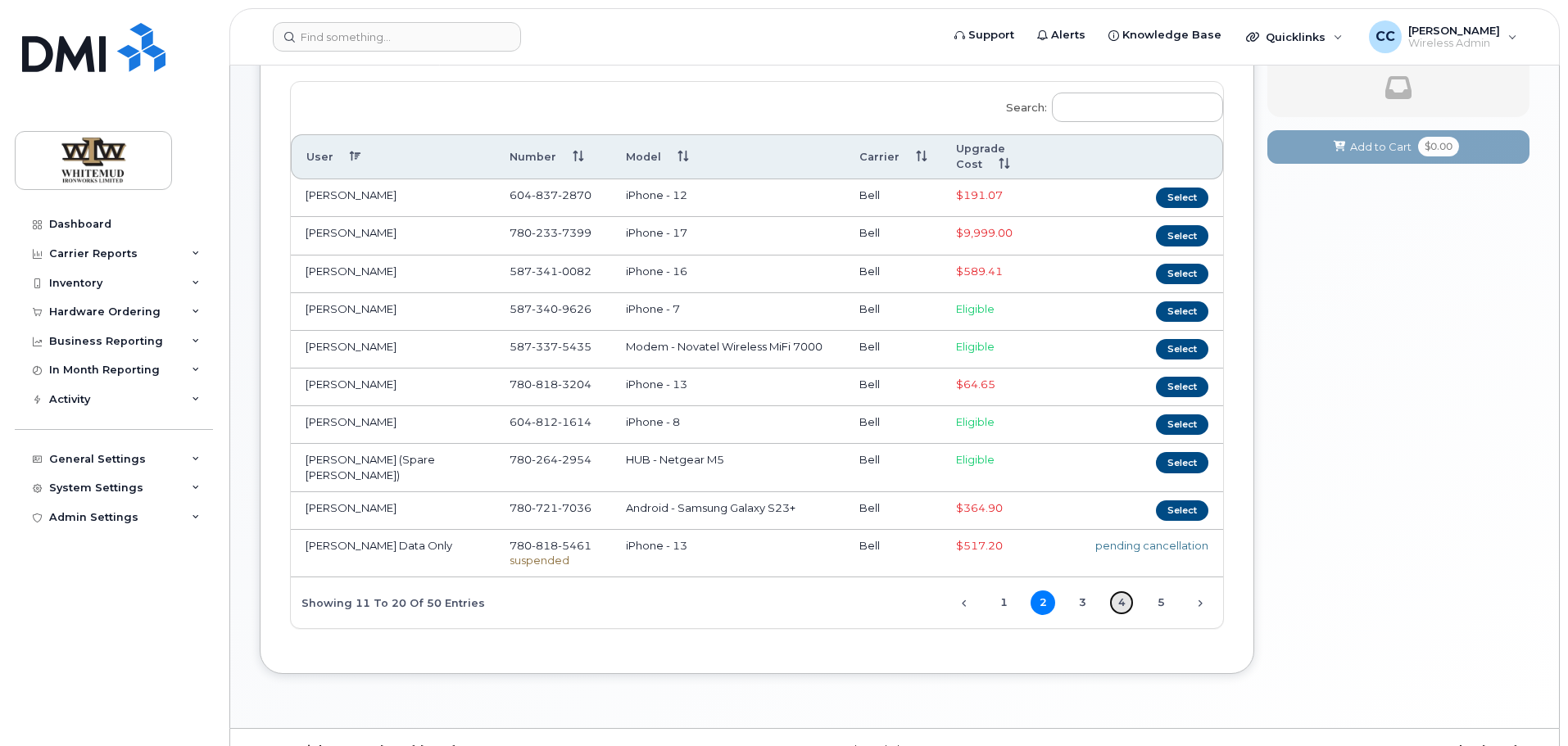
click at [1131, 590] on link "4" at bounding box center [1122, 603] width 25 height 25
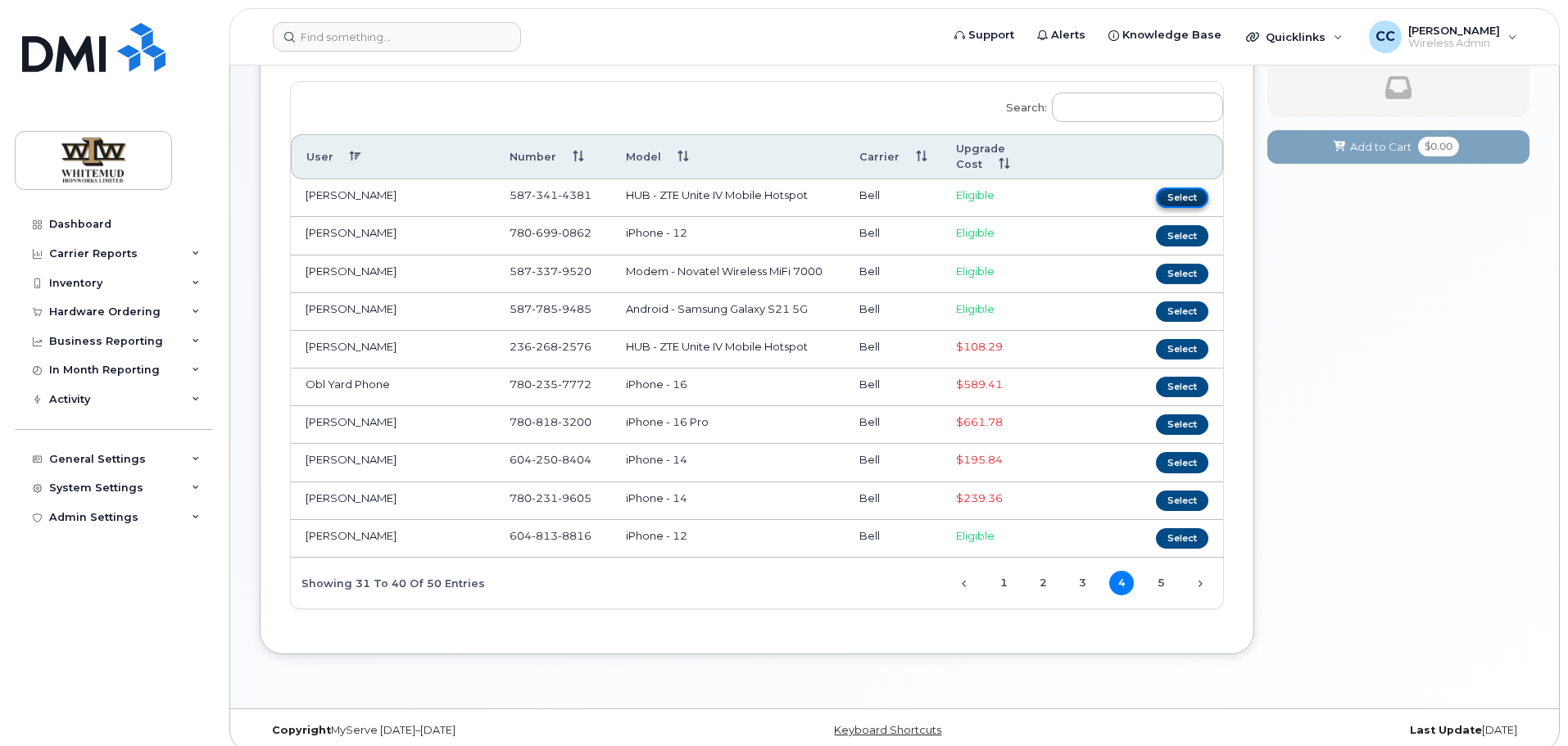
click at [1187, 187] on button "Select" at bounding box center [1182, 197] width 52 height 21
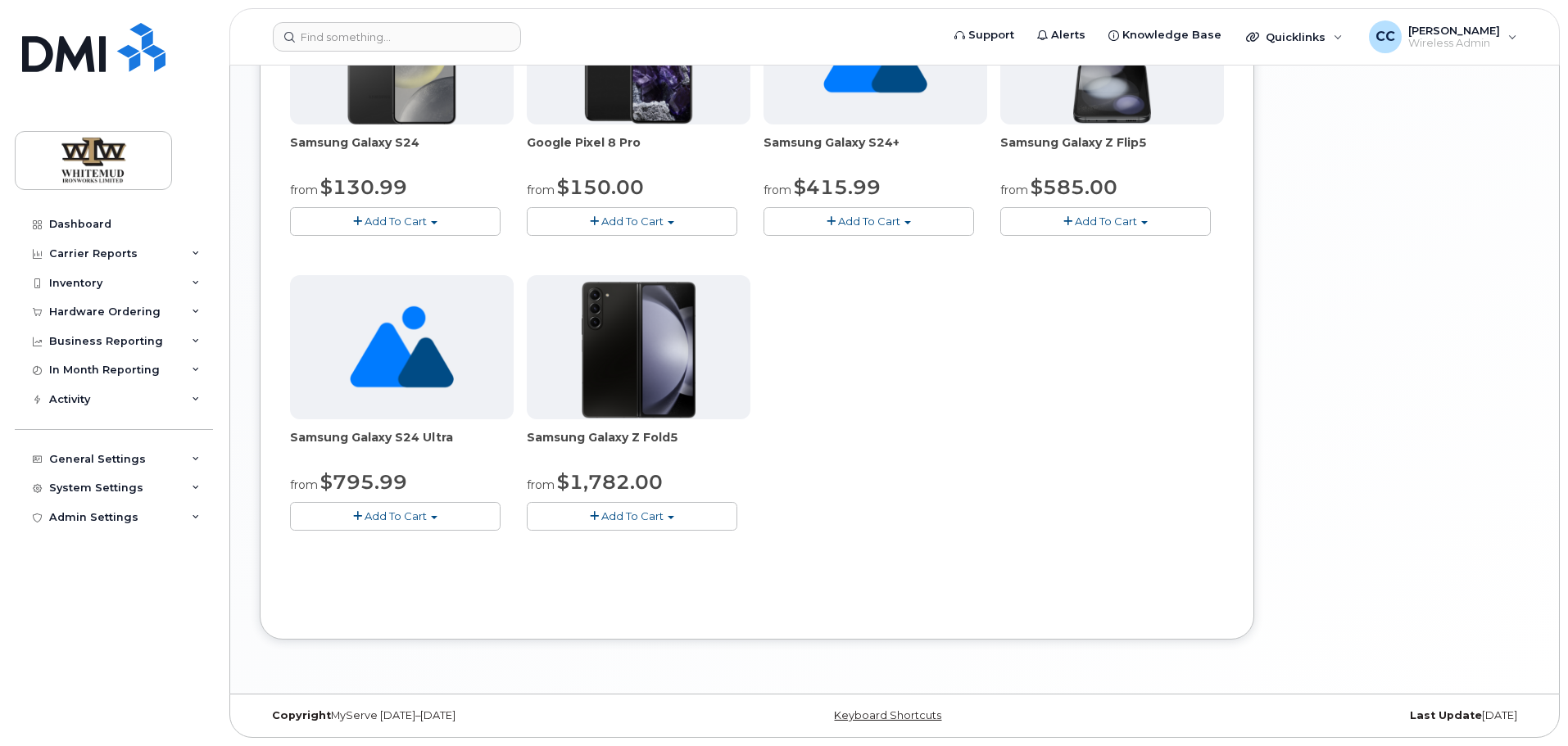
scroll to position [0, 0]
